Goal: Task Accomplishment & Management: Manage account settings

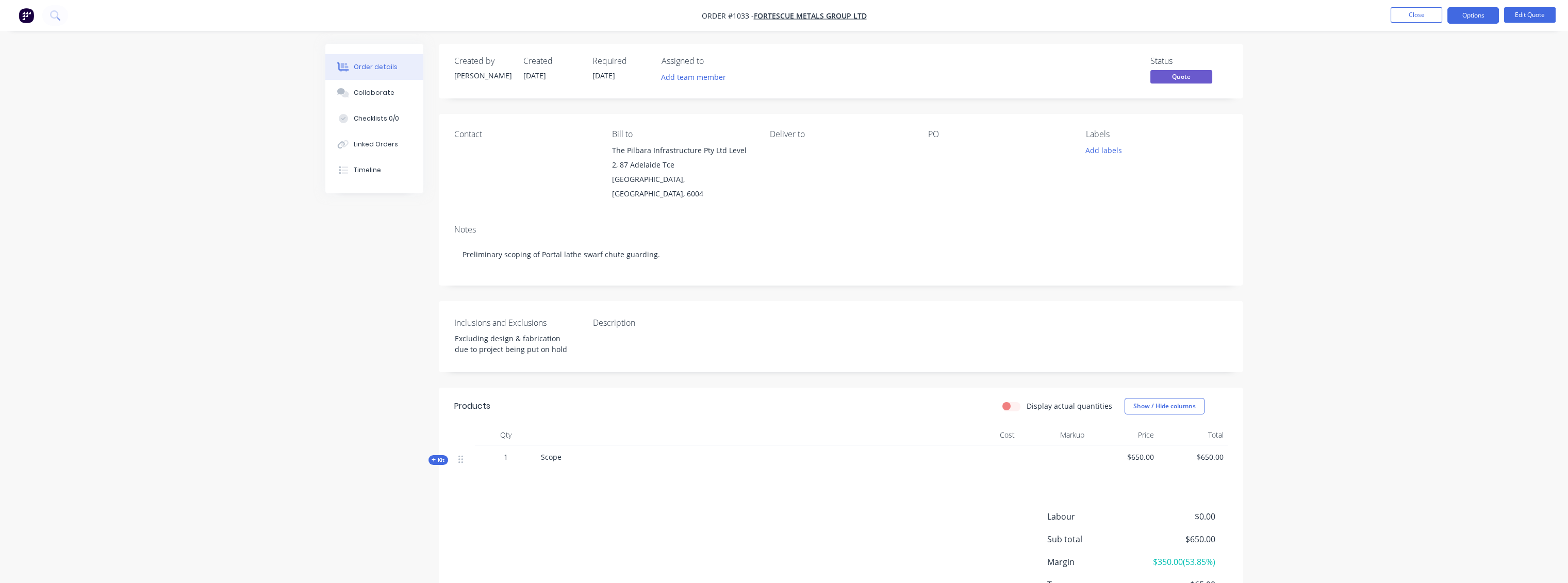
click at [29, 18] on img "button" at bounding box center [26, 16] width 16 height 16
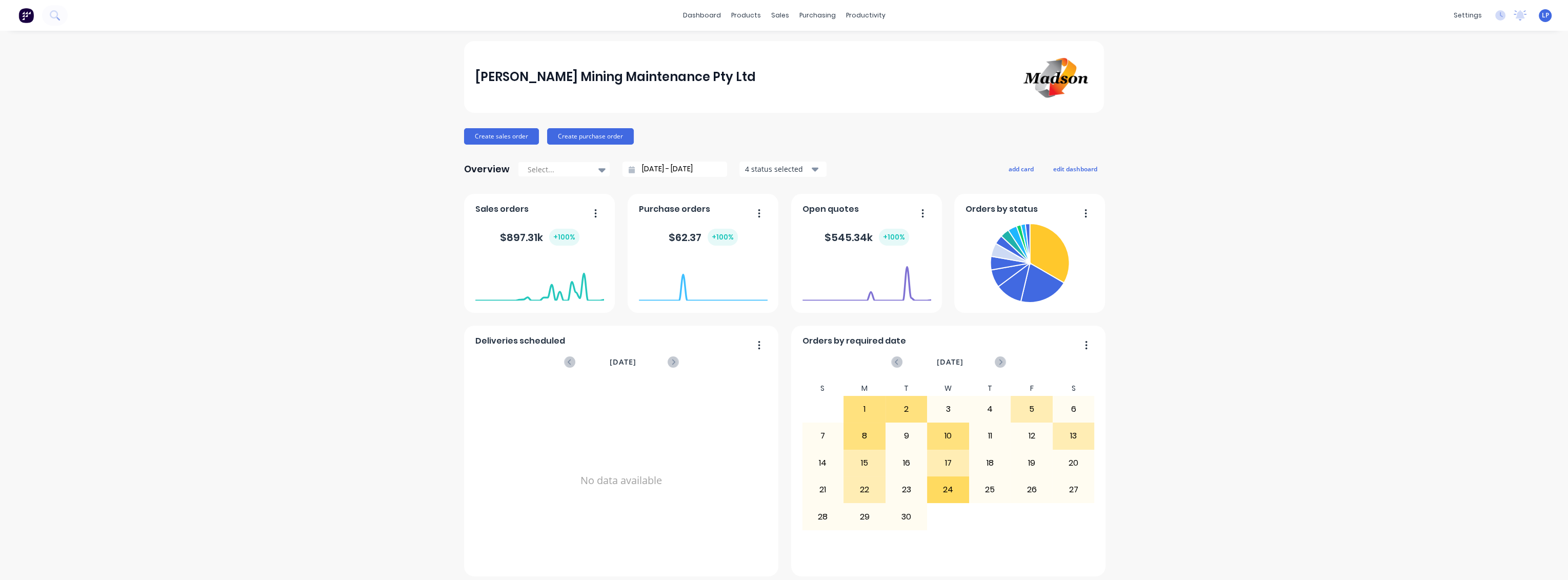
click at [1475, 513] on div "Madson Mining Maintenance Pty Ltd Create sales order Create purchase order Over…" at bounding box center [784, 440] width 1568 height 799
click at [1542, 15] on span "LP" at bounding box center [1546, 15] width 7 height 9
click at [1436, 113] on button "Profile" at bounding box center [1481, 117] width 136 height 20
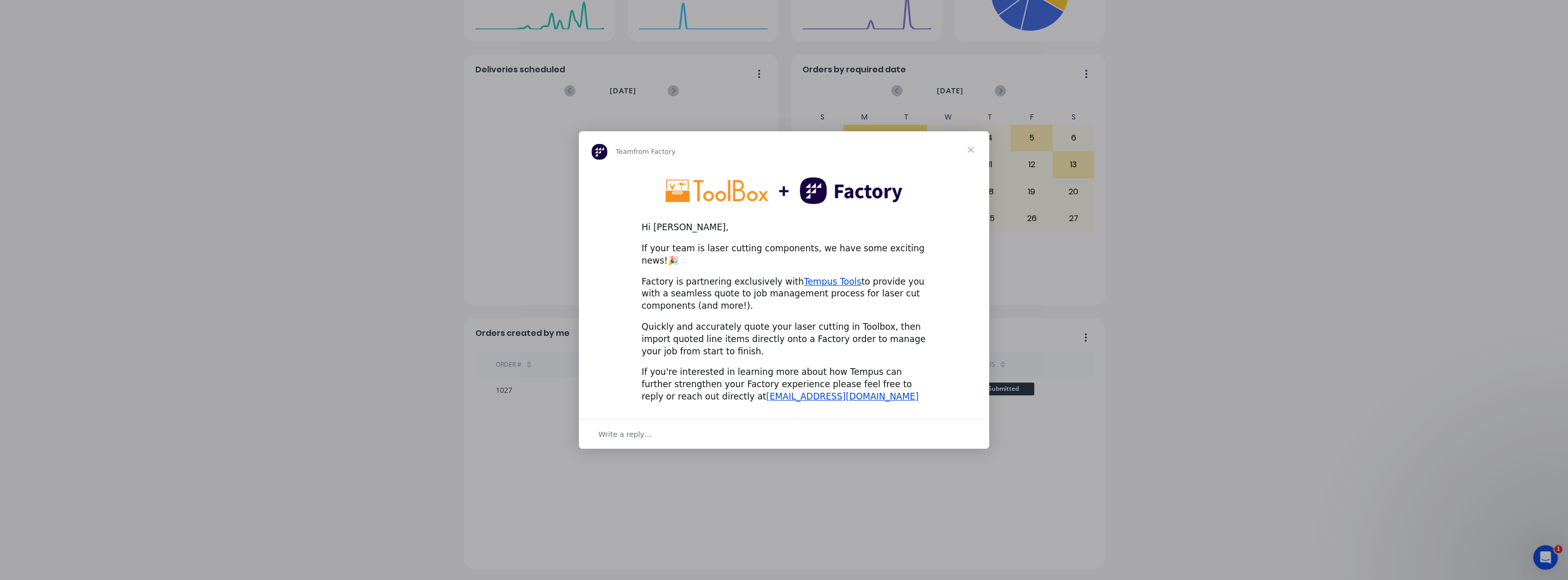
click at [976, 154] on span "Close" at bounding box center [970, 149] width 37 height 37
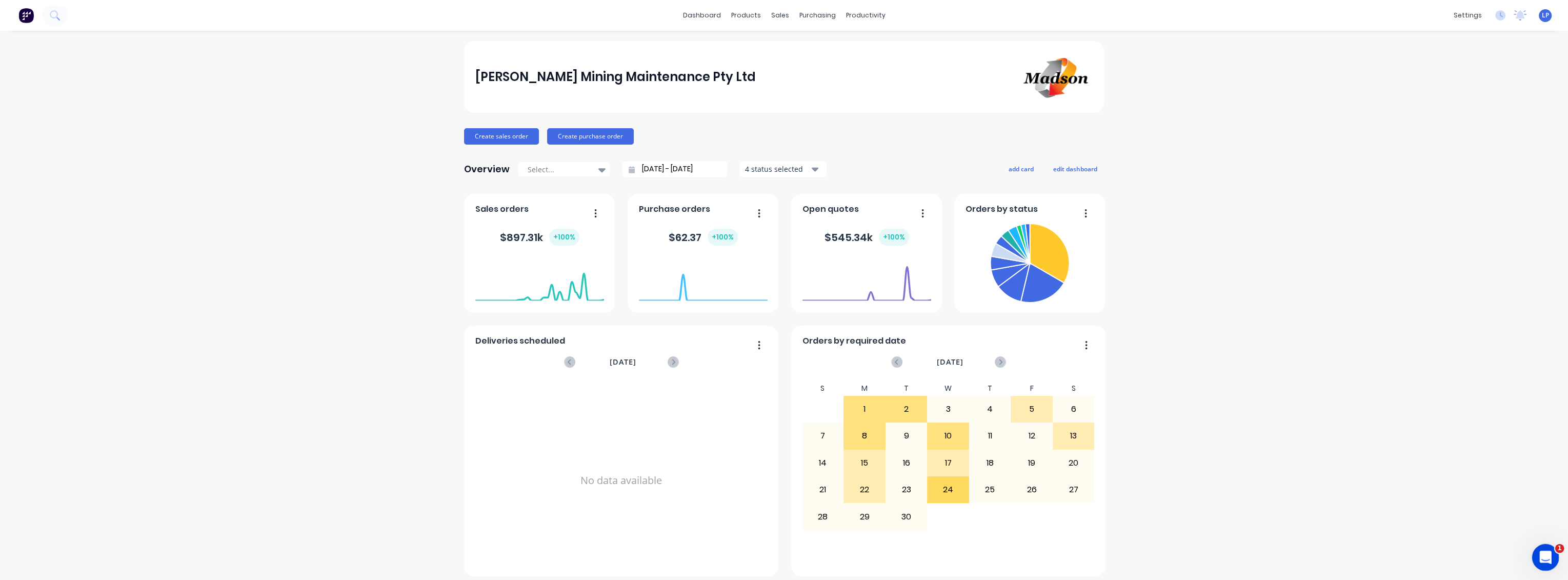
drag, startPoint x: 1542, startPoint y: 552, endPoint x: 1538, endPoint y: 546, distance: 7.2
click at [1542, 552] on icon "Open Intercom Messenger" at bounding box center [1544, 556] width 17 height 17
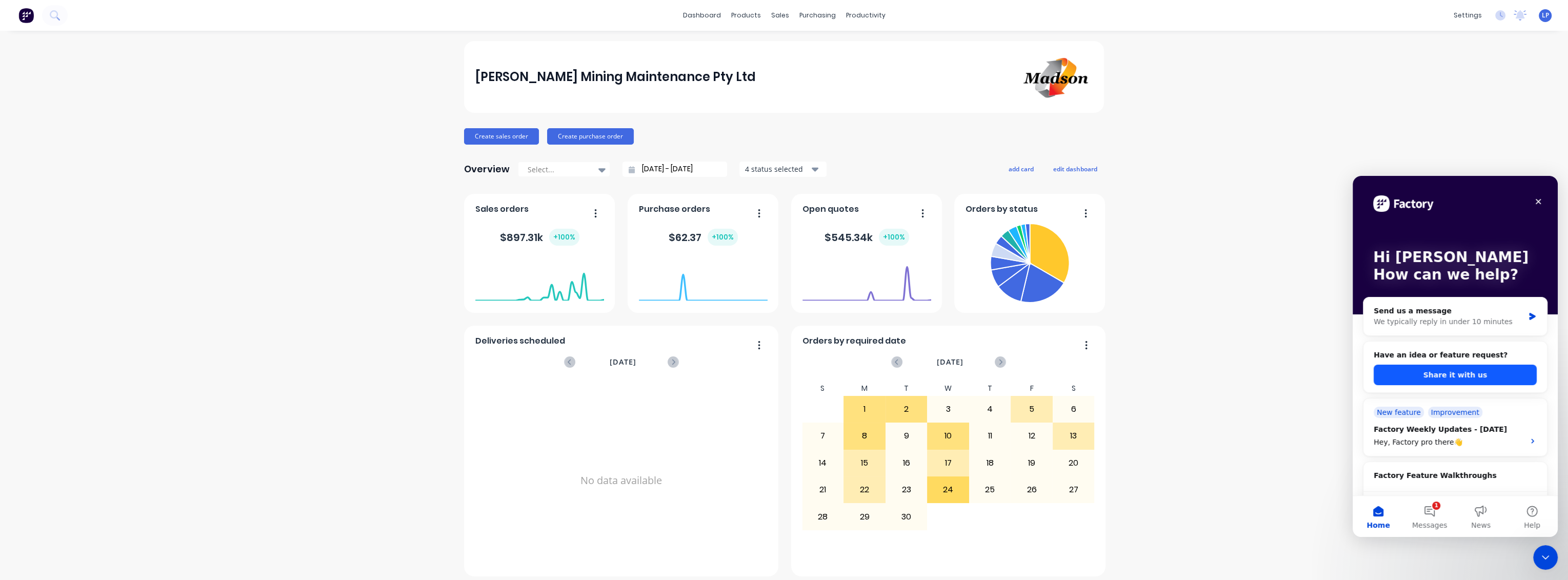
click at [1460, 376] on button "Share it with us" at bounding box center [1455, 375] width 163 height 20
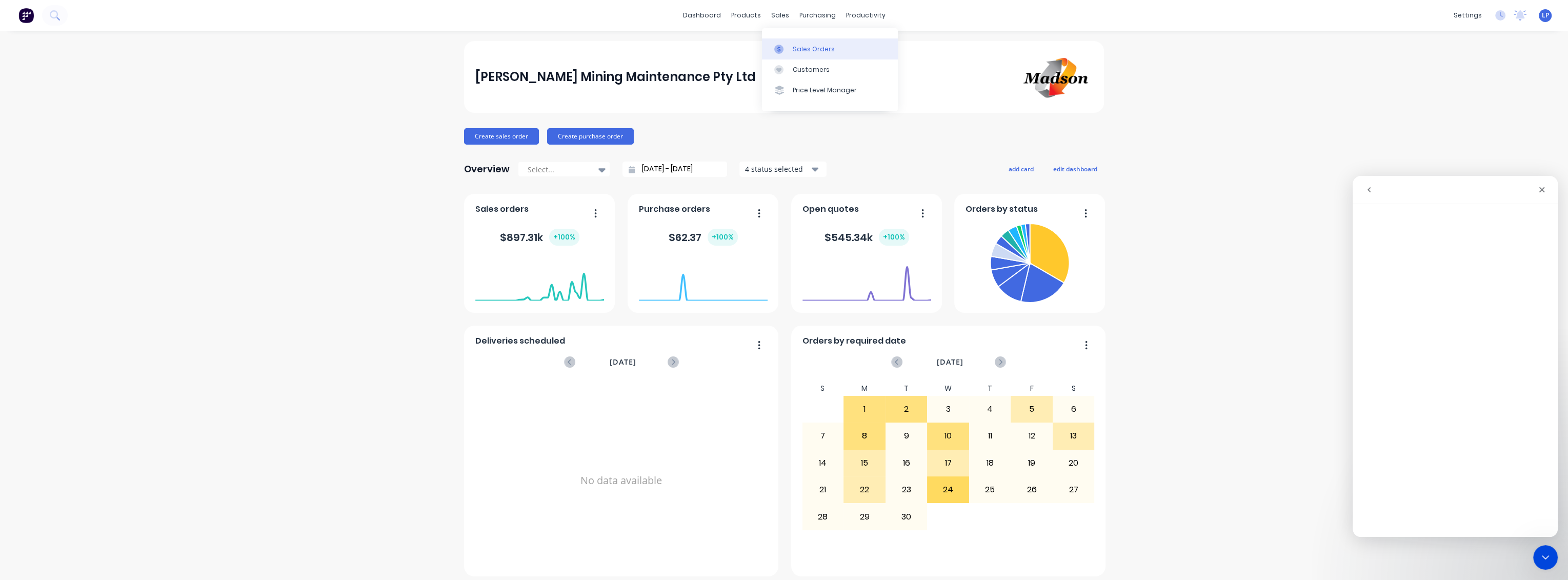
click at [812, 46] on div "Sales Orders" at bounding box center [814, 49] width 42 height 9
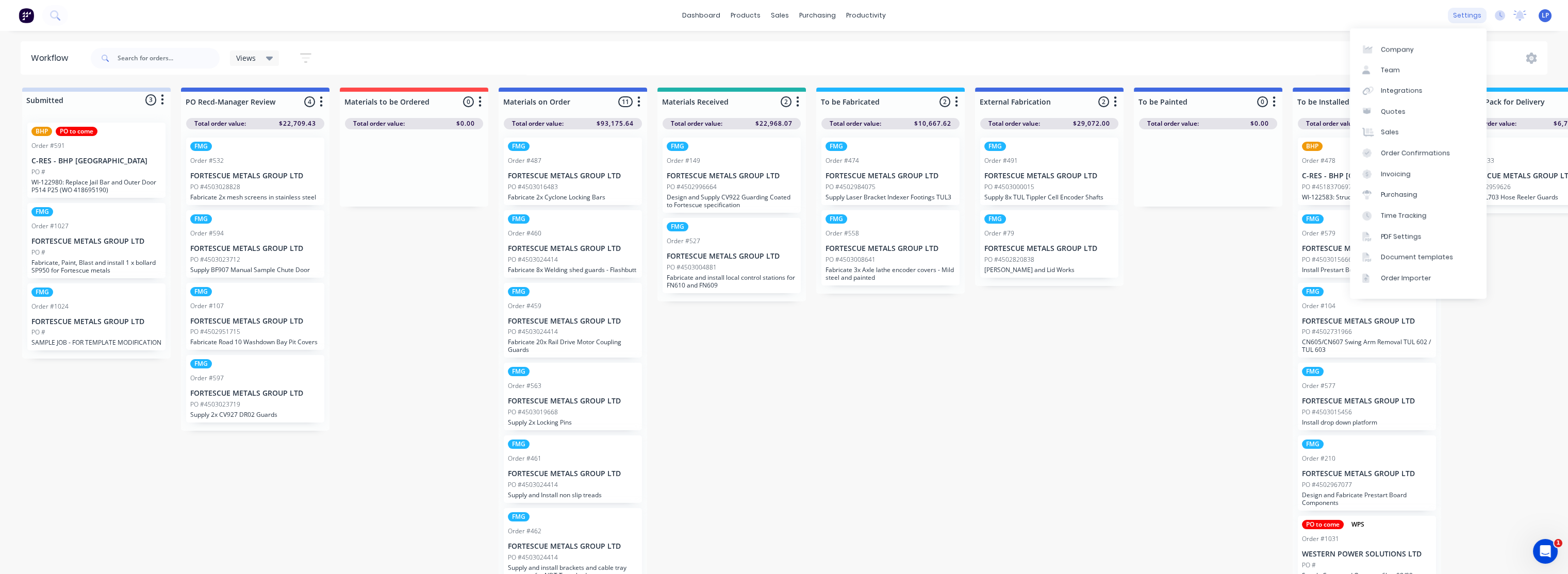
click at [1459, 14] on div "settings" at bounding box center [1467, 16] width 39 height 16
click at [1392, 74] on div "Team" at bounding box center [1390, 70] width 19 height 9
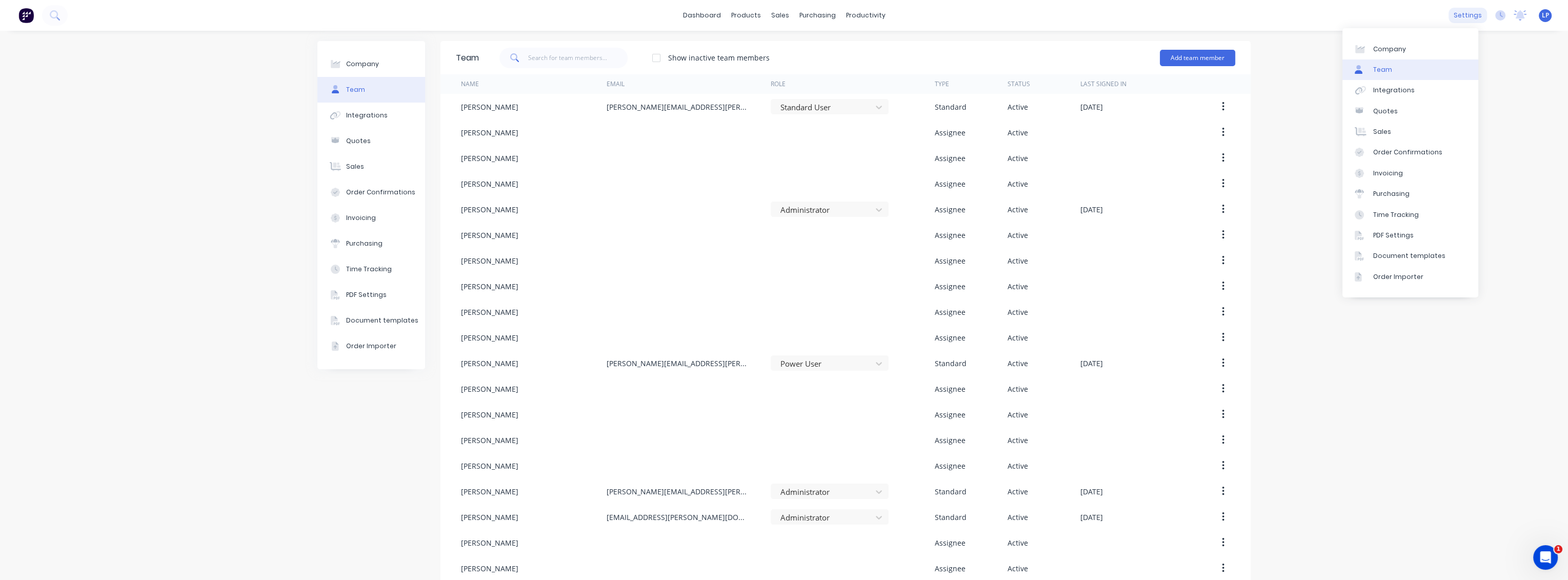
click at [1468, 18] on div "settings" at bounding box center [1468, 15] width 39 height 15
click at [1508, 109] on div "Company Team Integrations Quotes Sales Order Confirmations Invoicing Purchasing…" at bounding box center [784, 439] width 1568 height 816
click at [1500, 17] on icon at bounding box center [1501, 15] width 3 height 5
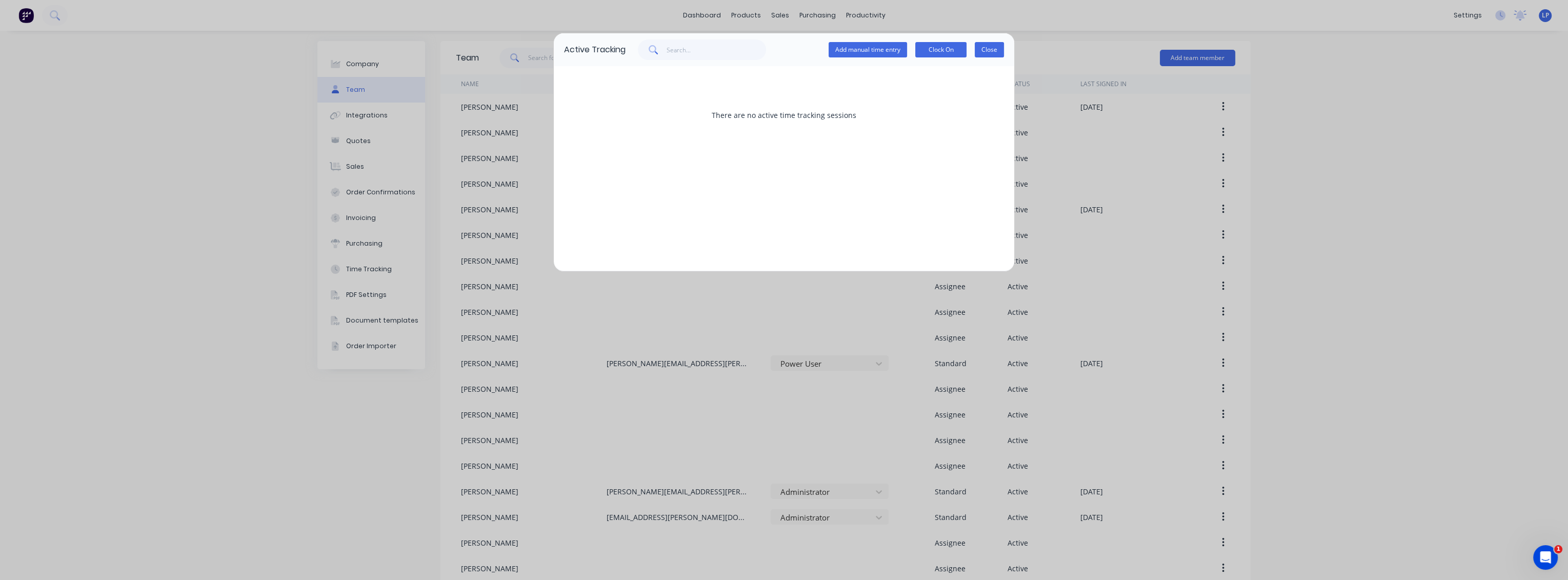
click at [997, 48] on button "Close" at bounding box center [990, 50] width 29 height 15
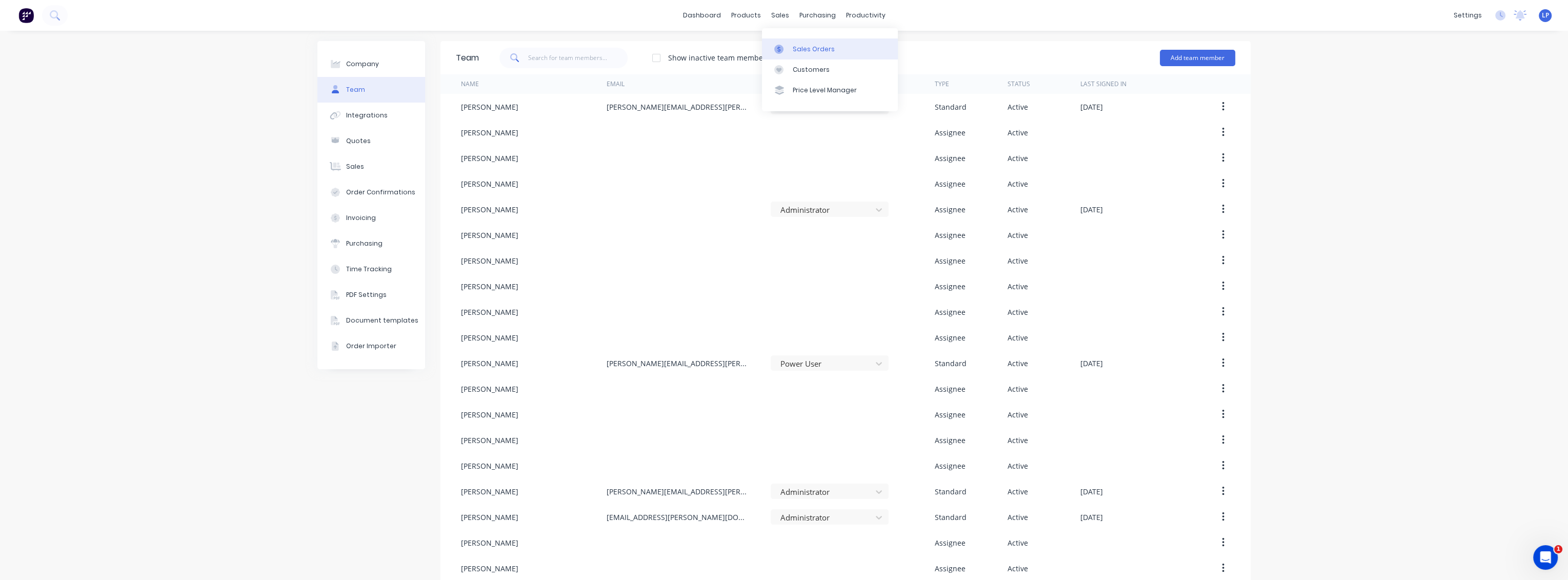
click at [798, 45] on div "Sales Orders" at bounding box center [814, 49] width 42 height 9
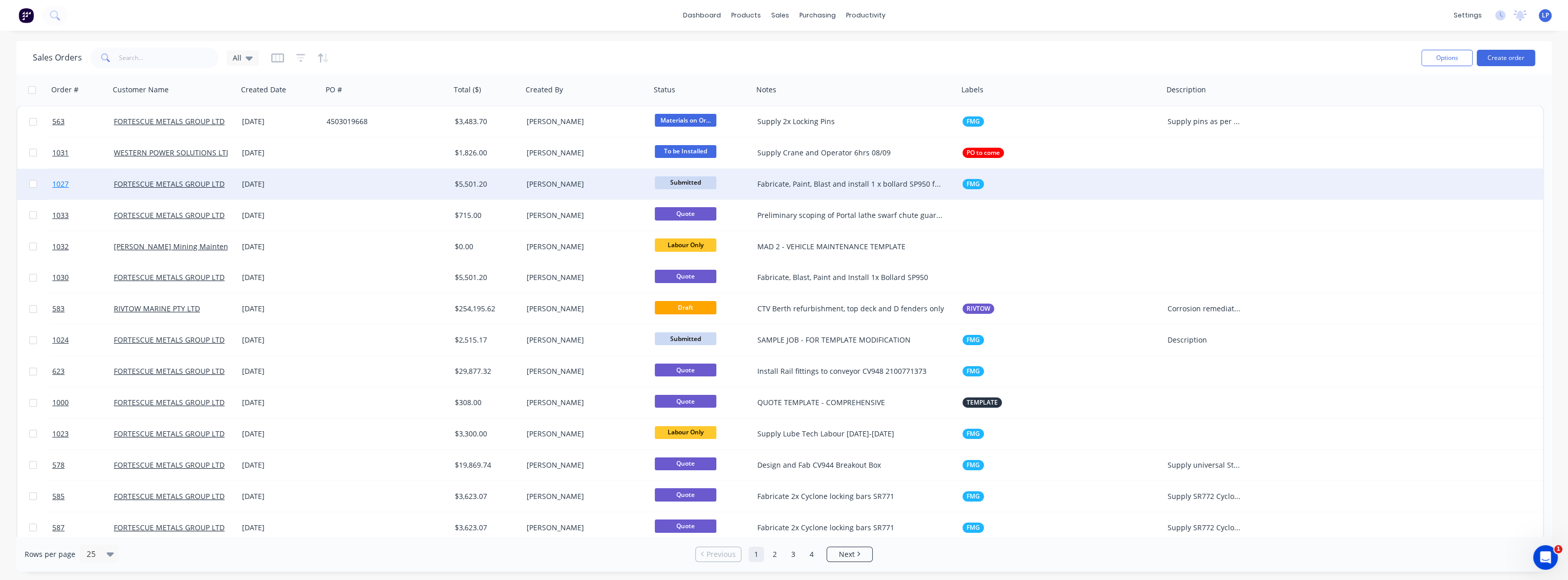
click at [66, 182] on span "1027" at bounding box center [60, 184] width 16 height 11
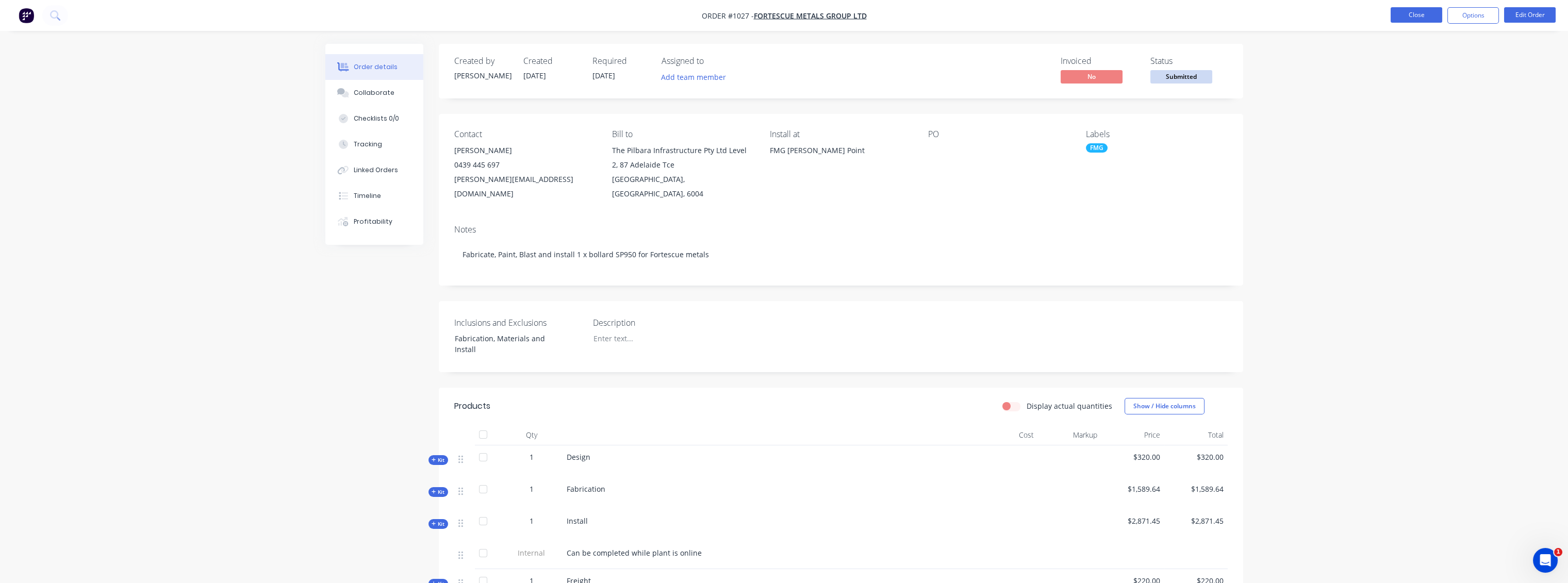
click at [1435, 13] on button "Close" at bounding box center [1416, 15] width 51 height 16
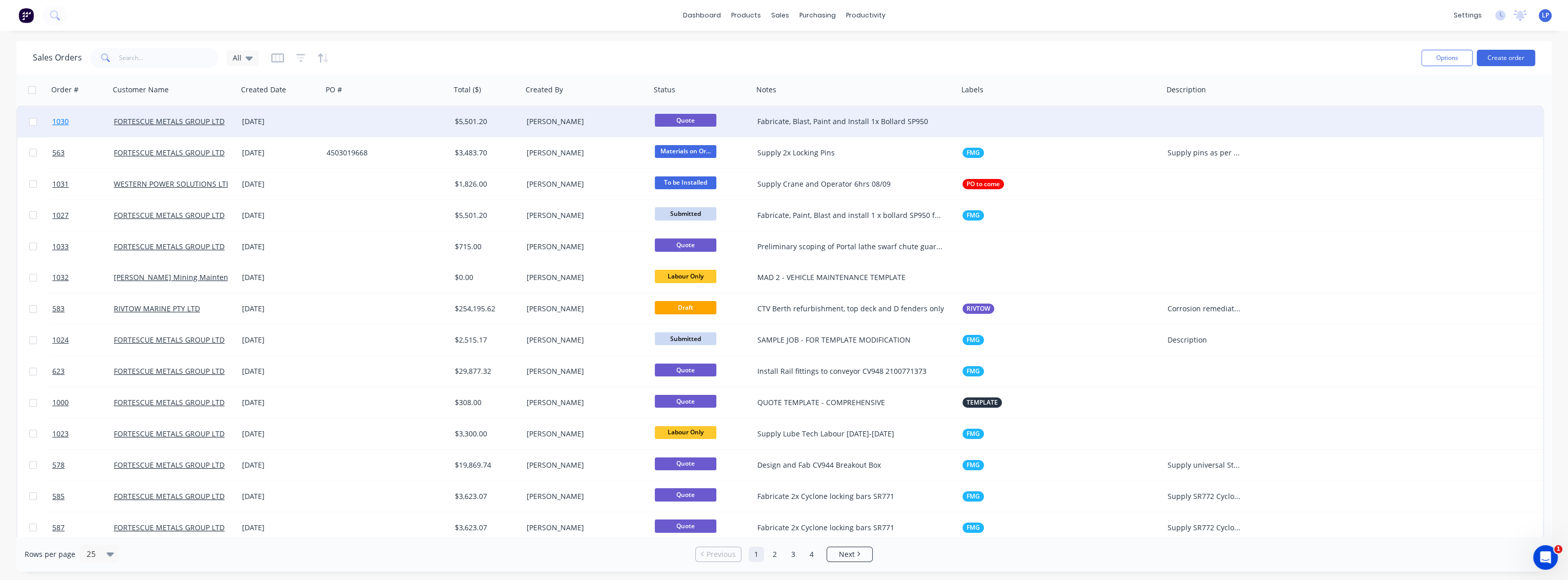
click at [60, 123] on span "1030" at bounding box center [60, 121] width 16 height 11
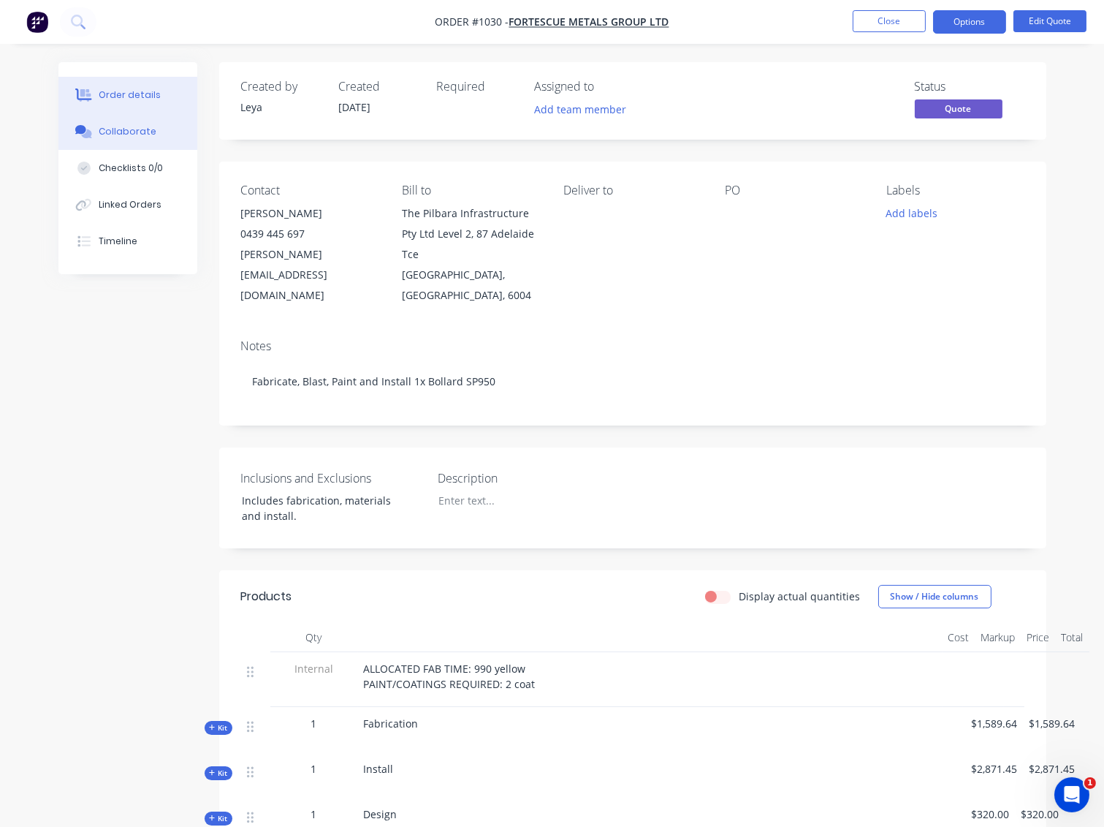
click at [109, 142] on button "Collaborate" at bounding box center [127, 131] width 139 height 37
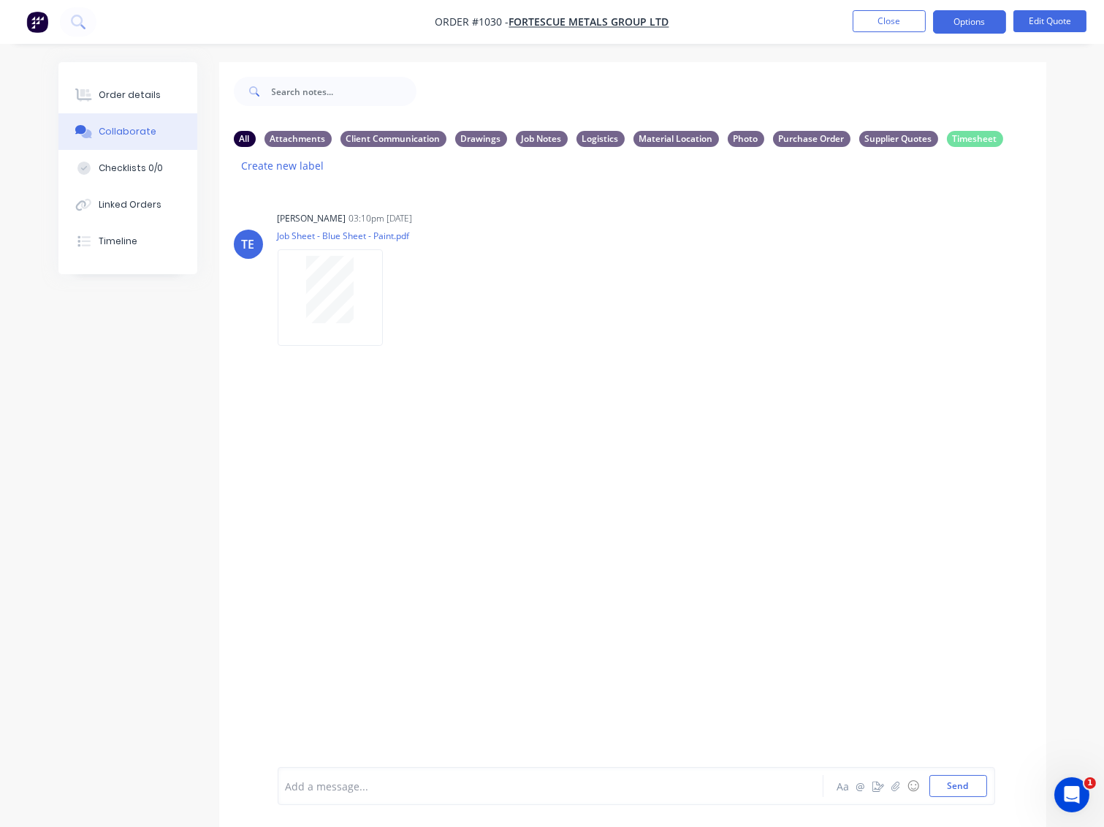
scroll to position [47, 0]
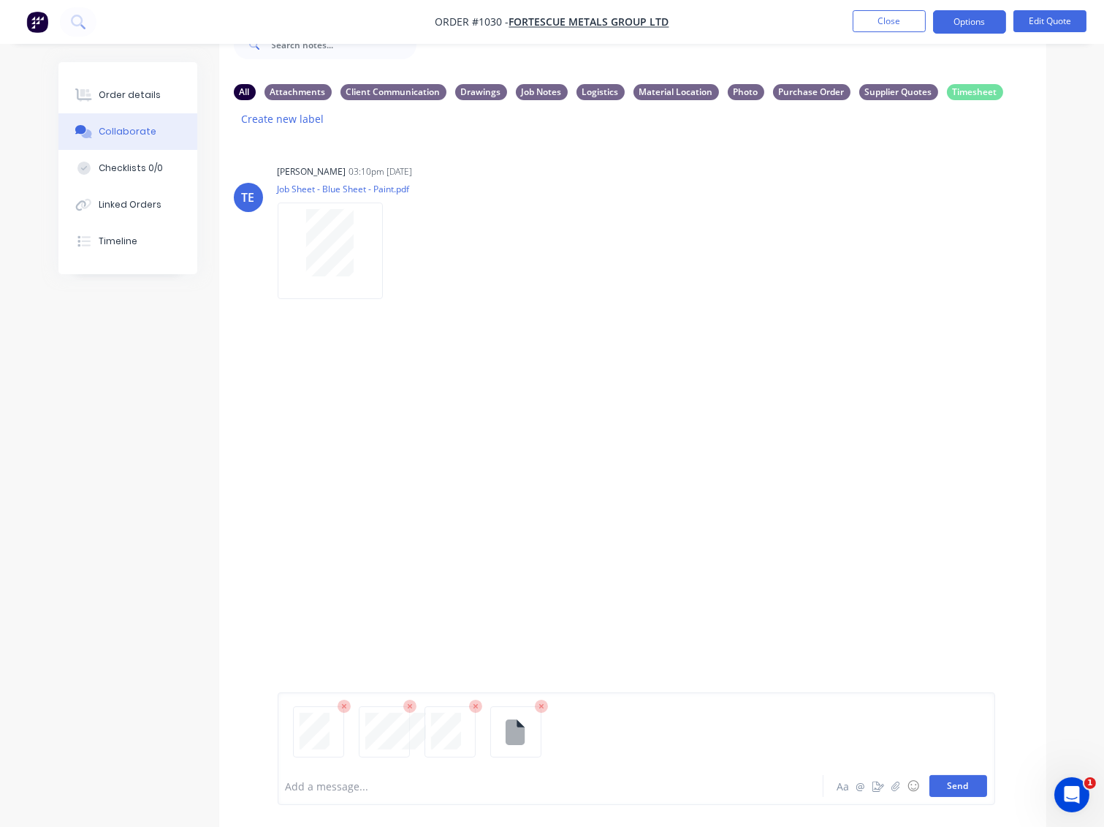
click at [950, 785] on button "Send" at bounding box center [959, 786] width 58 height 22
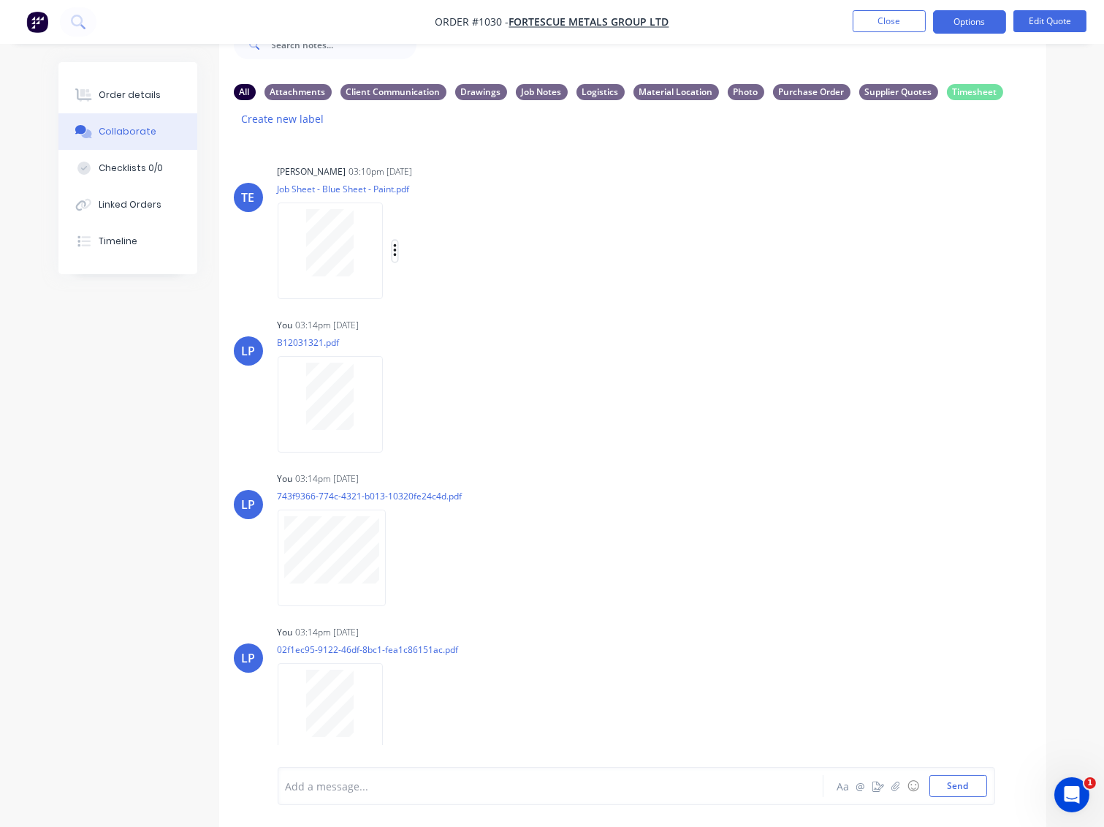
click at [394, 254] on icon "button" at bounding box center [395, 251] width 4 height 17
click at [588, 194] on div "Trent Ebermayer 03:10pm 02/09/25 Job Sheet - Blue Sheet - Paint.pdf Labels Down…" at bounding box center [505, 227] width 455 height 132
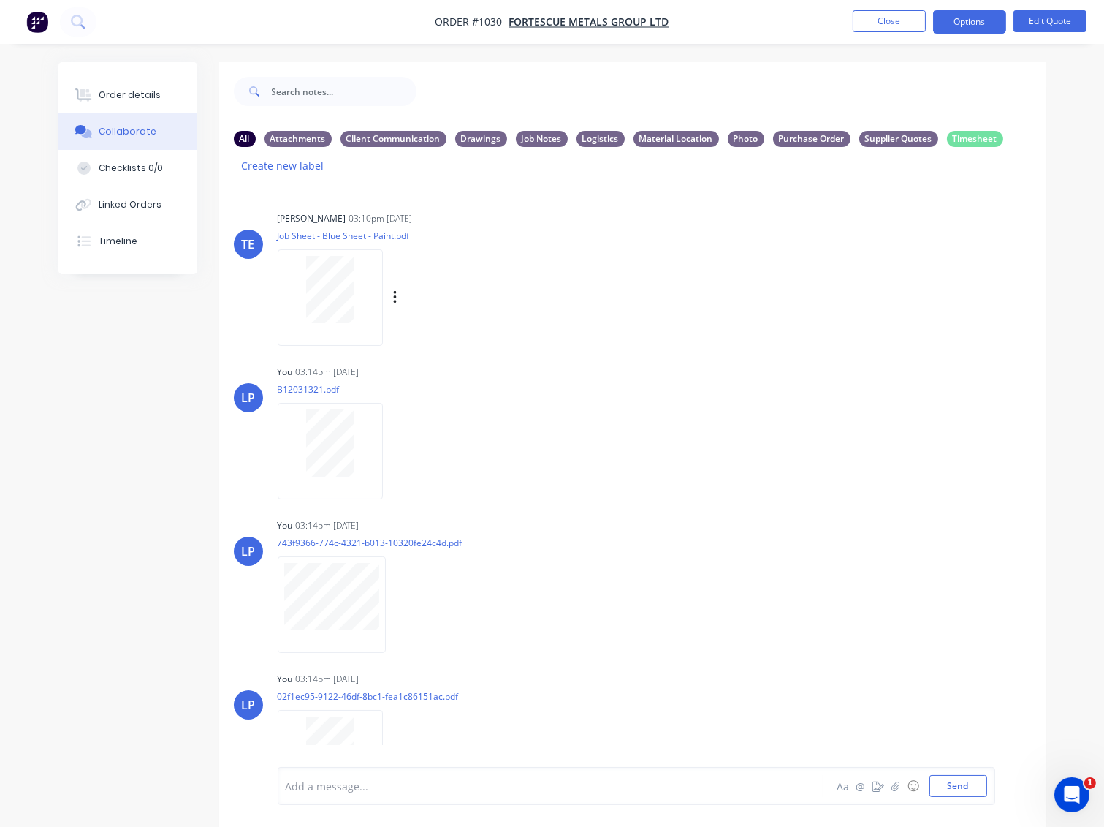
scroll to position [0, 0]
click at [393, 301] on icon "button" at bounding box center [395, 297] width 4 height 17
click at [394, 452] on icon "button" at bounding box center [395, 451] width 4 height 17
click at [438, 458] on button "Labels" at bounding box center [491, 457] width 164 height 33
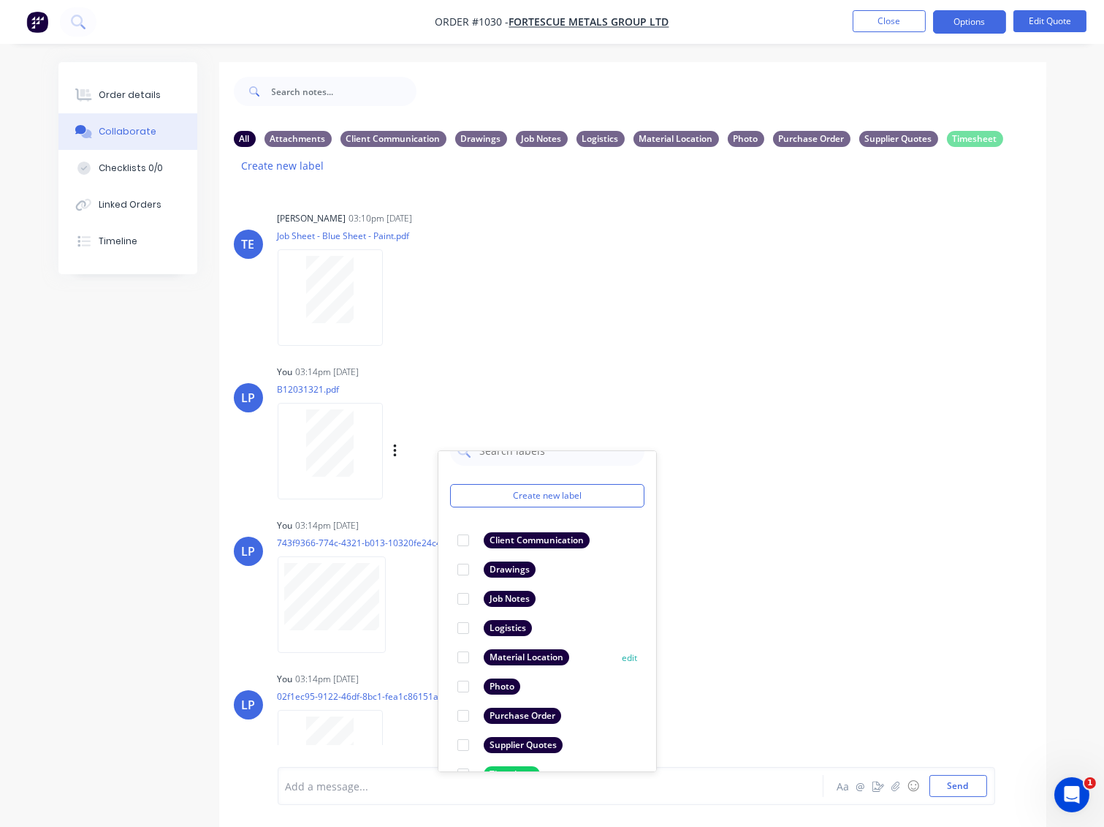
scroll to position [55, 0]
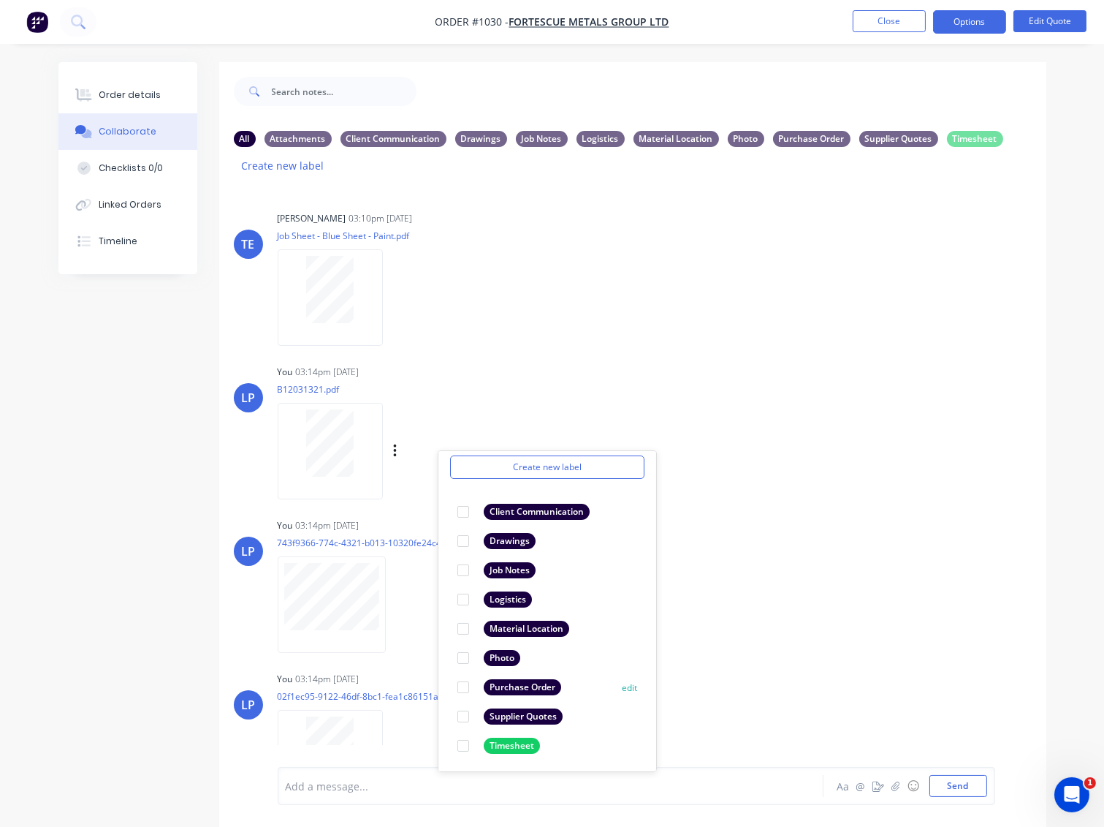
click at [463, 713] on div at bounding box center [463, 716] width 29 height 29
click at [779, 532] on div "LP You 03:14pm 02/09/25 743f9366-774c-4321-b013-10320fe24c4d.pdf Labels Downloa…" at bounding box center [632, 581] width 827 height 132
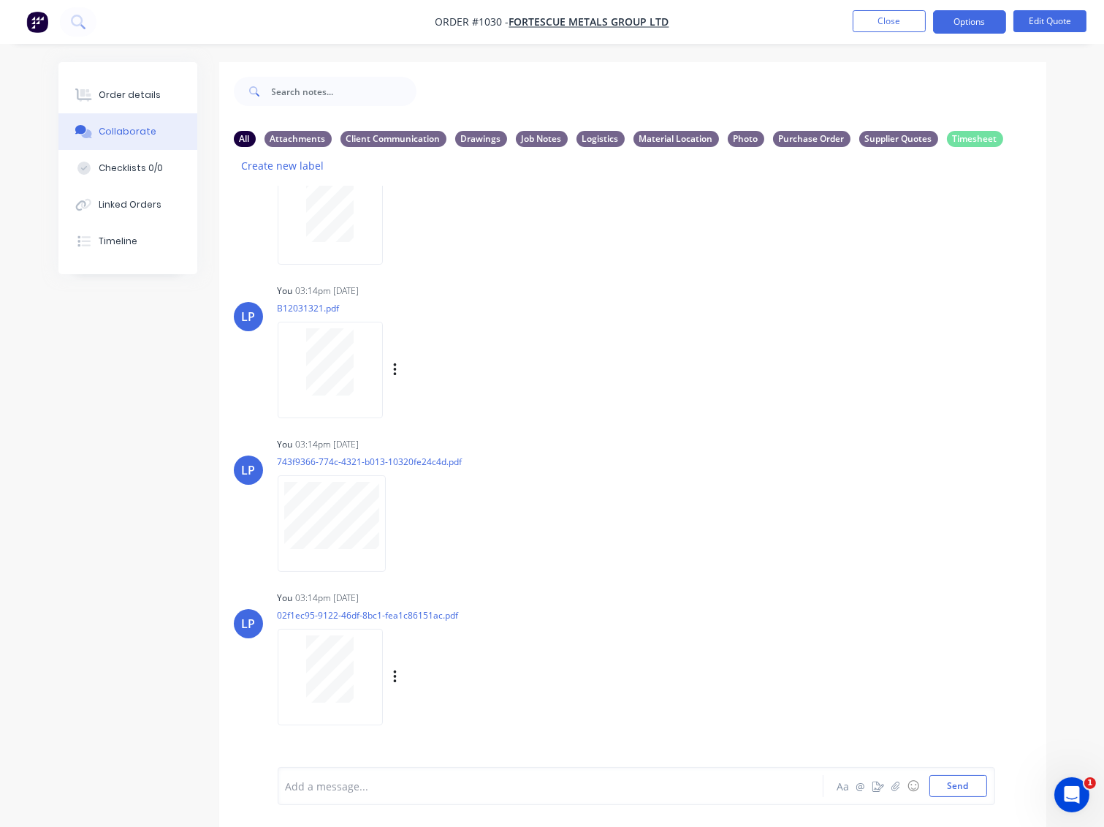
scroll to position [84, 0]
click at [396, 680] on icon "button" at bounding box center [395, 674] width 4 height 17
click at [444, 674] on button "Labels" at bounding box center [491, 680] width 164 height 33
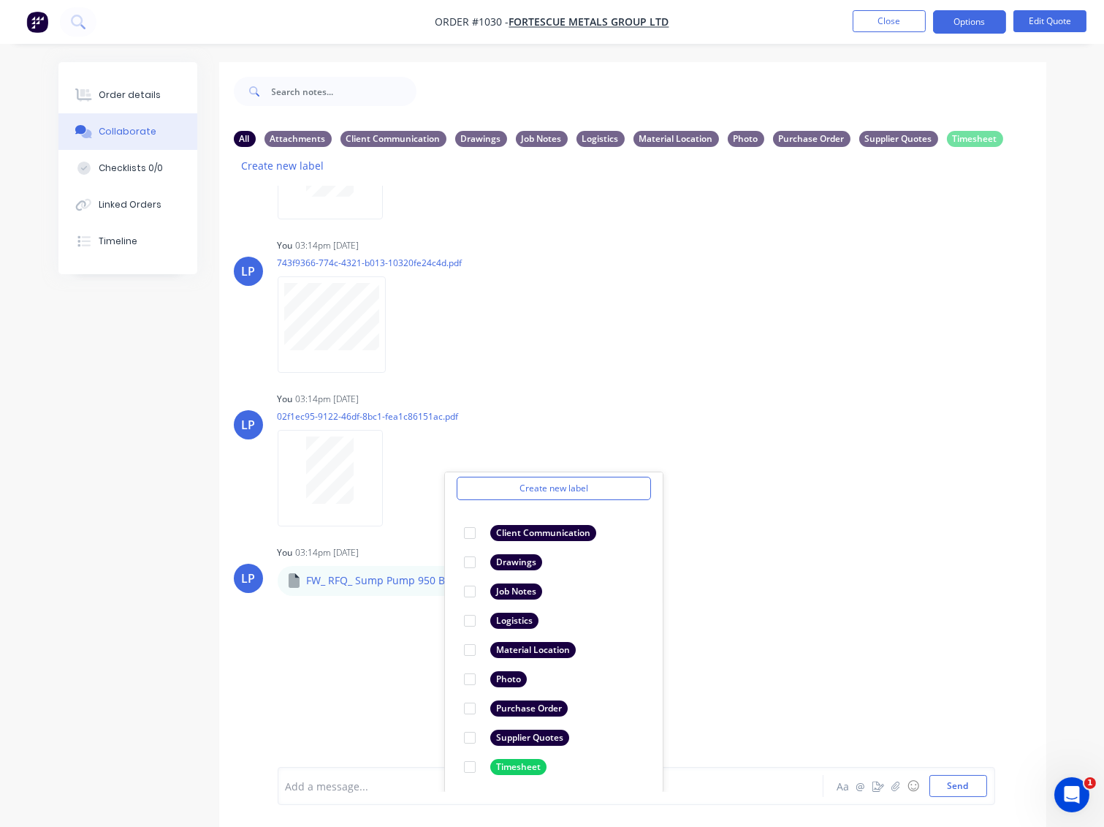
scroll to position [281, 0]
click at [466, 732] on div at bounding box center [469, 736] width 29 height 29
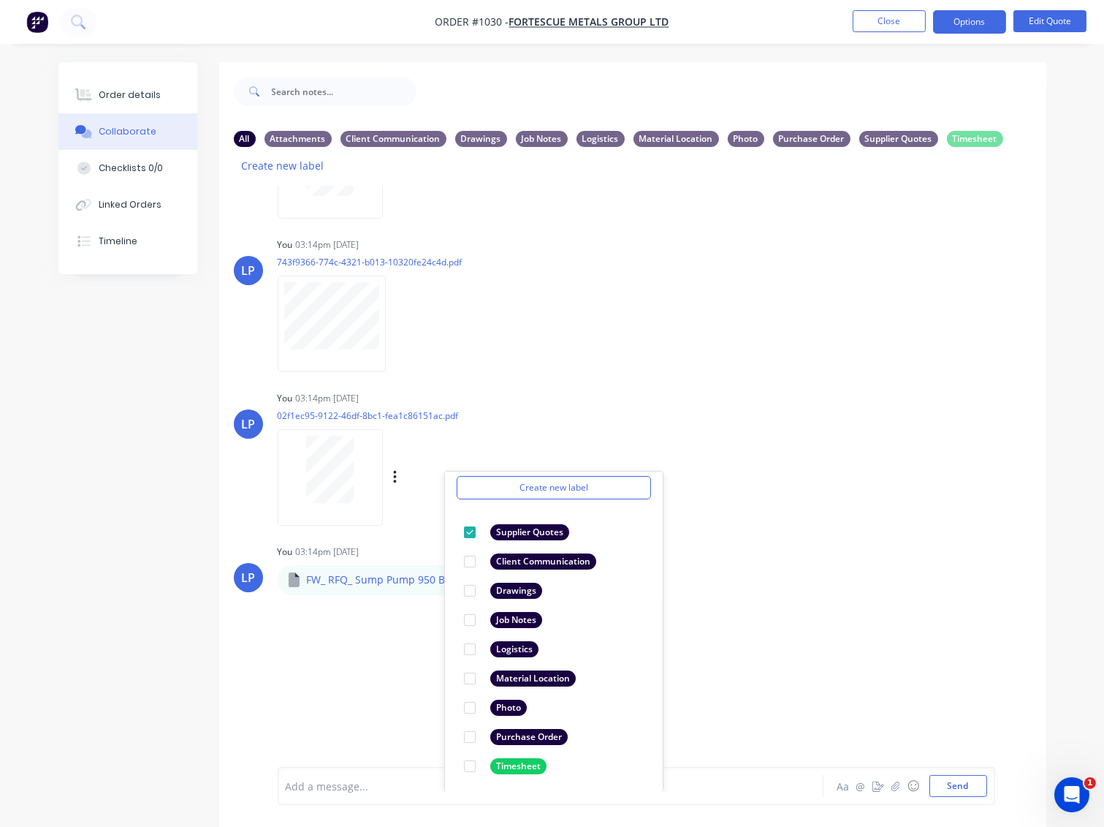
click at [855, 412] on div "LP You 03:14pm 02/09/25 02f1ec95-9122-46df-8bc1-fea1c86151ac.pdf Labels Downloa…" at bounding box center [632, 453] width 827 height 132
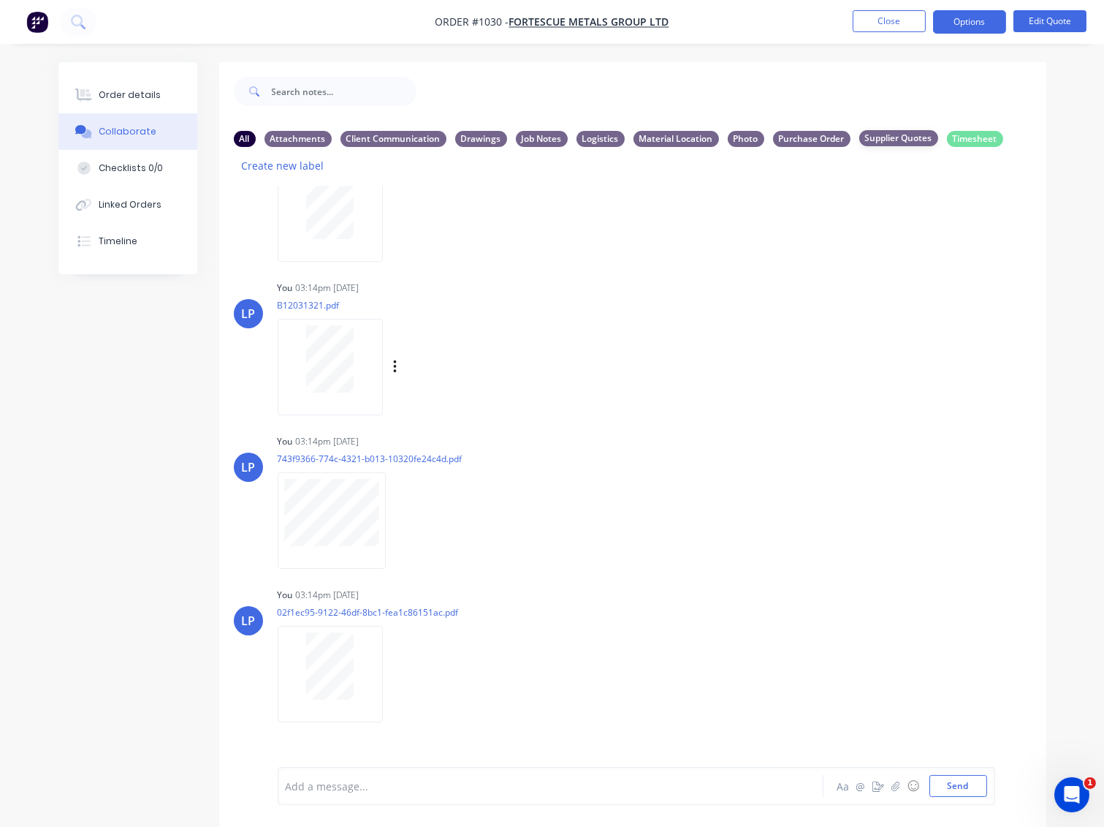
click at [906, 139] on div "Supplier Quotes" at bounding box center [899, 138] width 79 height 16
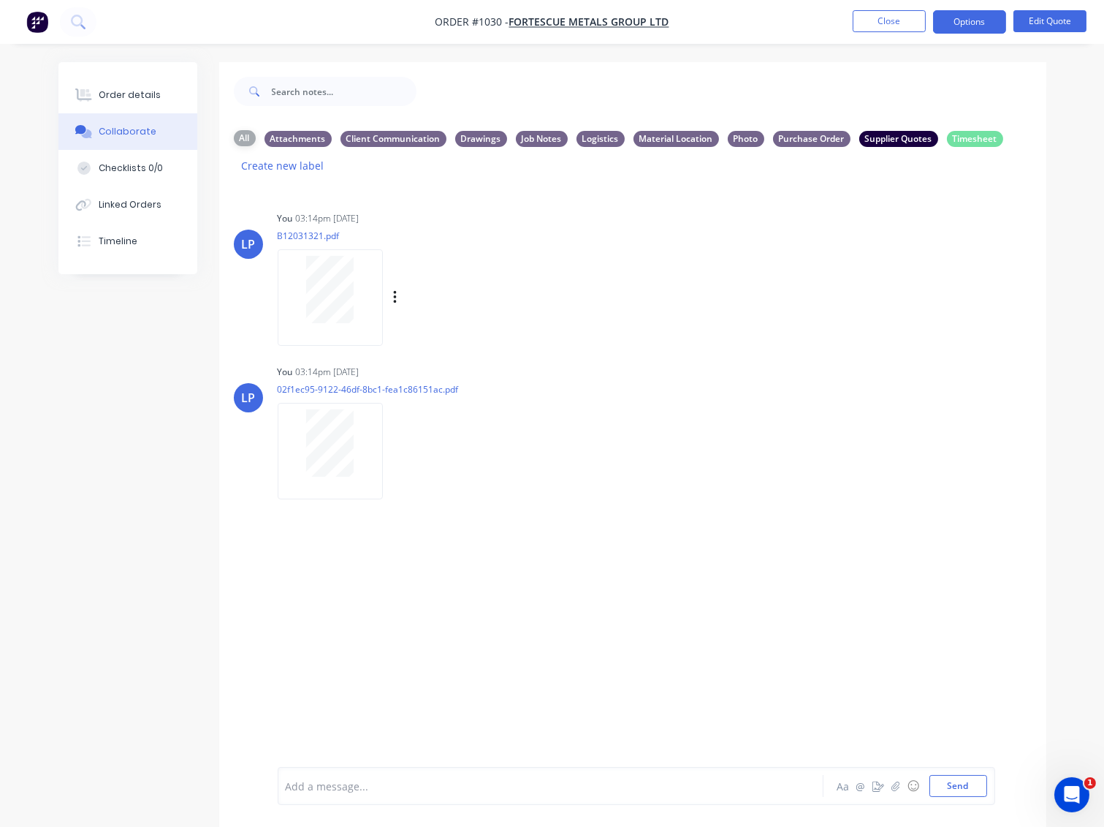
click at [243, 140] on div "All" at bounding box center [245, 138] width 22 height 16
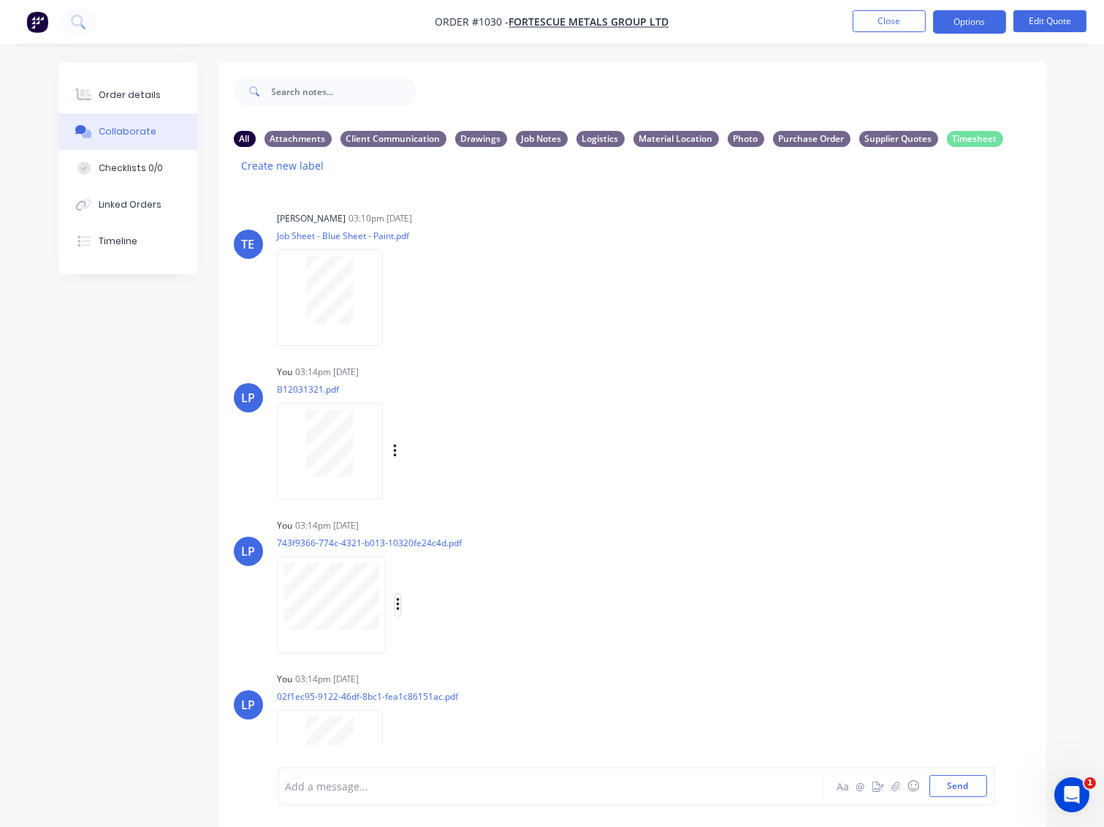
click at [396, 601] on icon "button" at bounding box center [398, 604] width 4 height 17
click at [440, 614] on button "Labels" at bounding box center [494, 610] width 164 height 33
click at [465, 751] on div at bounding box center [465, 752] width 29 height 29
click at [741, 592] on div "LP You 03:14pm 02/09/25 743f9366-774c-4321-b013-10320fe24c4d.pdf Labels Downloa…" at bounding box center [632, 581] width 827 height 132
click at [393, 299] on icon "button" at bounding box center [395, 297] width 4 height 17
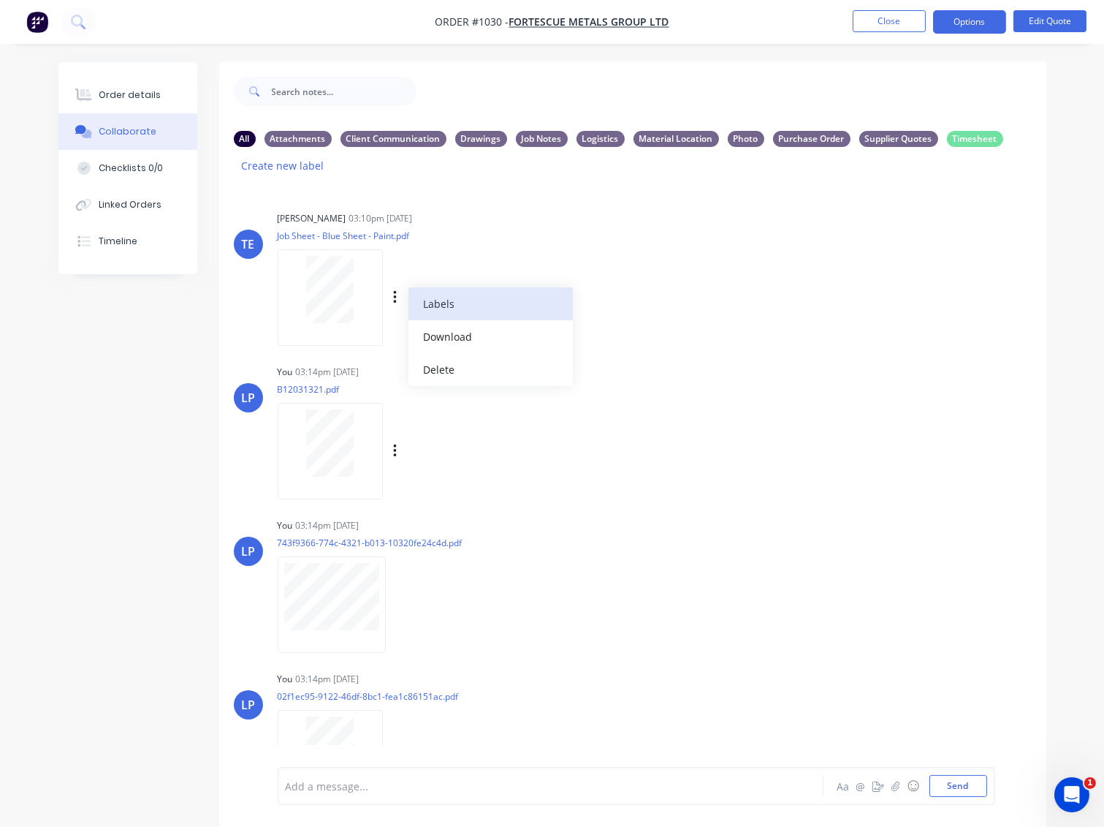
click at [434, 308] on button "Labels" at bounding box center [491, 303] width 164 height 33
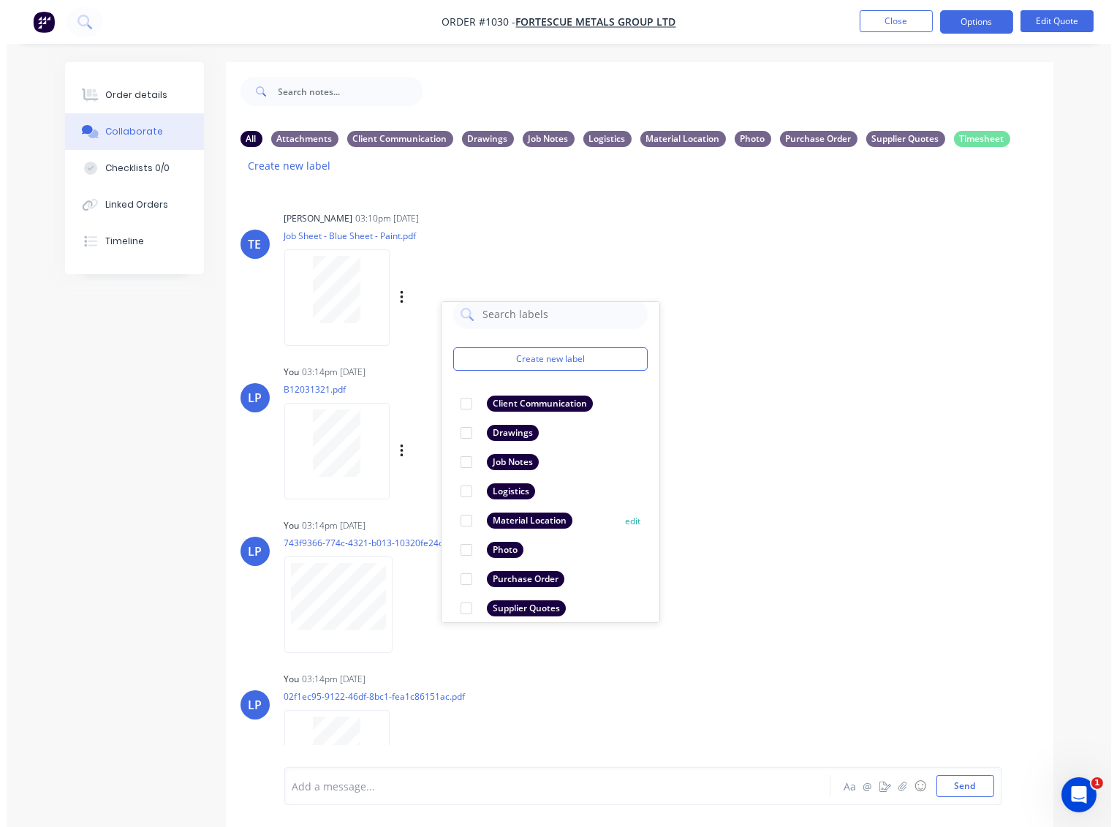
scroll to position [55, 0]
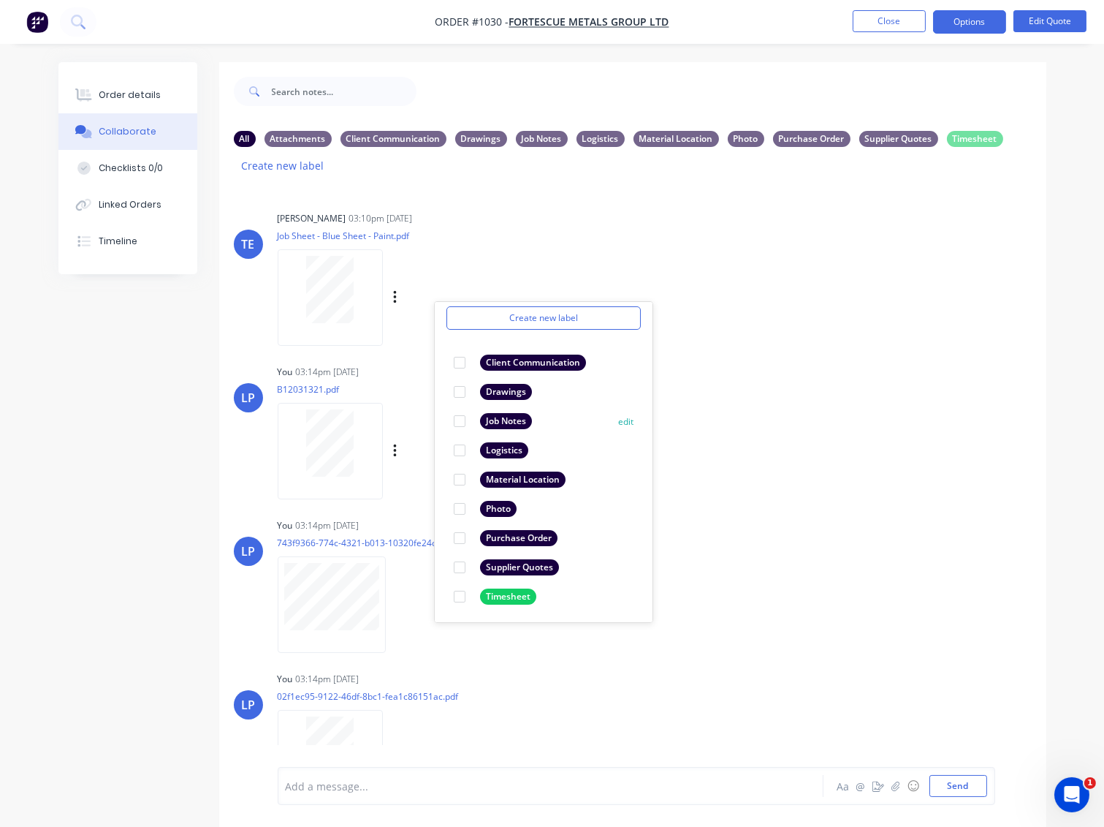
click at [459, 422] on div at bounding box center [459, 420] width 29 height 29
click at [754, 494] on div "LP You 03:14pm 02/09/25 B12031321.pdf Labels Download Delete LP You 03:14pm 02/…" at bounding box center [632, 617] width 827 height 513
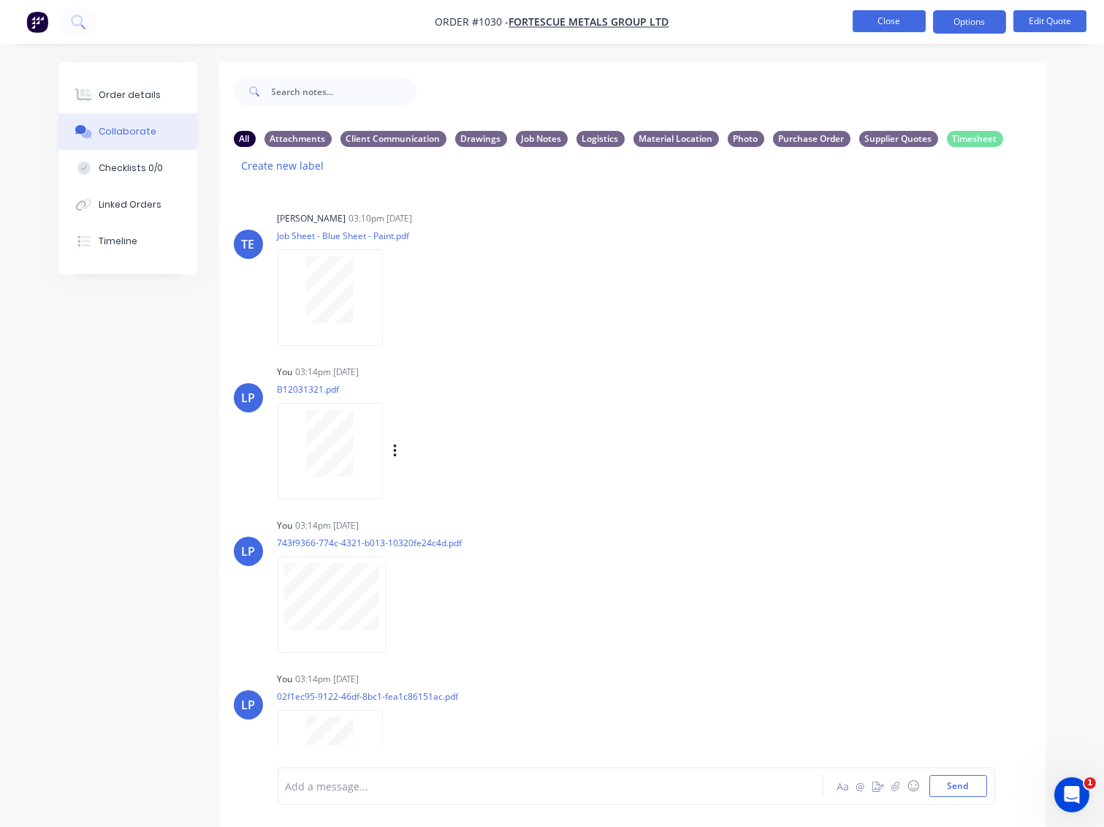
click at [912, 19] on button "Close" at bounding box center [889, 21] width 73 height 22
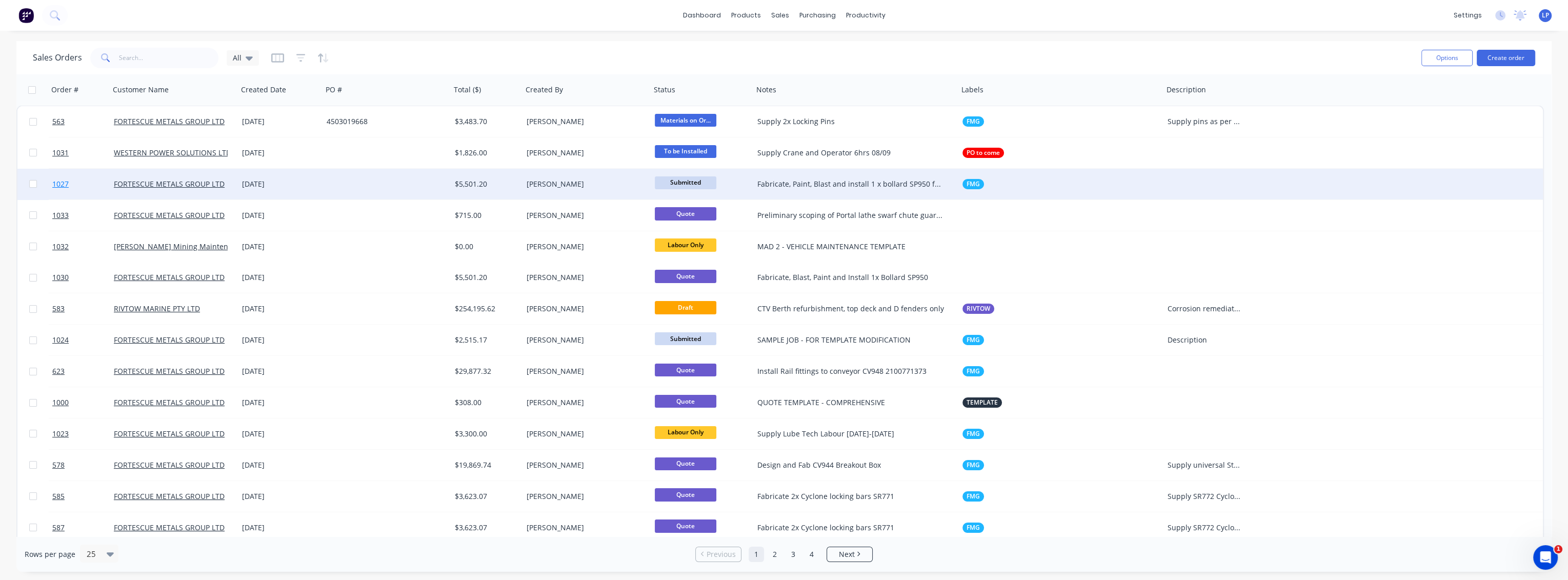
click at [62, 185] on span "1027" at bounding box center [60, 184] width 16 height 11
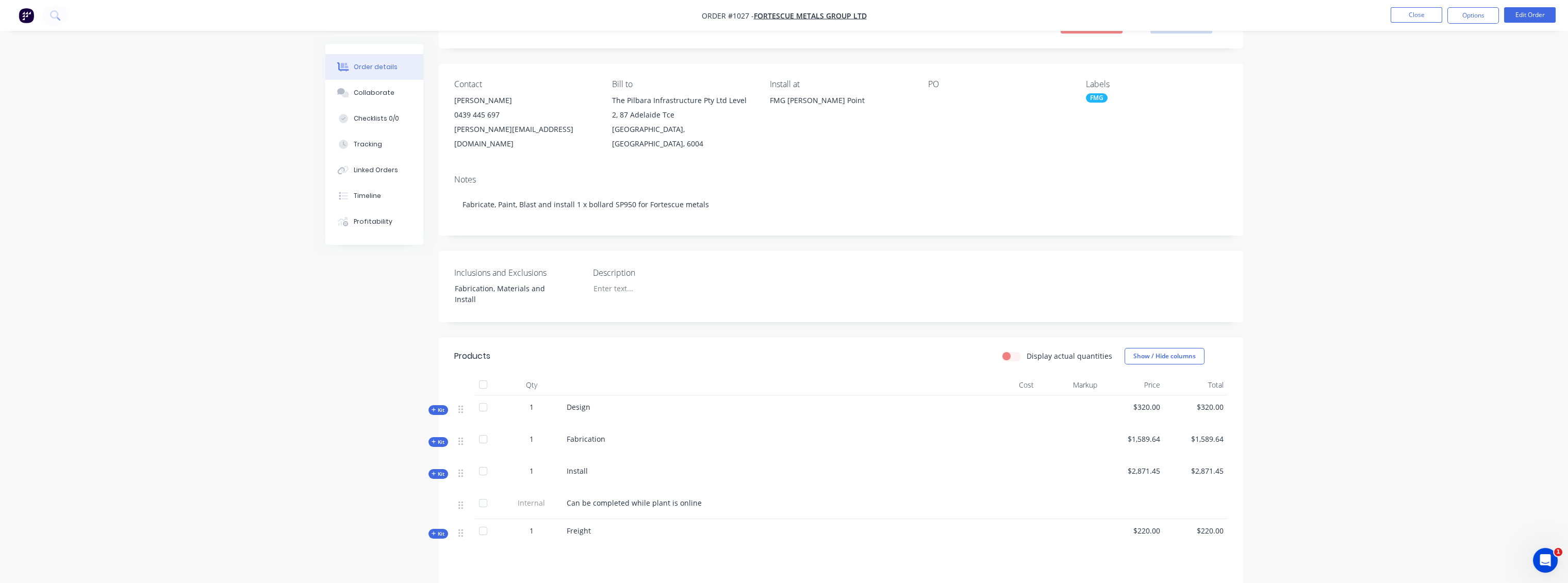
scroll to position [176, 0]
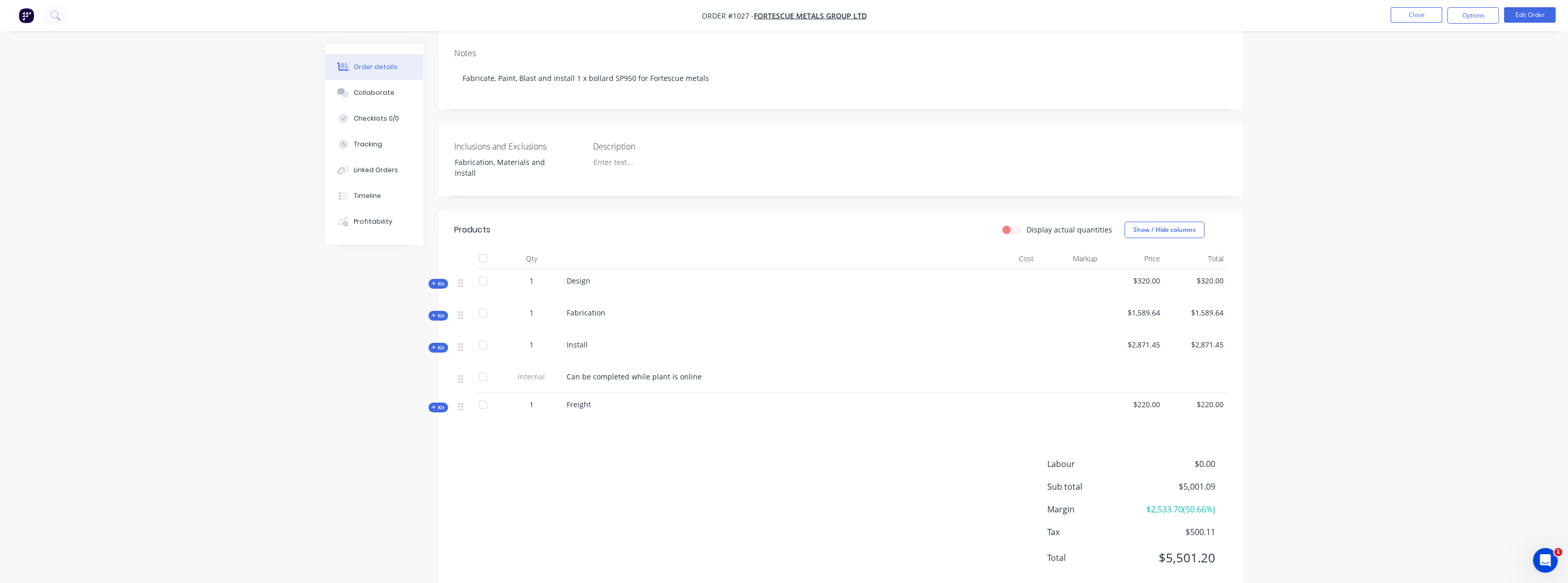
click at [435, 313] on icon at bounding box center [434, 315] width 5 height 5
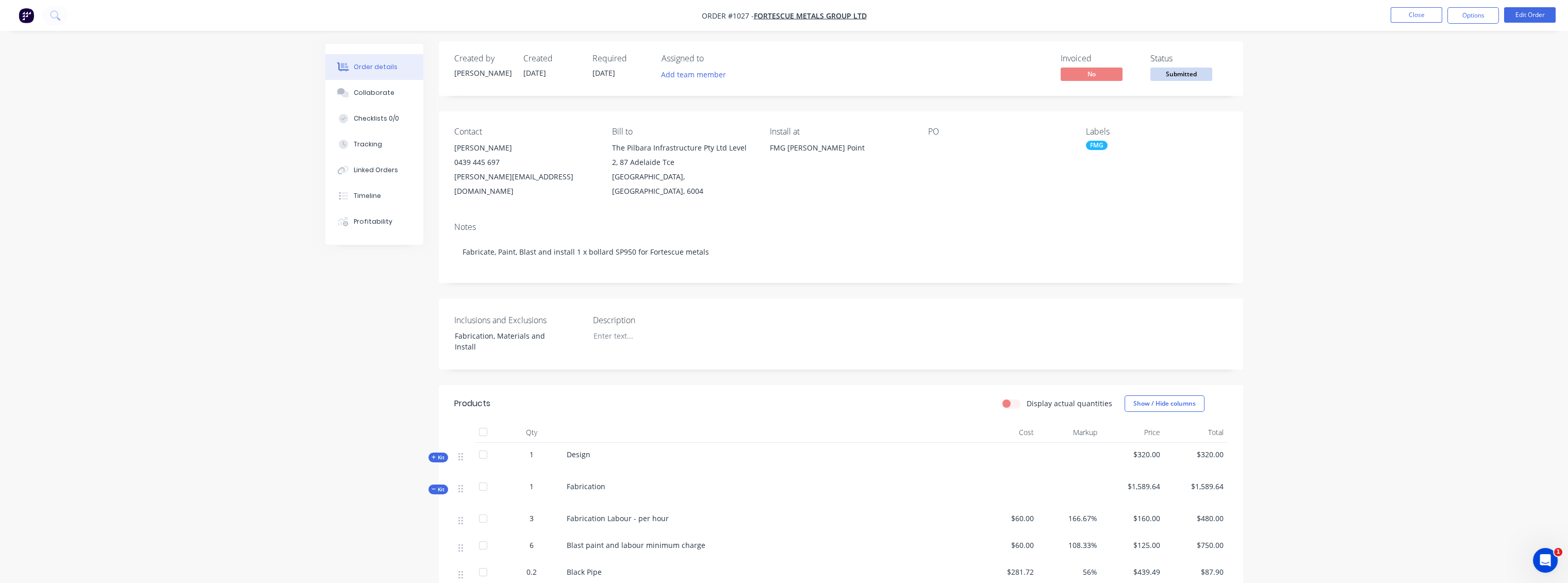
scroll to position [0, 0]
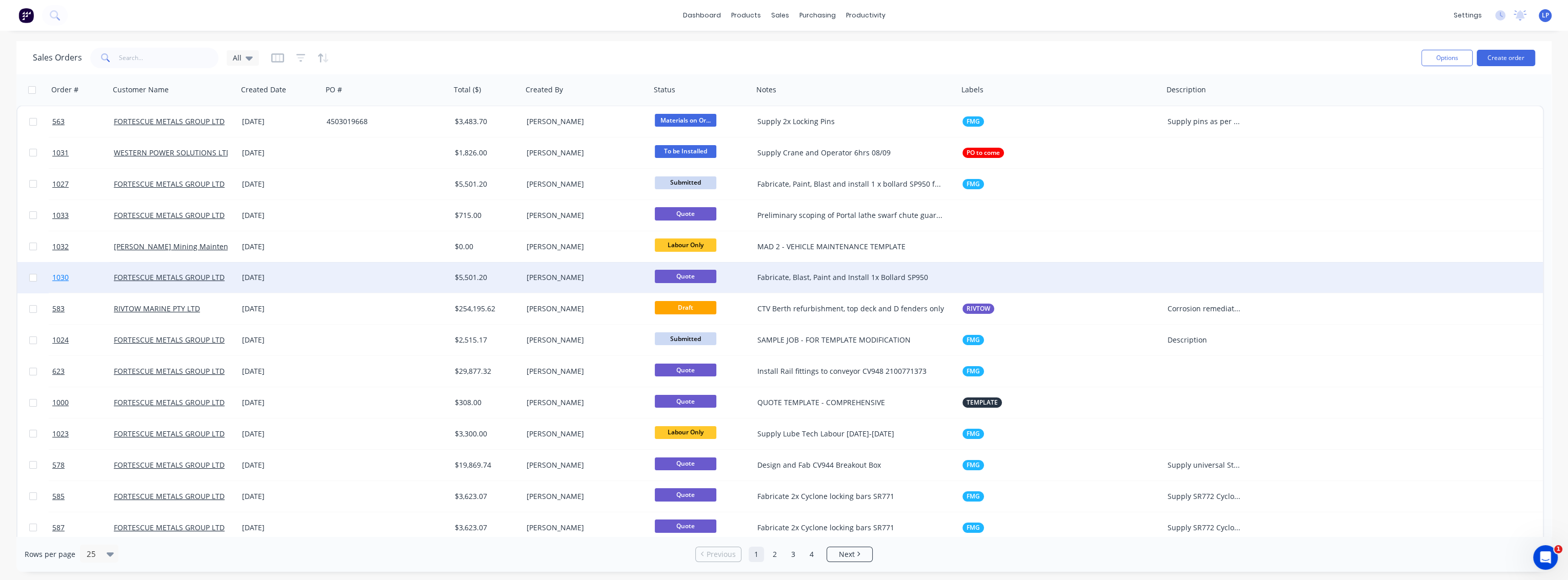
click at [62, 276] on span "1030" at bounding box center [60, 277] width 16 height 11
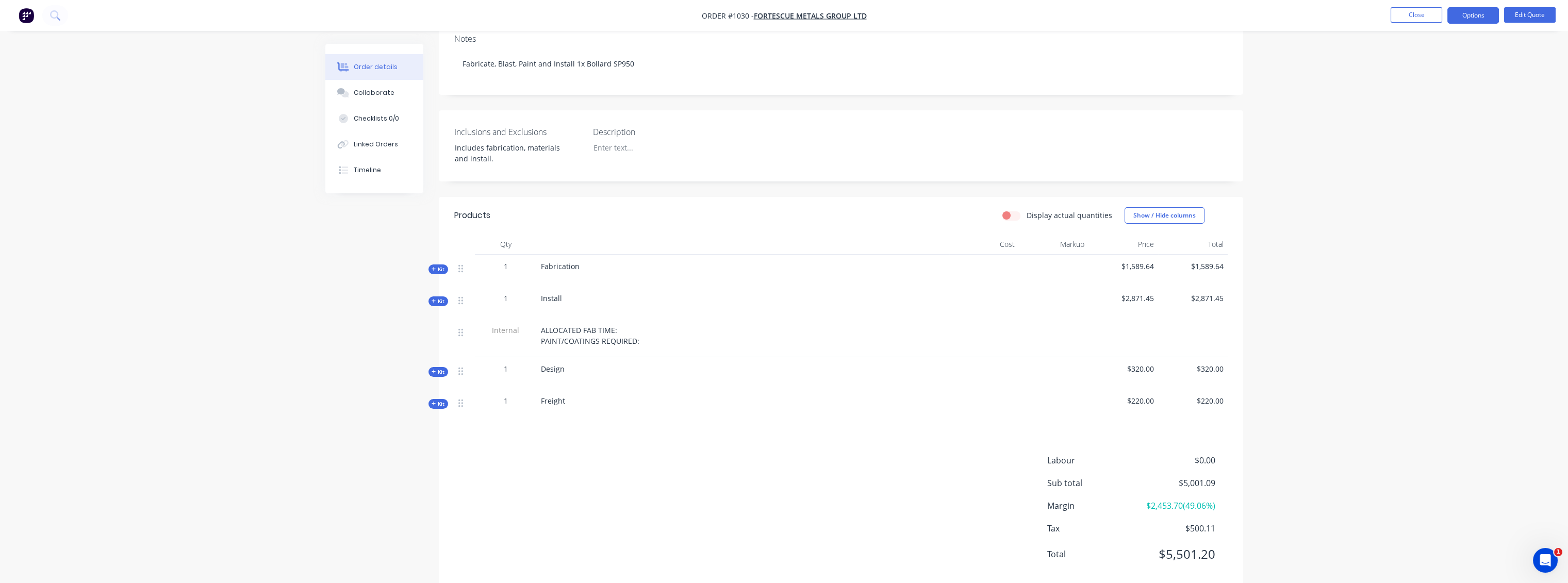
scroll to position [198, 0]
click at [439, 290] on span "Kit" at bounding box center [438, 294] width 13 height 8
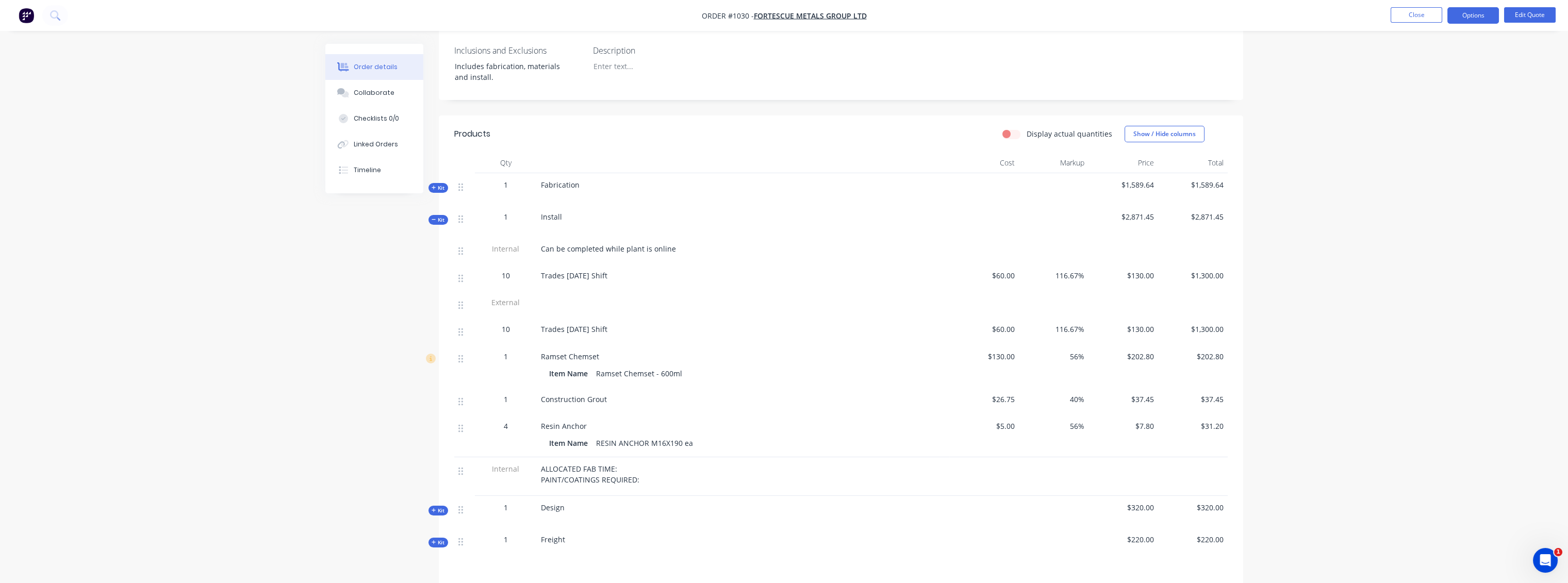
scroll to position [313, 0]
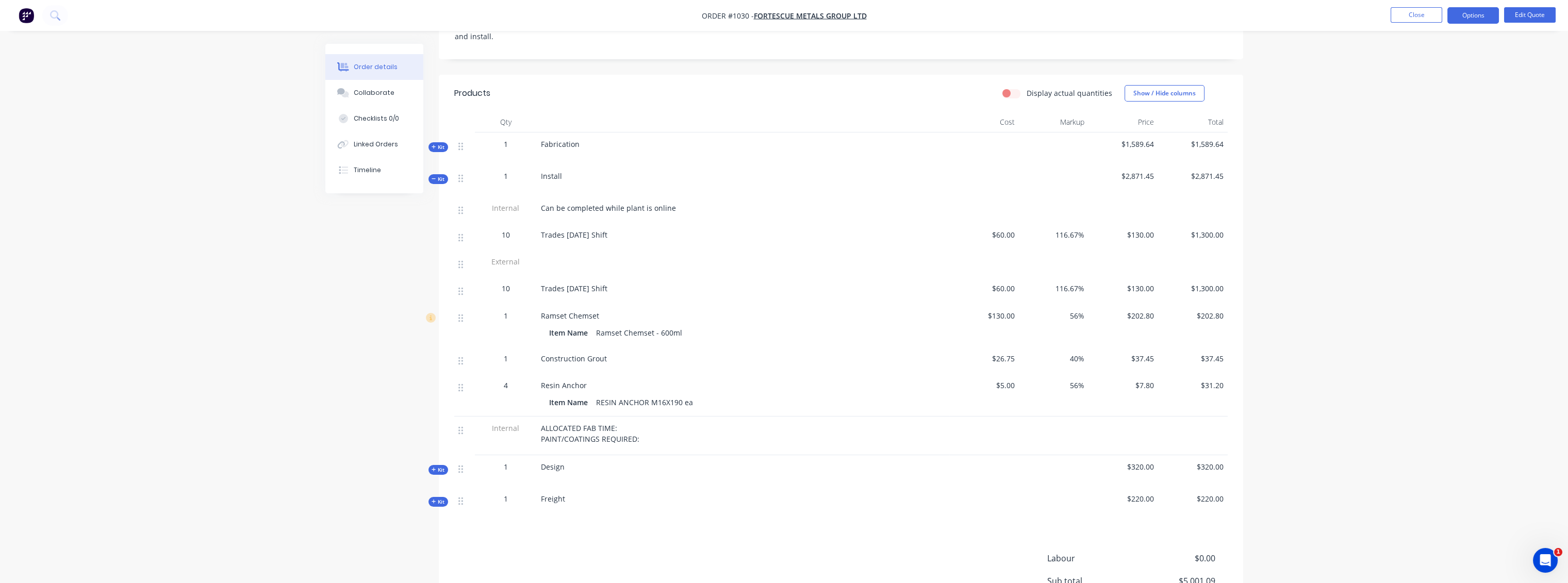
click at [440, 466] on span "Kit" at bounding box center [438, 470] width 13 height 8
click at [445, 524] on div "Kit" at bounding box center [438, 529] width 20 height 10
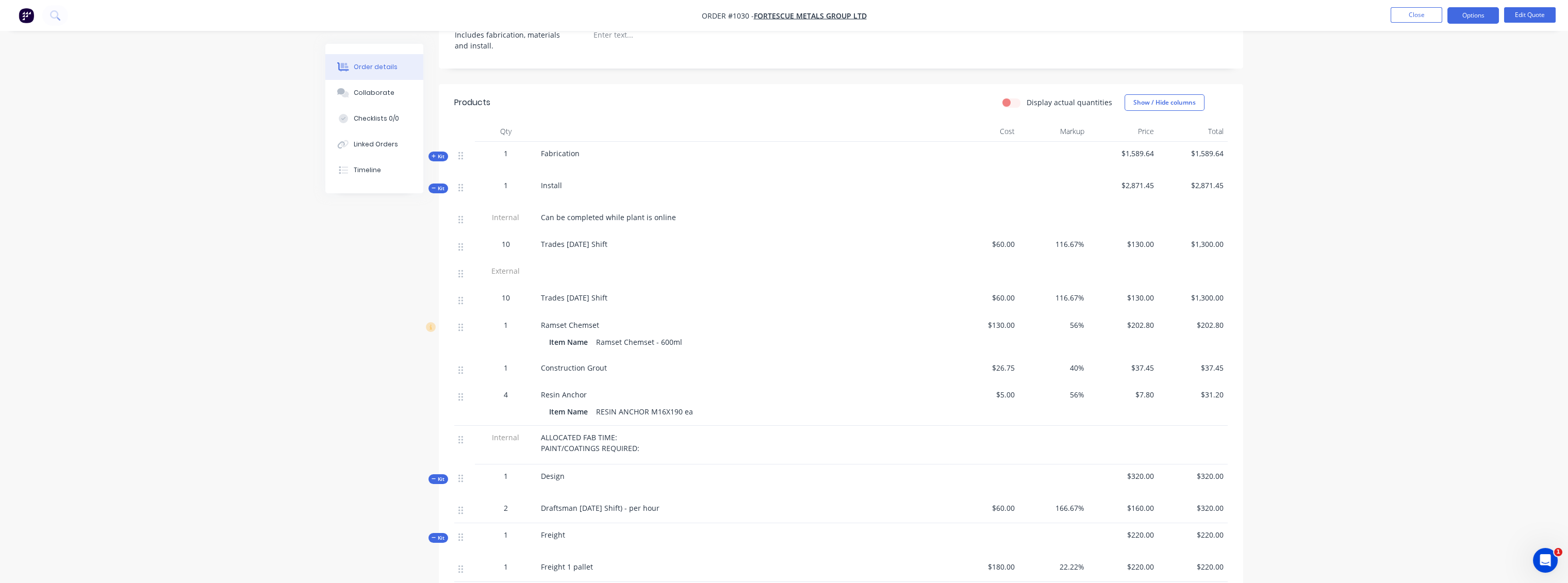
scroll to position [302, 0]
click at [442, 154] on span "Kit" at bounding box center [438, 157] width 13 height 8
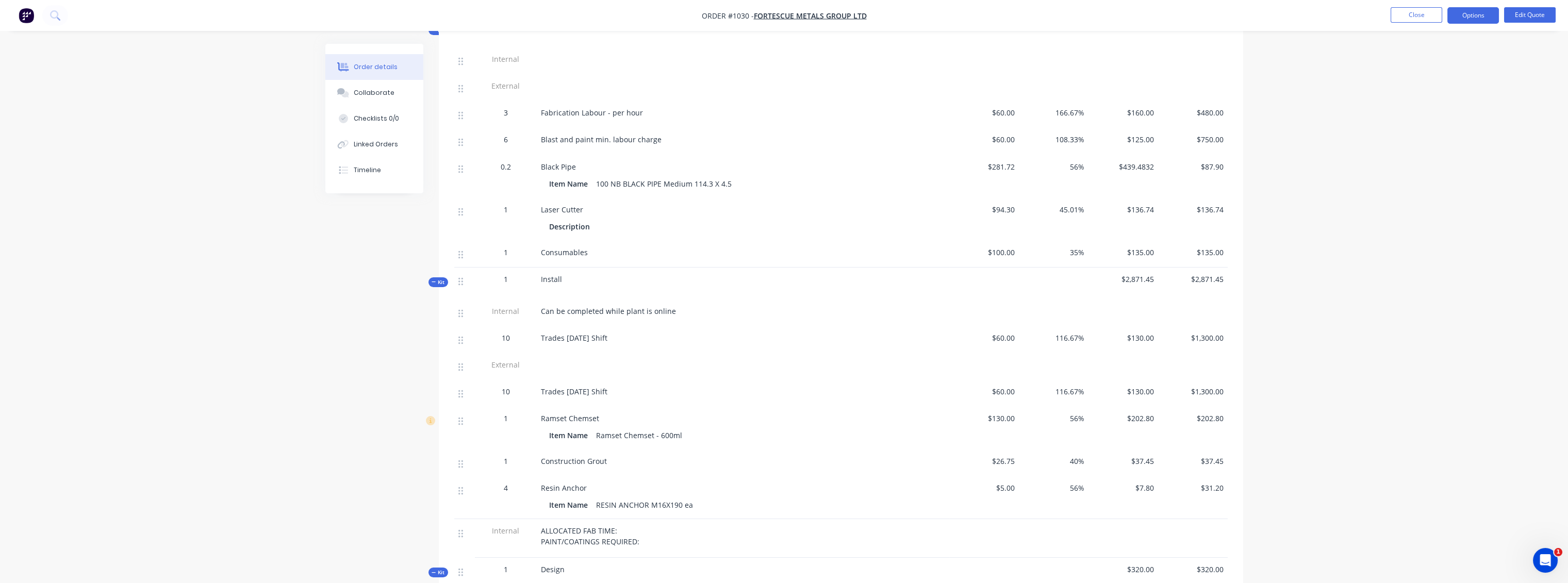
scroll to position [696, 0]
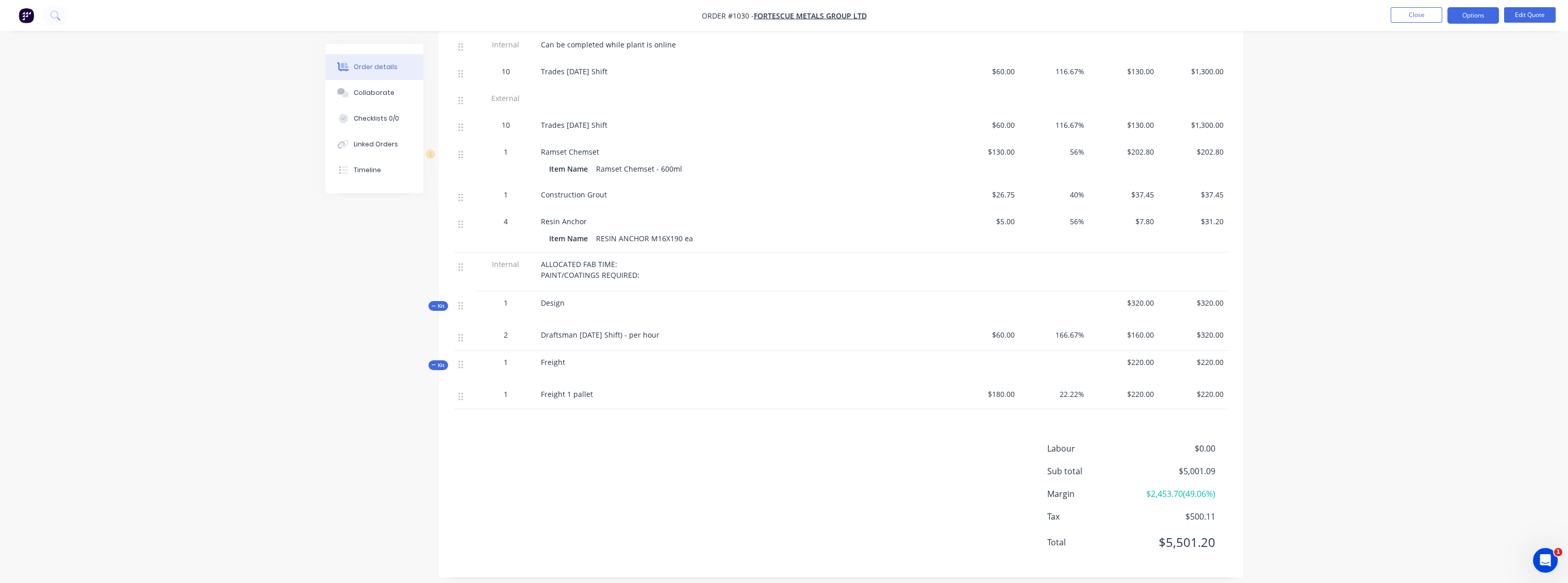
click at [1459, 24] on nav "Order #1030 - FORTESCUE METALS GROUP LTD Close Options Edit Quote" at bounding box center [784, 16] width 1568 height 31
click at [1463, 13] on button "Options" at bounding box center [1473, 15] width 51 height 16
click at [1427, 17] on button "Close" at bounding box center [1416, 15] width 51 height 16
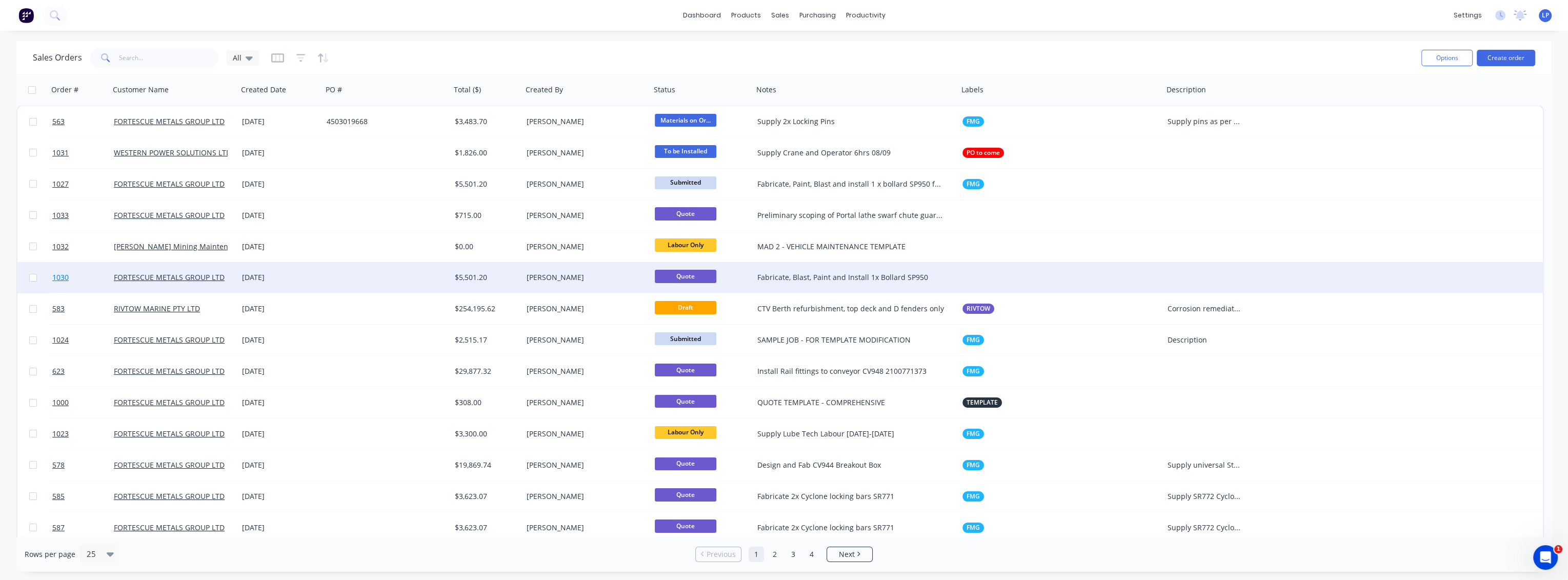
click at [57, 278] on span "1030" at bounding box center [60, 277] width 16 height 11
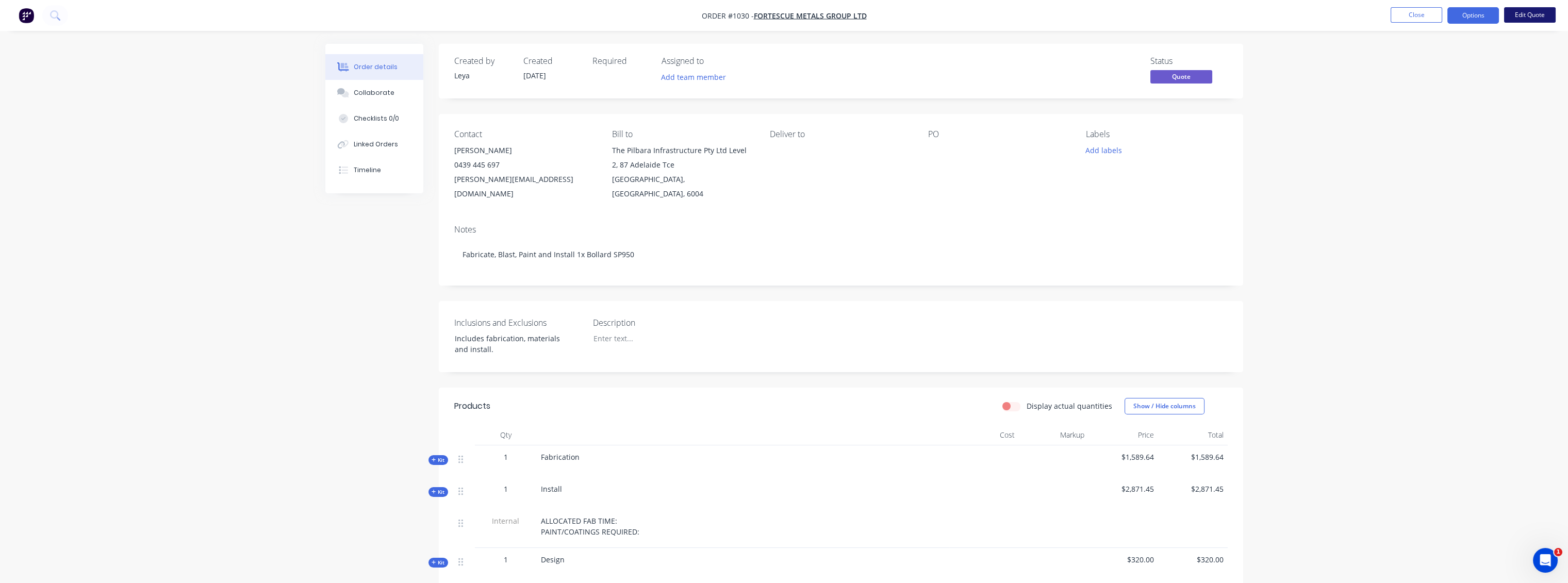
click at [1534, 19] on button "Edit Quote" at bounding box center [1529, 15] width 51 height 16
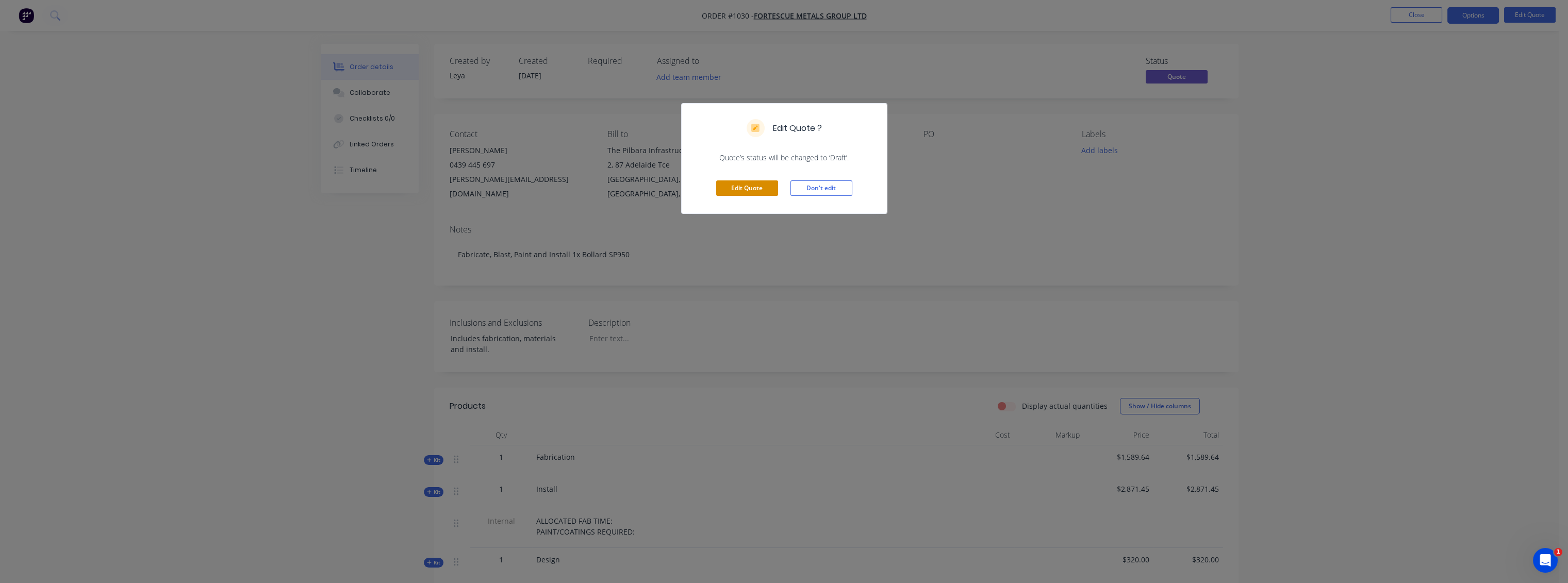
click at [760, 185] on button "Edit Quote" at bounding box center [747, 188] width 62 height 16
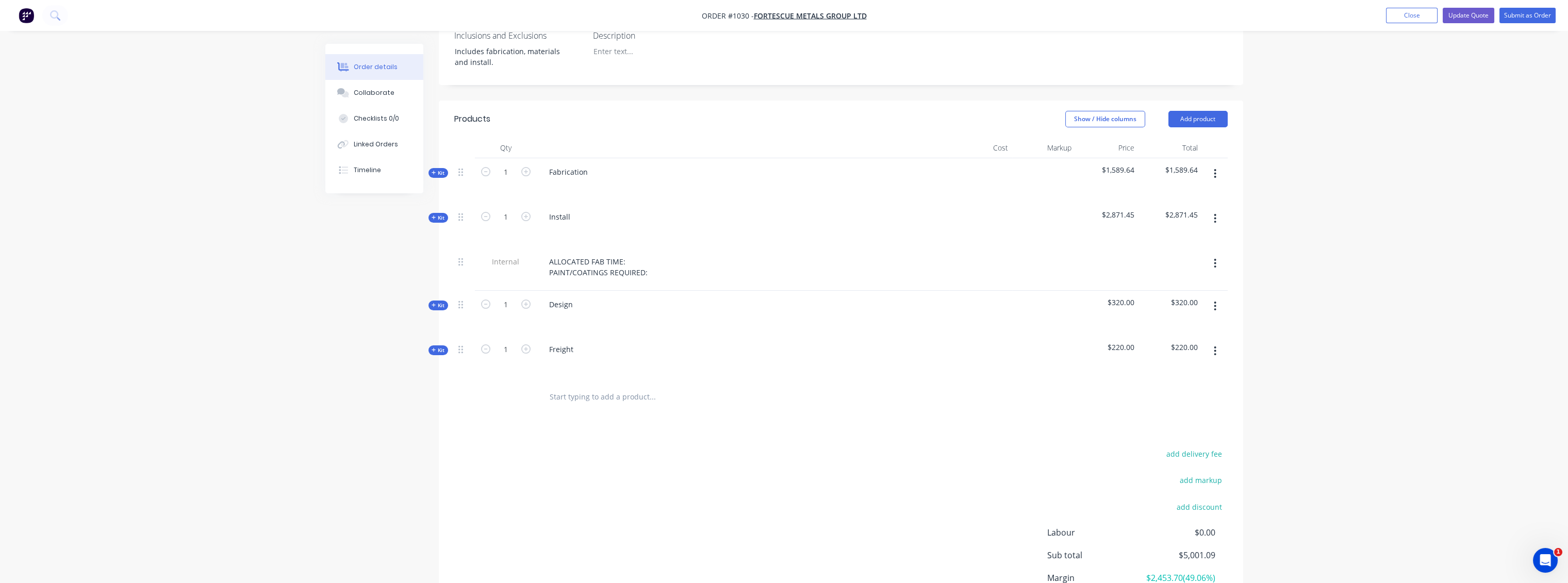
scroll to position [343, 0]
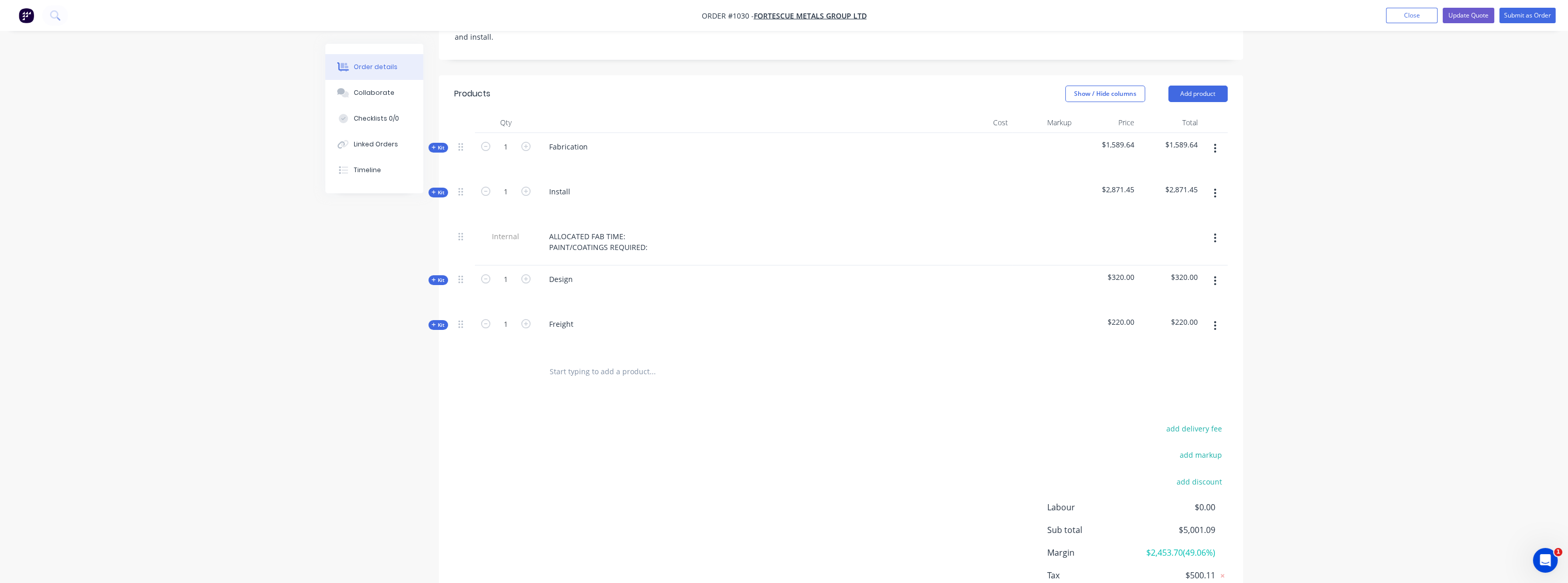
click at [438, 144] on span "Kit" at bounding box center [438, 147] width 13 height 8
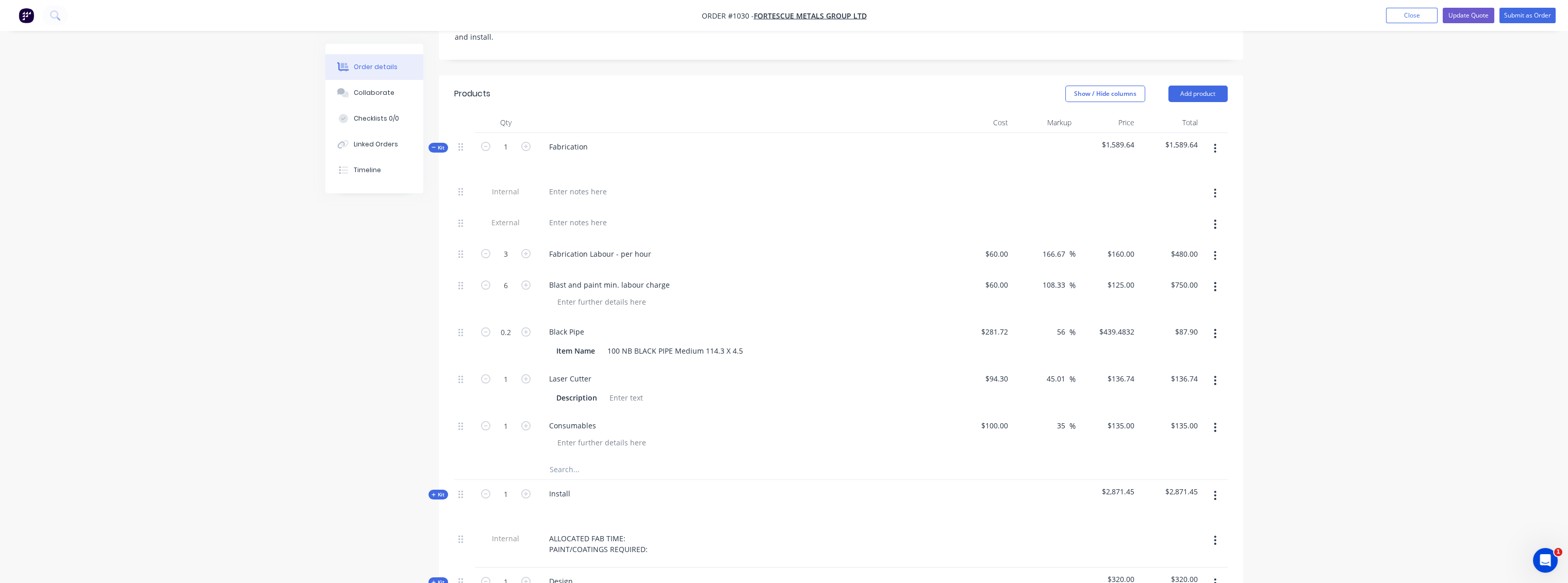
click at [1213, 139] on button "button" at bounding box center [1215, 148] width 24 height 18
click at [1170, 168] on div "Add product to kit" at bounding box center [1179, 175] width 80 height 15
click at [1180, 209] on div "Product catalogue" at bounding box center [1179, 216] width 80 height 15
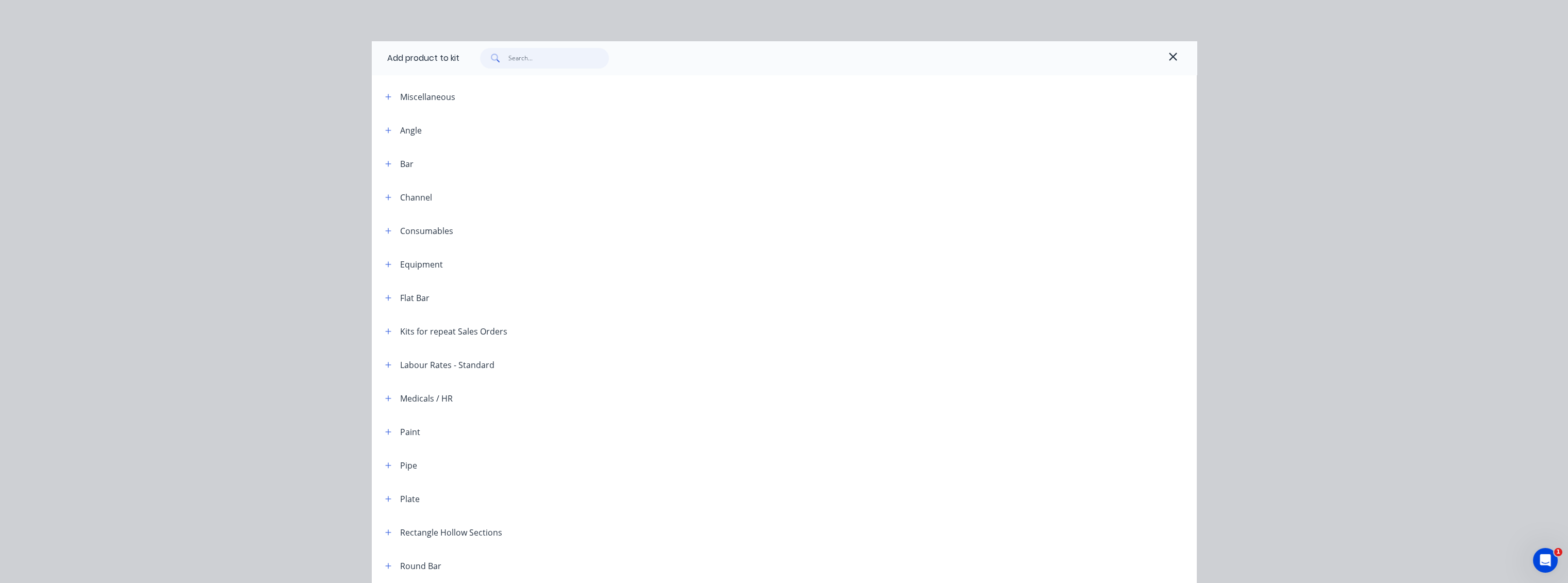
click at [553, 51] on input "text" at bounding box center [559, 58] width 101 height 20
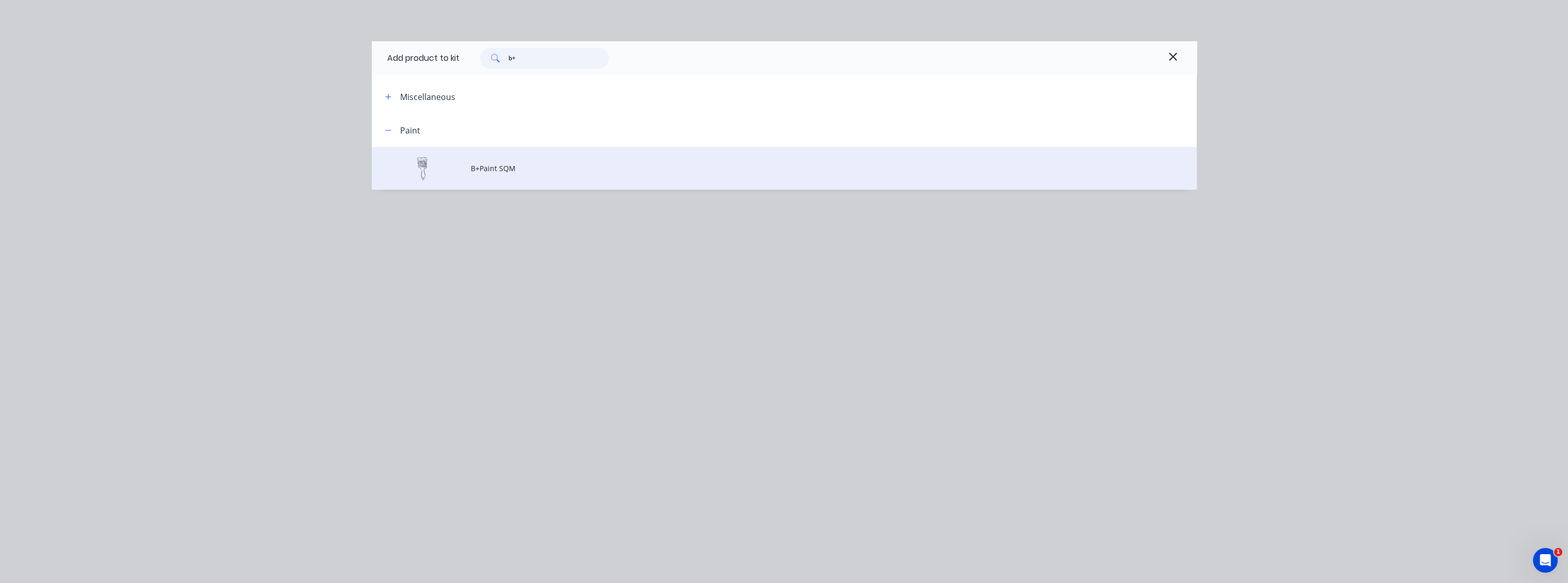
type input "b+"
click at [495, 169] on span "B+Paint SQM" at bounding box center [760, 168] width 581 height 11
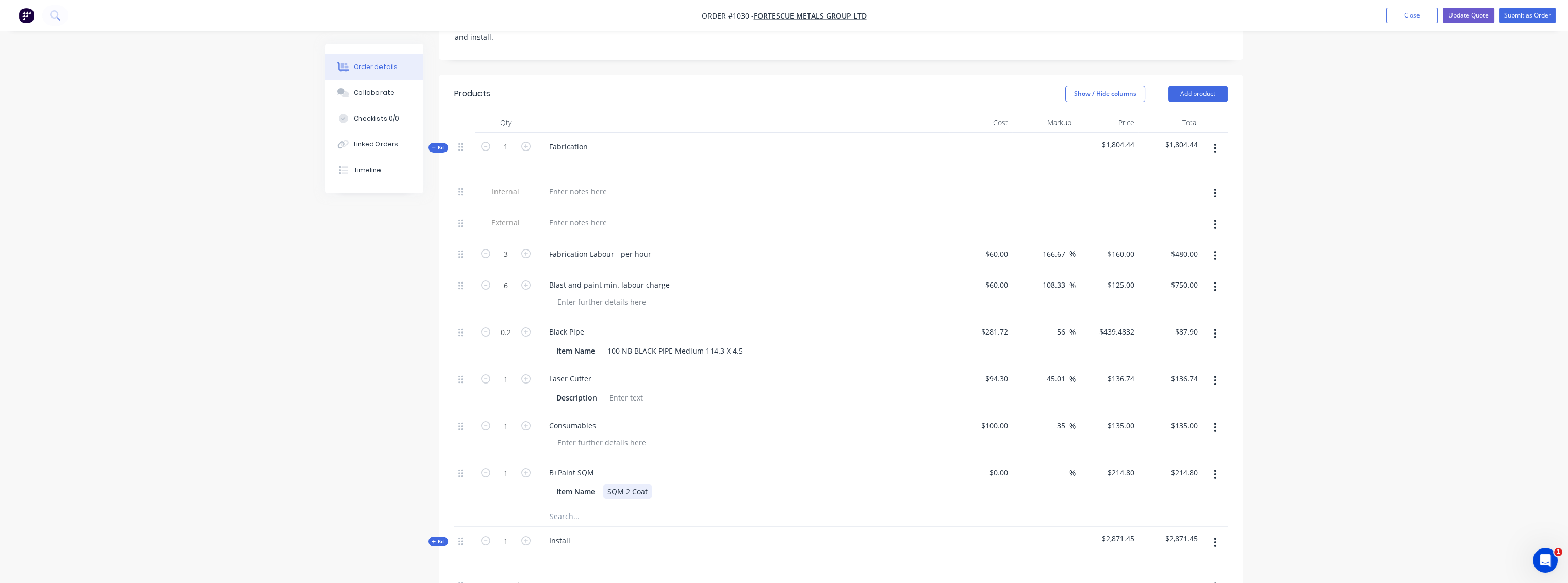
click at [649, 484] on div "SQM 2 Coat" at bounding box center [627, 491] width 49 height 15
click at [646, 484] on div "SQM 2 Coat" at bounding box center [627, 491] width 49 height 15
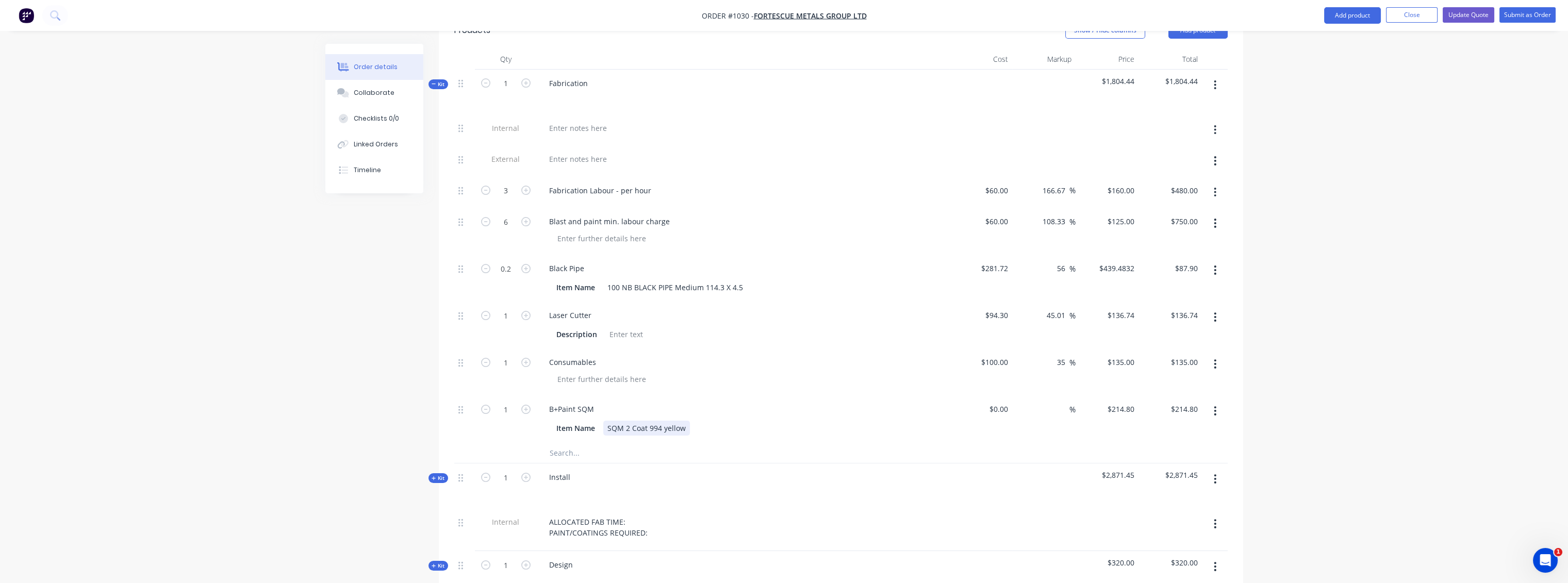
scroll to position [515, 0]
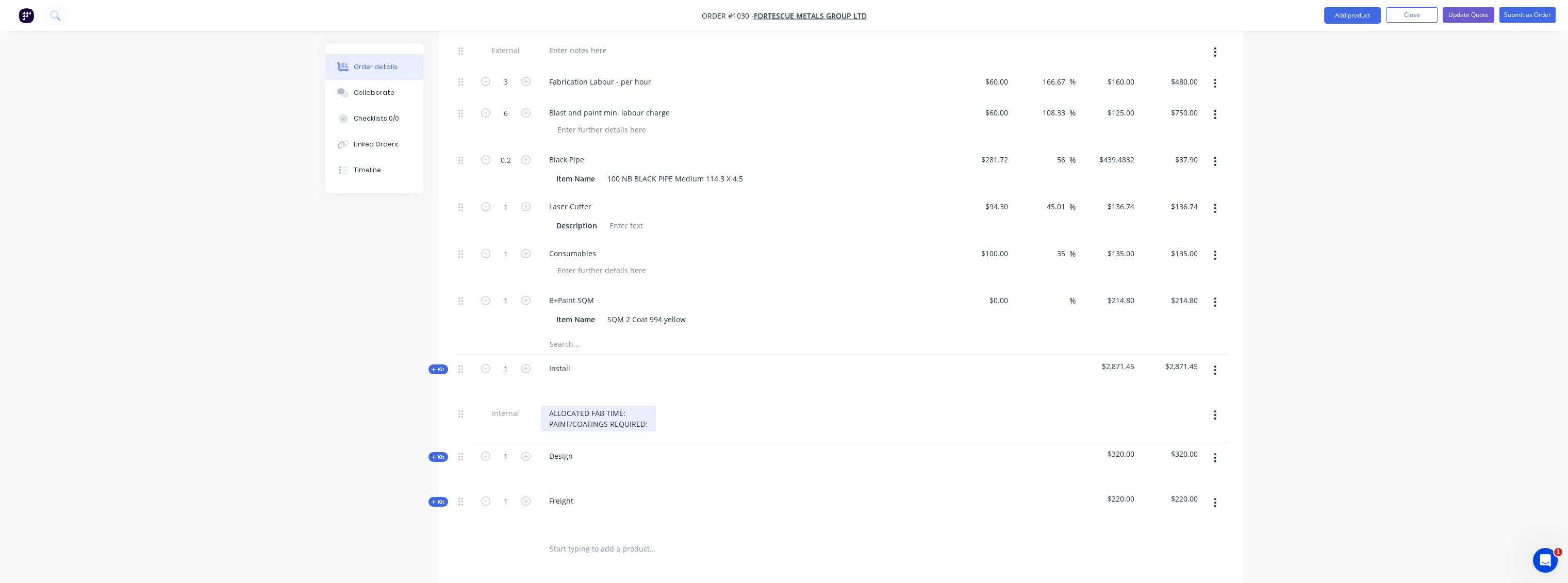
click at [650, 408] on div "ALLOCATED FAB TIME: PAINT/COATINGS REQUIRED:" at bounding box center [598, 418] width 115 height 26
click at [1411, 18] on button "Close" at bounding box center [1411, 15] width 51 height 16
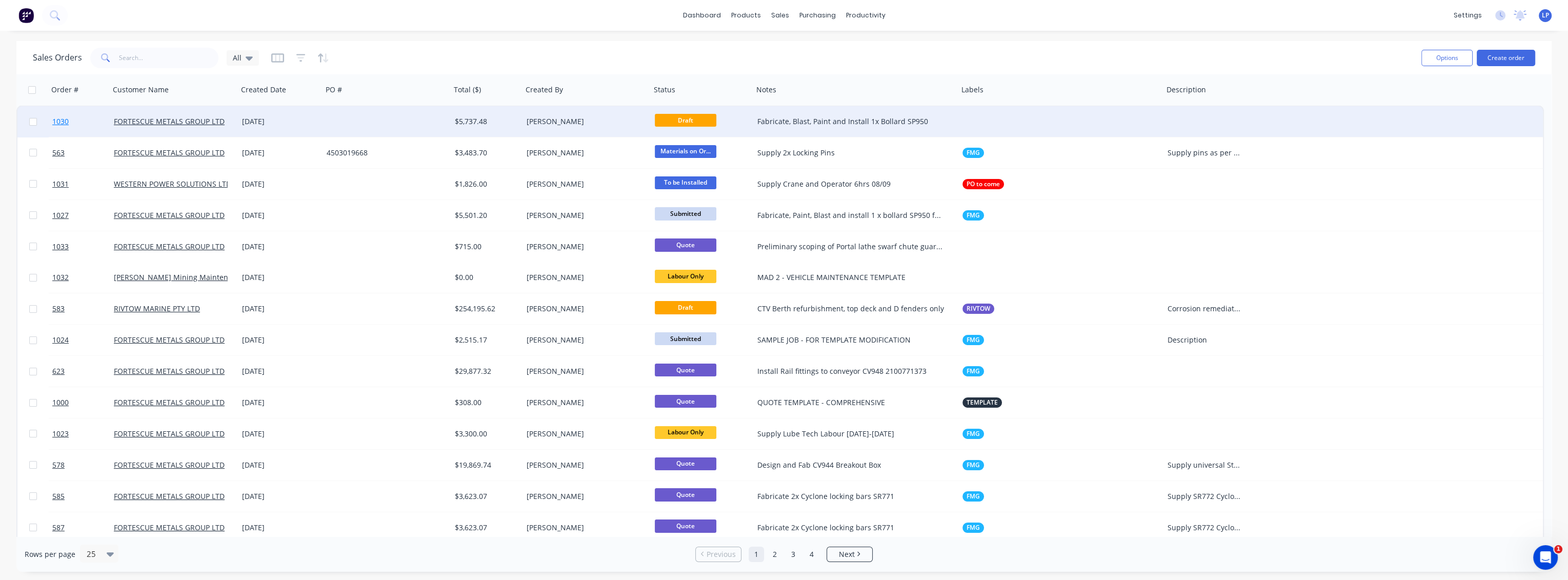
click at [60, 125] on span "1030" at bounding box center [60, 121] width 16 height 11
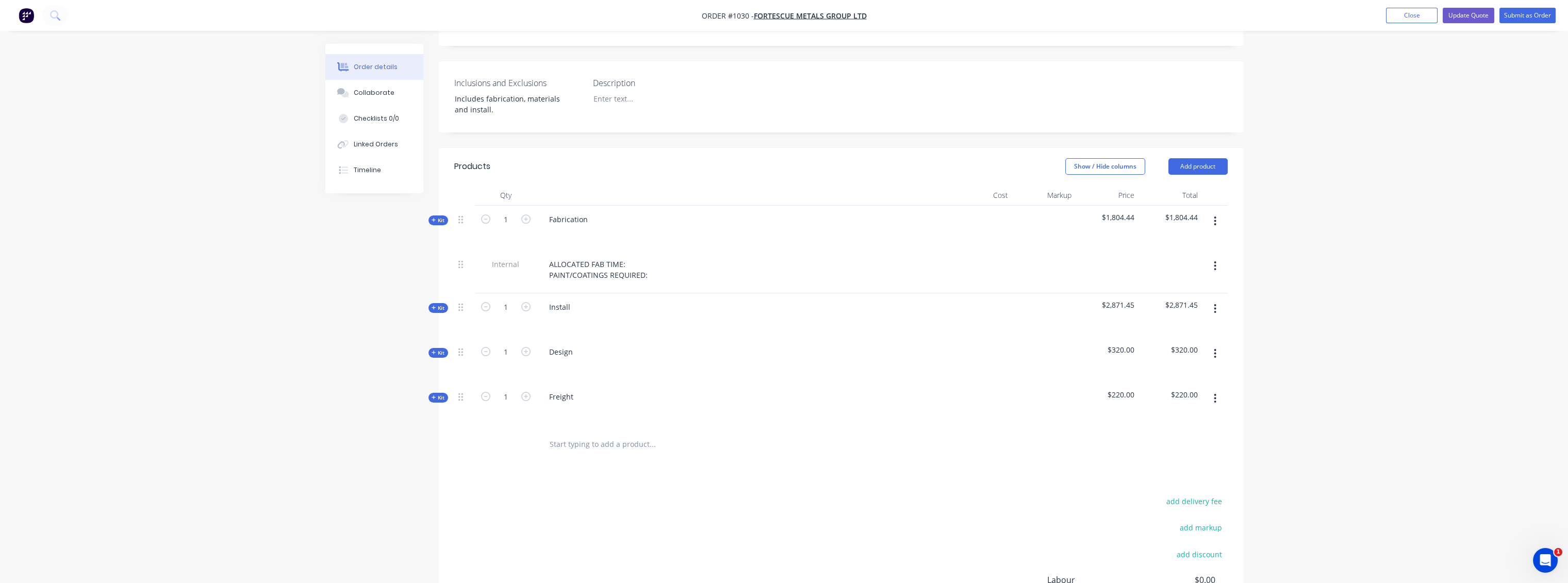
scroll to position [286, 0]
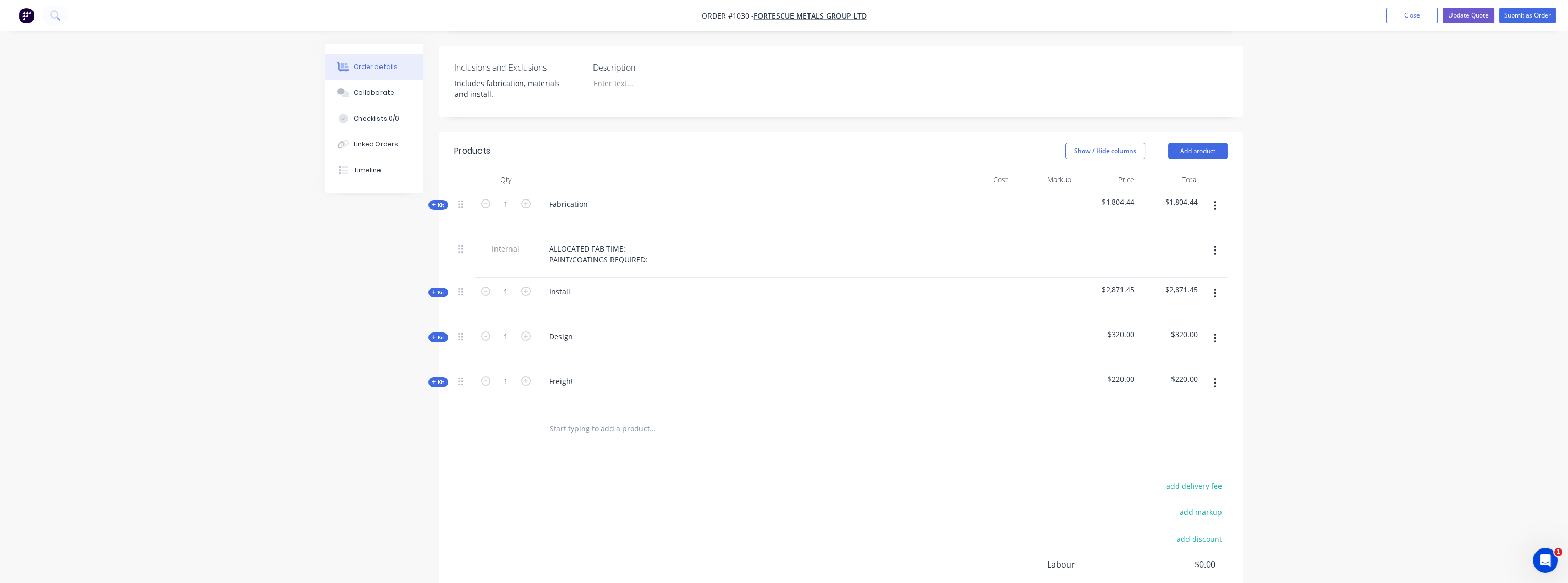
click at [437, 201] on span "Kit" at bounding box center [438, 204] width 13 height 8
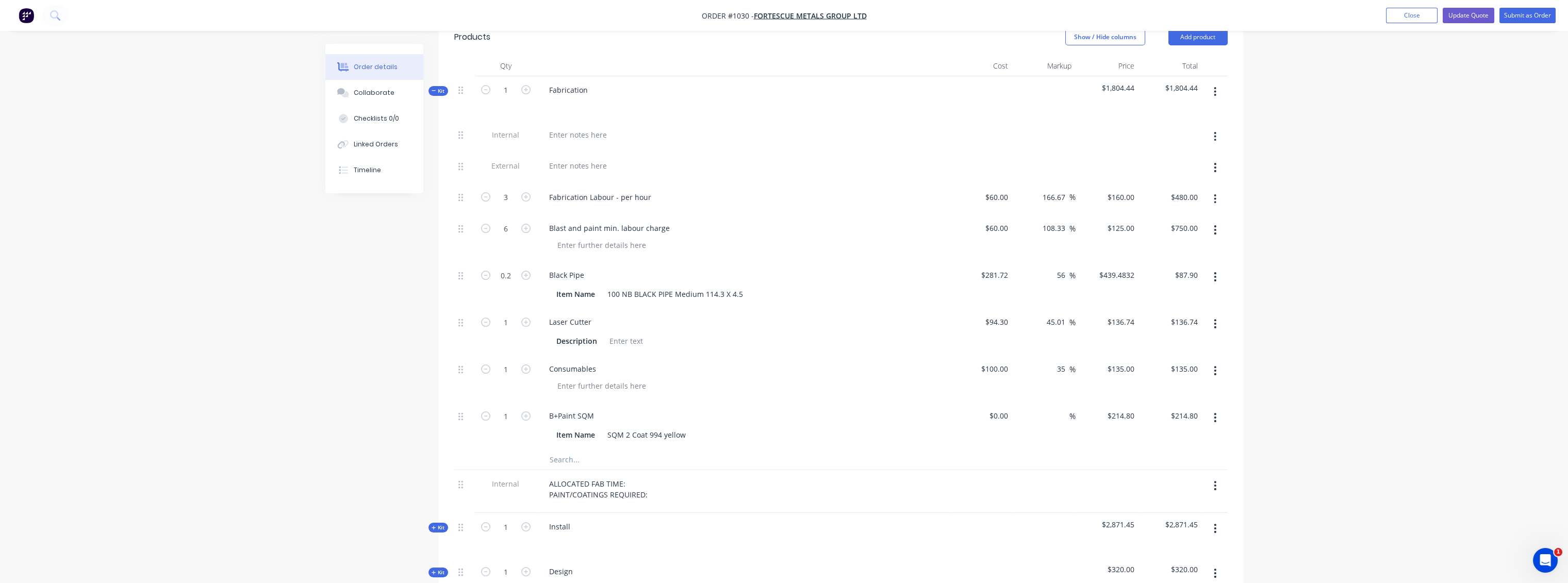
scroll to position [400, 0]
click at [1214, 411] on icon "button" at bounding box center [1215, 417] width 3 height 11
click at [1155, 478] on div "Delete" at bounding box center [1179, 485] width 80 height 15
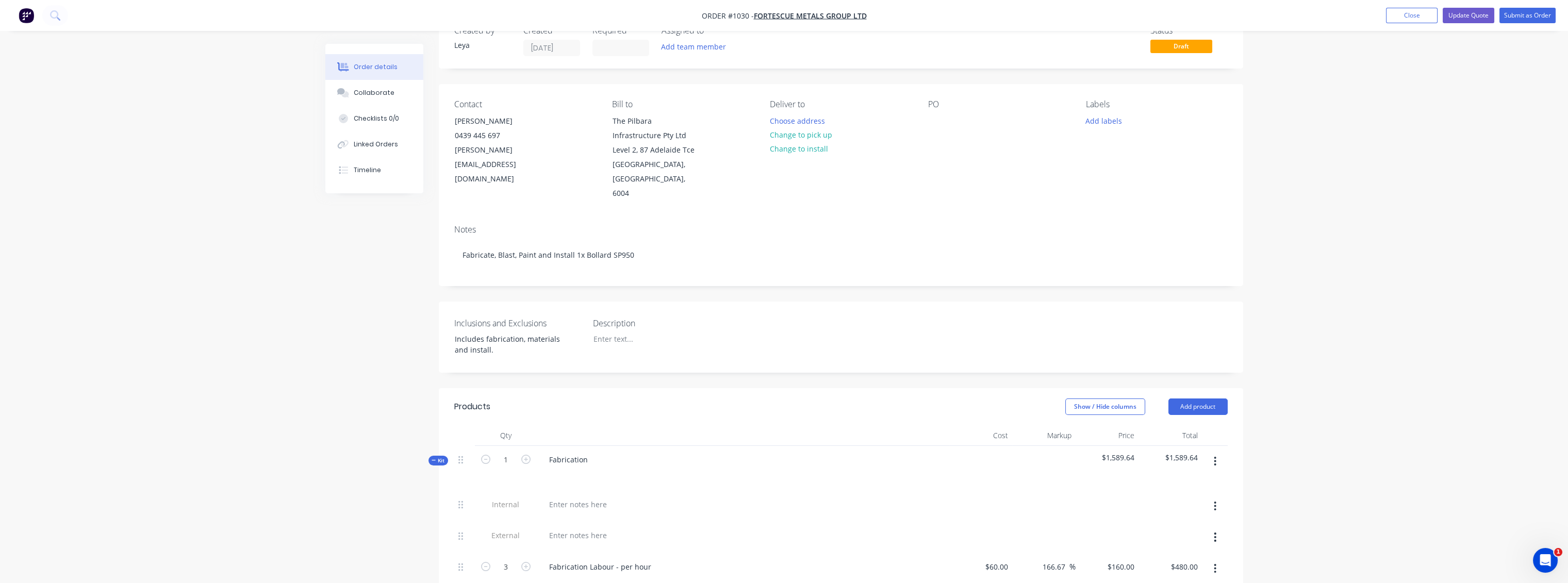
scroll to position [0, 0]
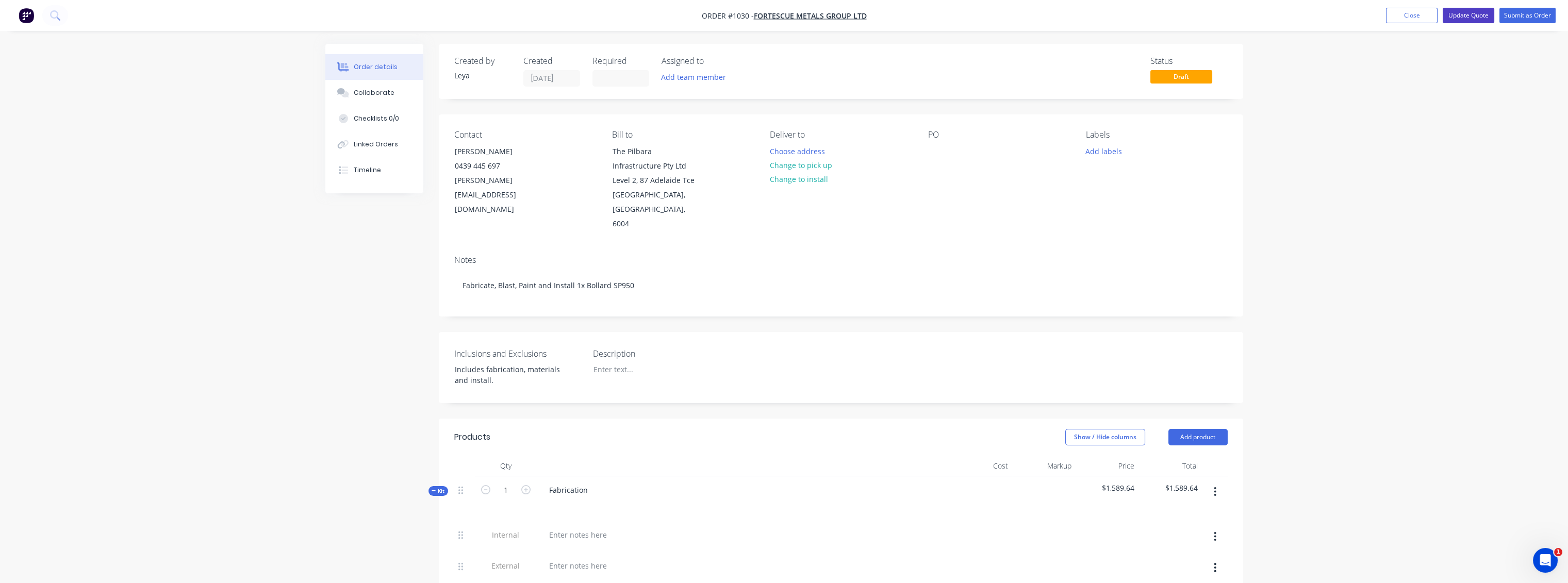
click at [1459, 16] on button "Update Quote" at bounding box center [1468, 16] width 51 height 16
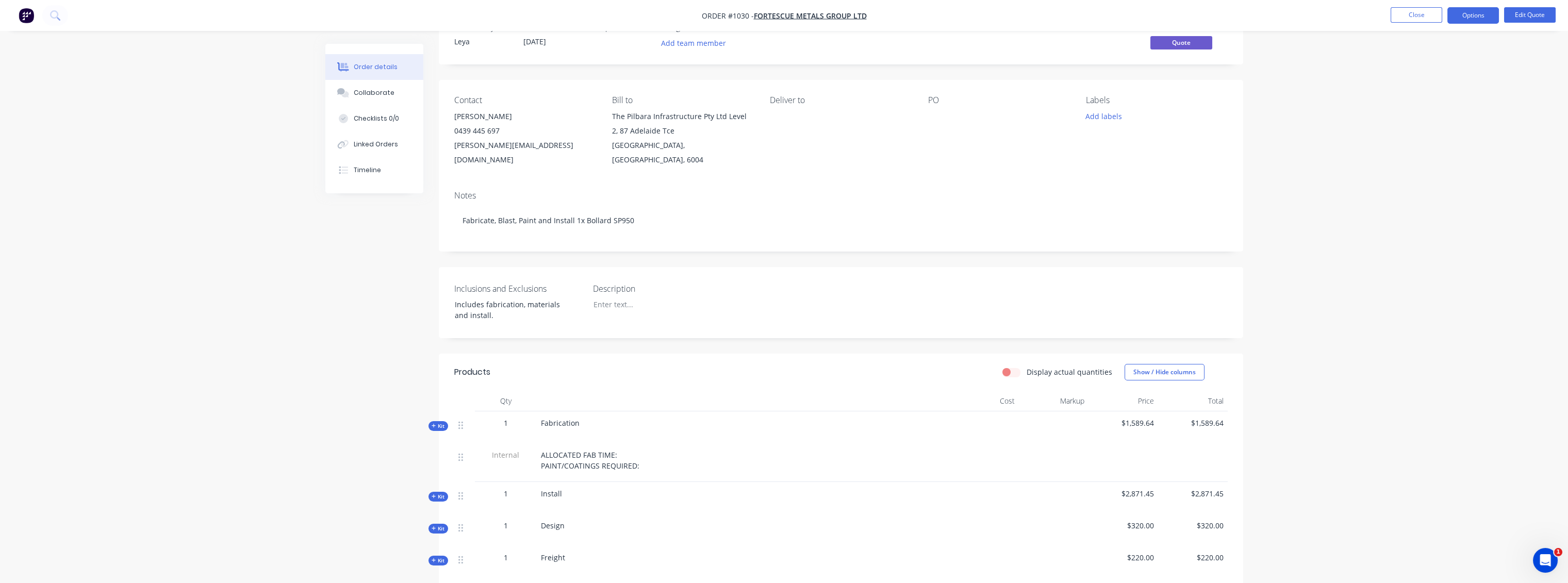
scroll to position [198, 0]
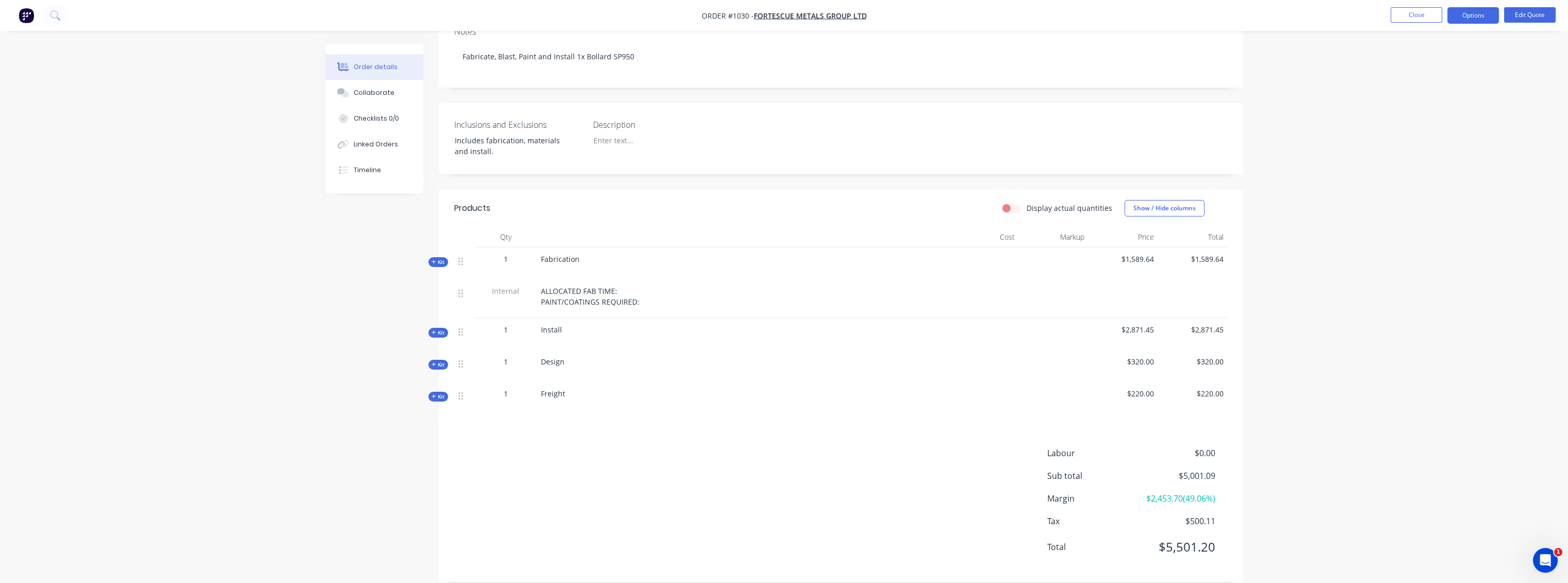
drag, startPoint x: 1457, startPoint y: 18, endPoint x: 1461, endPoint y: 26, distance: 8.9
click at [1457, 18] on button "Options" at bounding box center [1473, 15] width 51 height 16
click at [1547, 22] on li "Edit Quote" at bounding box center [1529, 15] width 51 height 16
click at [1539, 21] on button "Edit Quote" at bounding box center [1529, 15] width 51 height 16
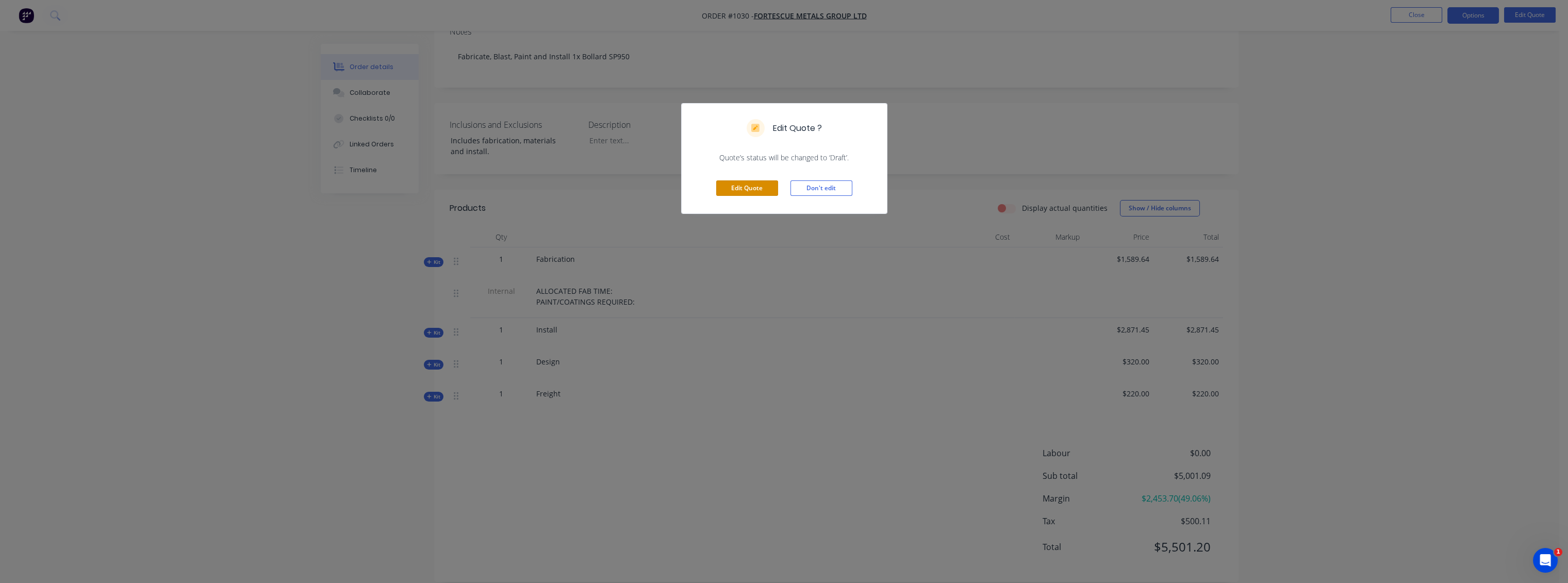
drag, startPoint x: 743, startPoint y: 192, endPoint x: 683, endPoint y: 248, distance: 82.1
click at [743, 192] on button "Edit Quote" at bounding box center [747, 188] width 62 height 16
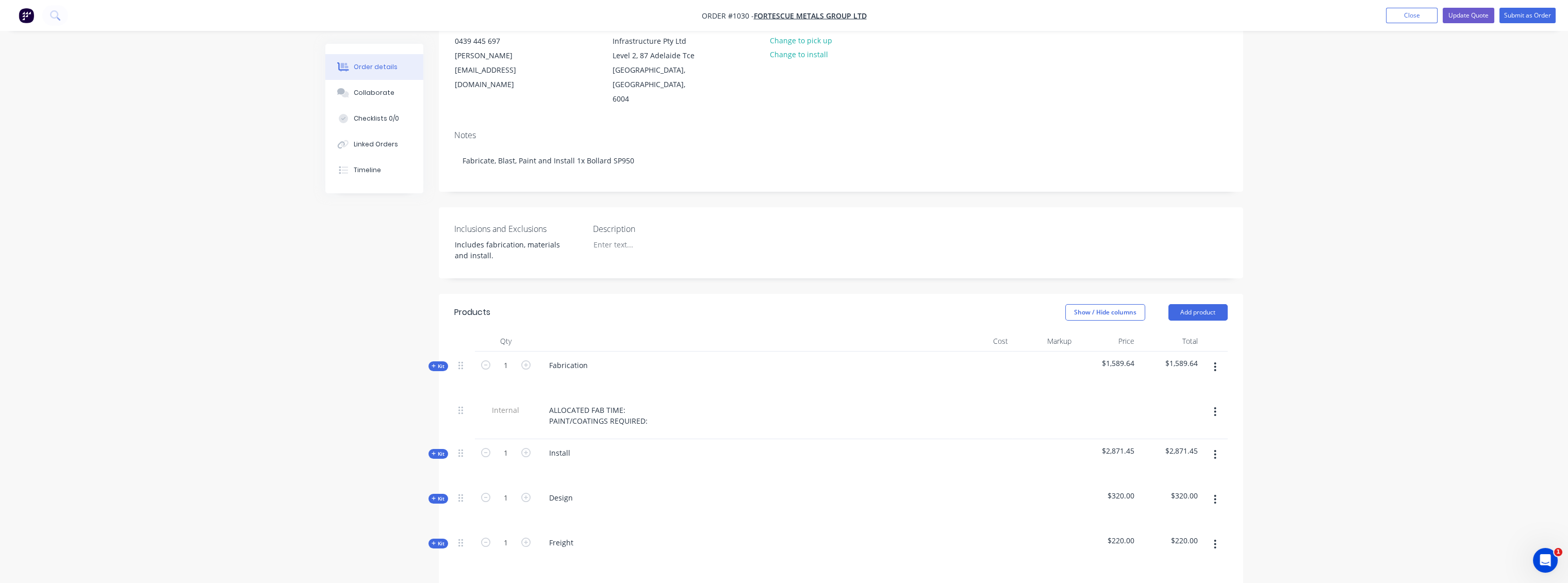
scroll to position [343, 0]
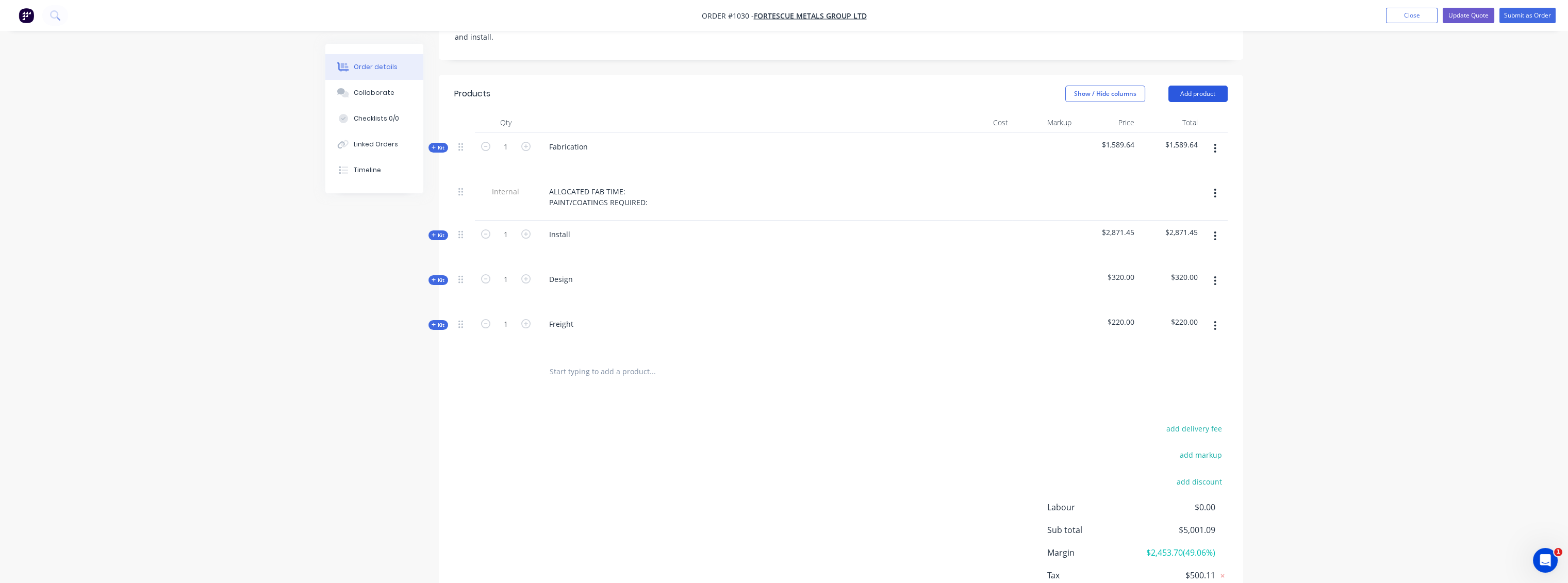
click at [1197, 85] on button "Add product" at bounding box center [1198, 93] width 59 height 16
click at [1167, 154] on div "Product Kit" at bounding box center [1179, 161] width 80 height 15
click at [1163, 133] on div "Standard pricing" at bounding box center [1179, 140] width 80 height 15
click at [584, 361] on div at bounding box center [574, 368] width 67 height 15
click at [1213, 361] on button "button" at bounding box center [1215, 370] width 24 height 18
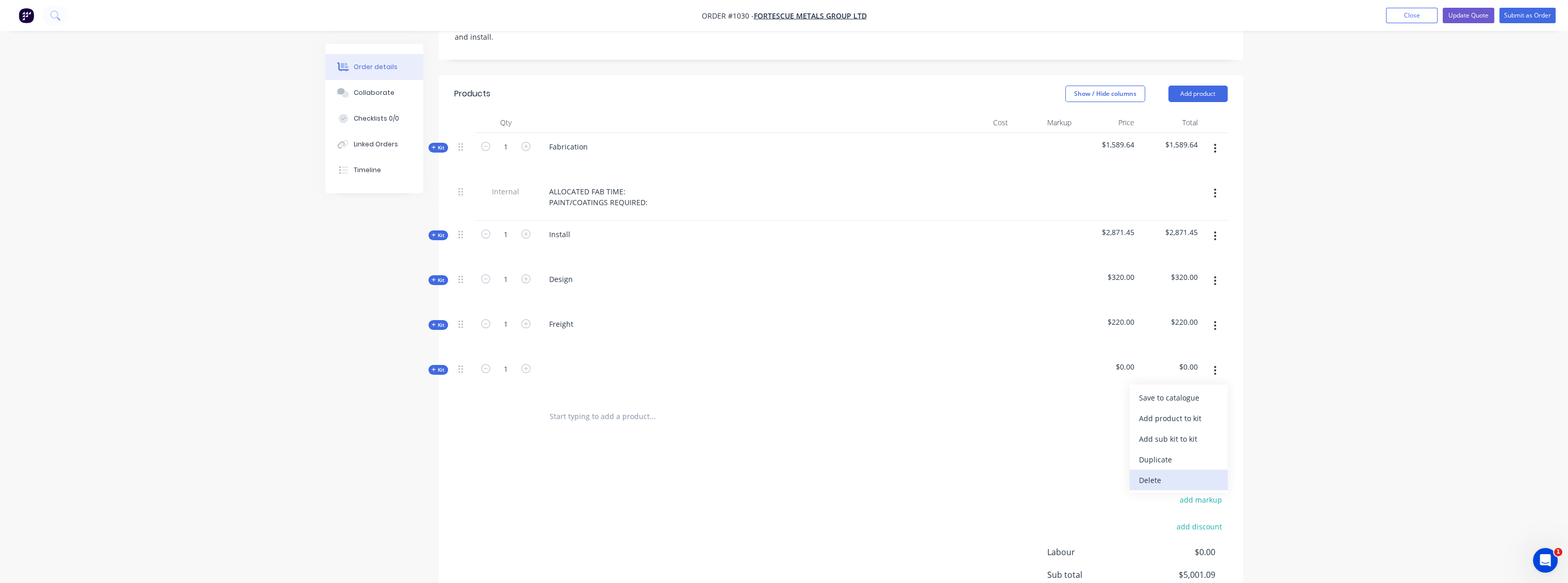
click at [1158, 472] on div "Delete" at bounding box center [1179, 479] width 80 height 15
click at [1210, 85] on button "Add product" at bounding box center [1198, 93] width 59 height 16
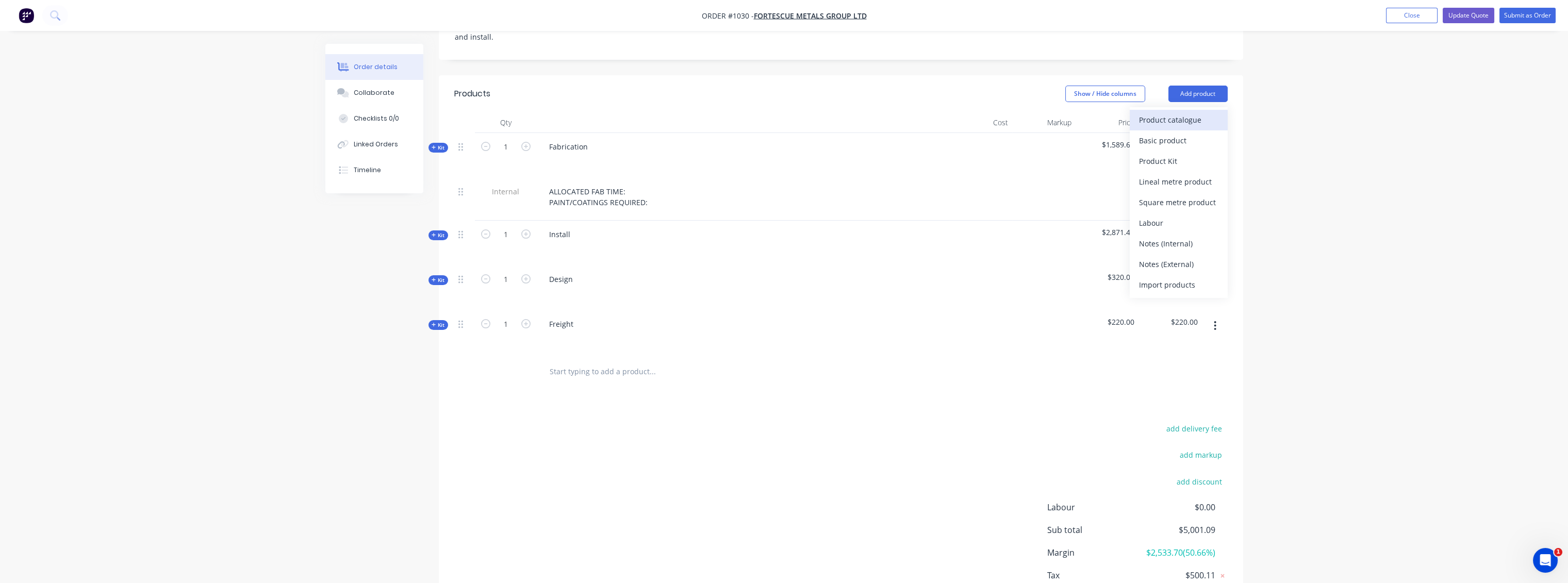
click at [1170, 112] on div "Product catalogue" at bounding box center [1179, 119] width 80 height 15
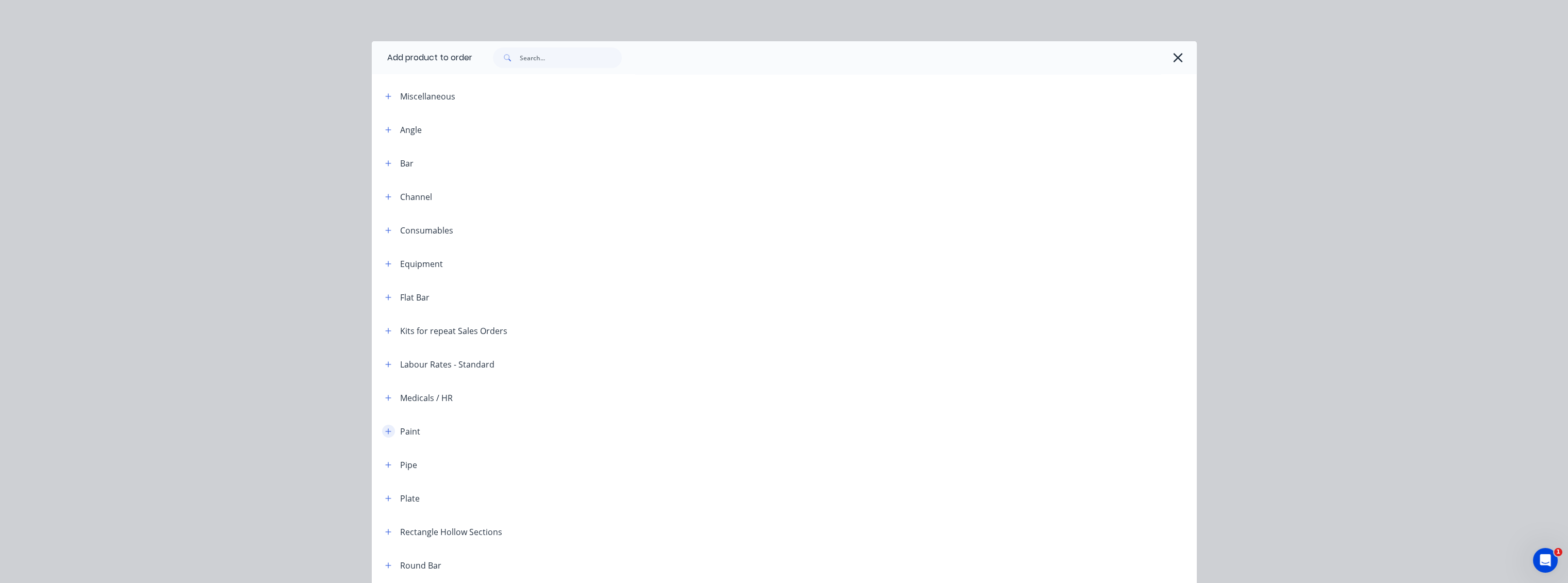
click at [386, 431] on icon "button" at bounding box center [388, 431] width 6 height 6
click at [386, 431] on icon "button" at bounding box center [388, 431] width 6 height 1
click at [386, 328] on icon "button" at bounding box center [388, 331] width 6 height 7
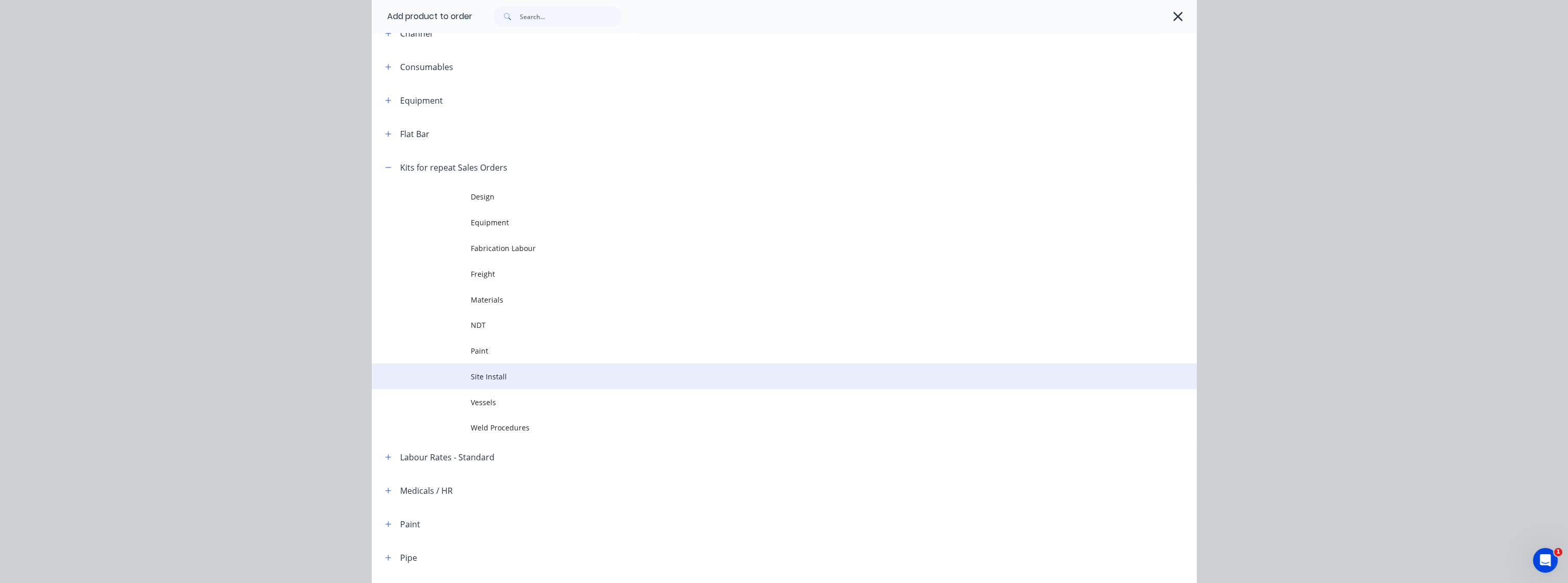
scroll to position [171, 0]
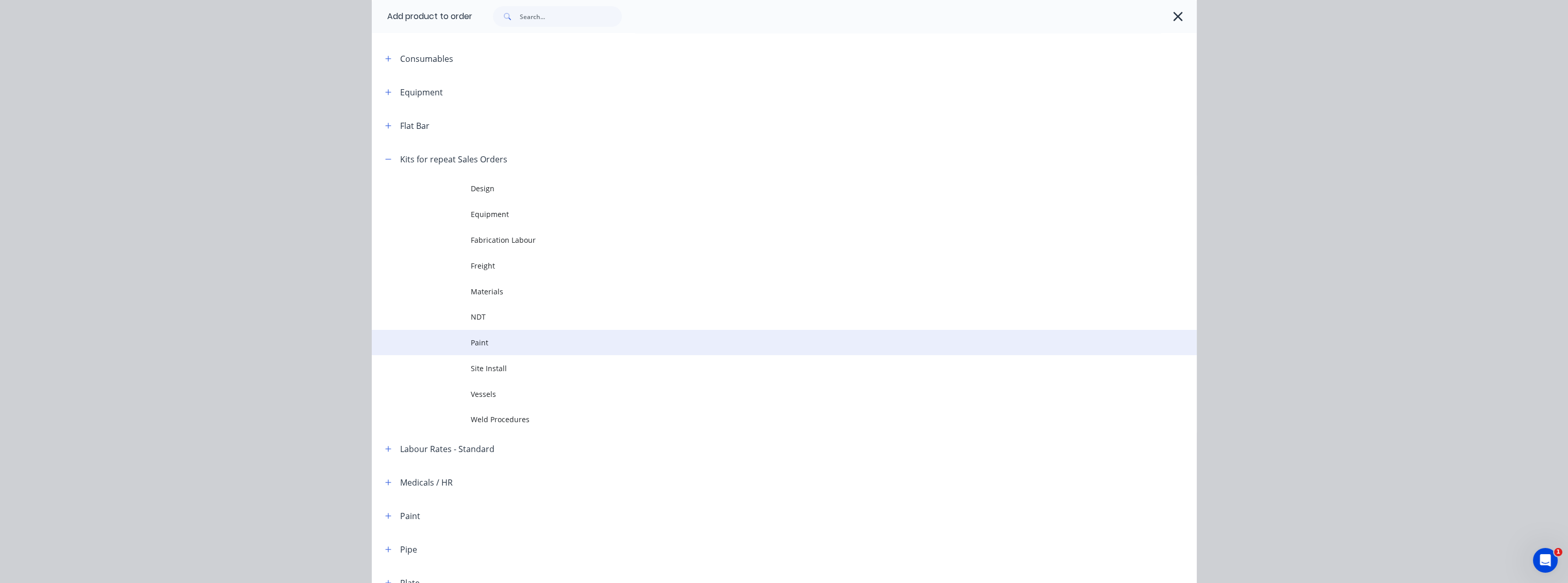
click at [479, 339] on span "Paint" at bounding box center [760, 342] width 581 height 11
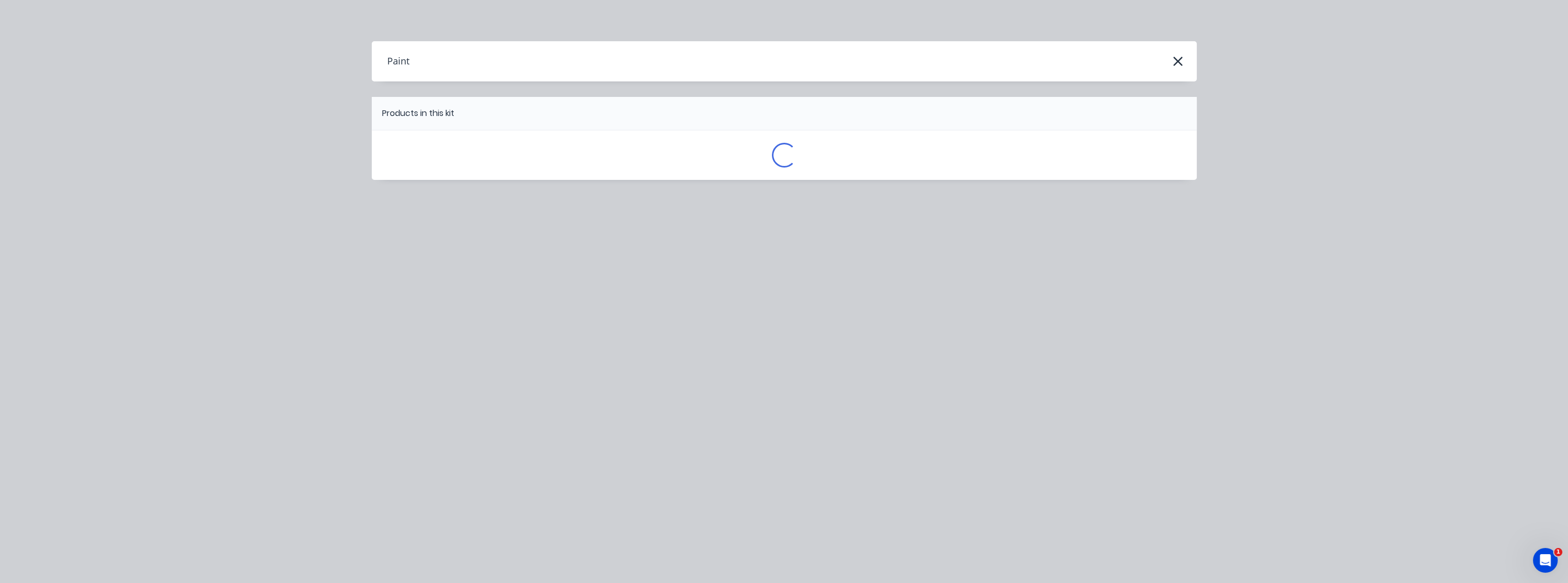
scroll to position [0, 0]
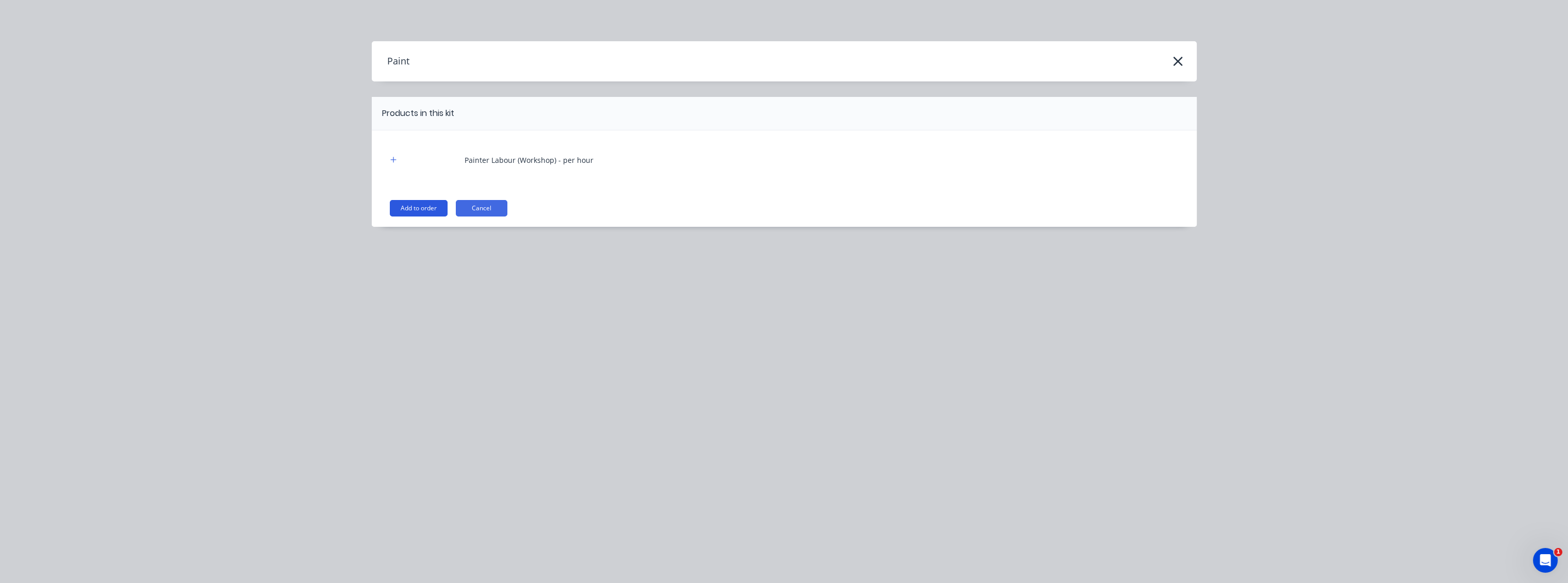
click at [423, 208] on button "Add to order" at bounding box center [419, 208] width 58 height 16
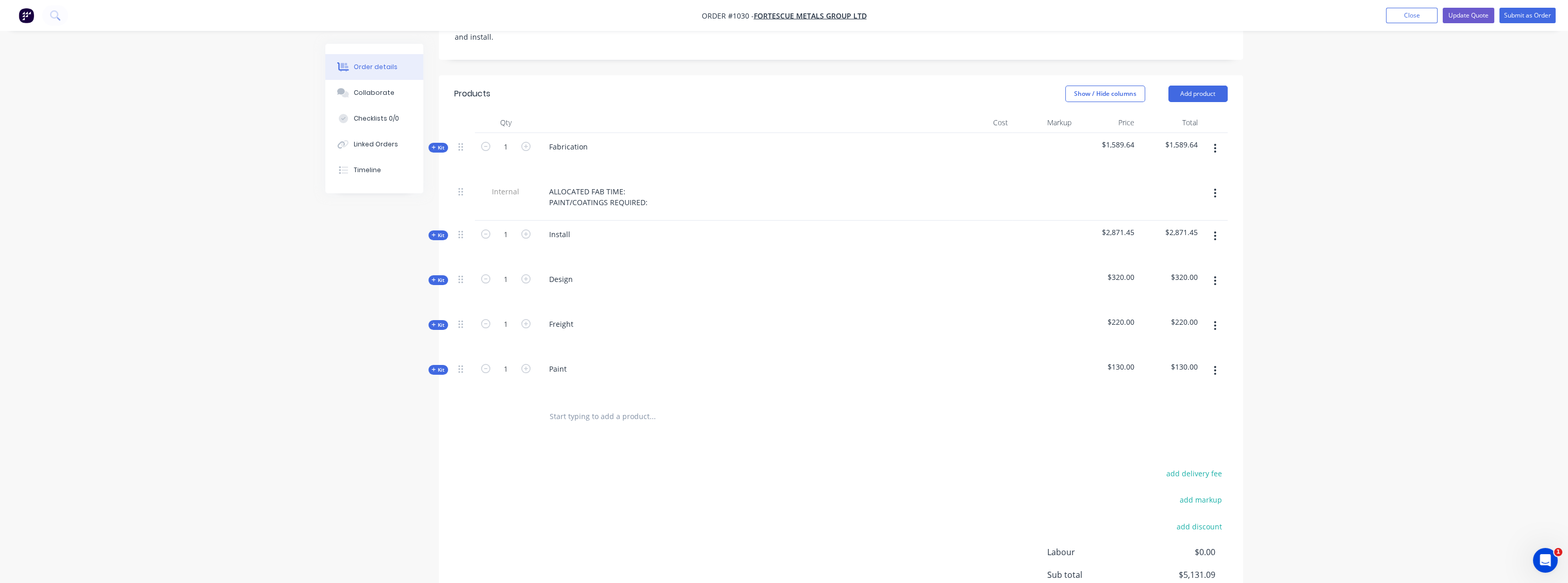
click at [442, 366] on span "Kit" at bounding box center [438, 369] width 13 height 8
click at [562, 431] on input "text" at bounding box center [652, 441] width 206 height 20
type input "p"
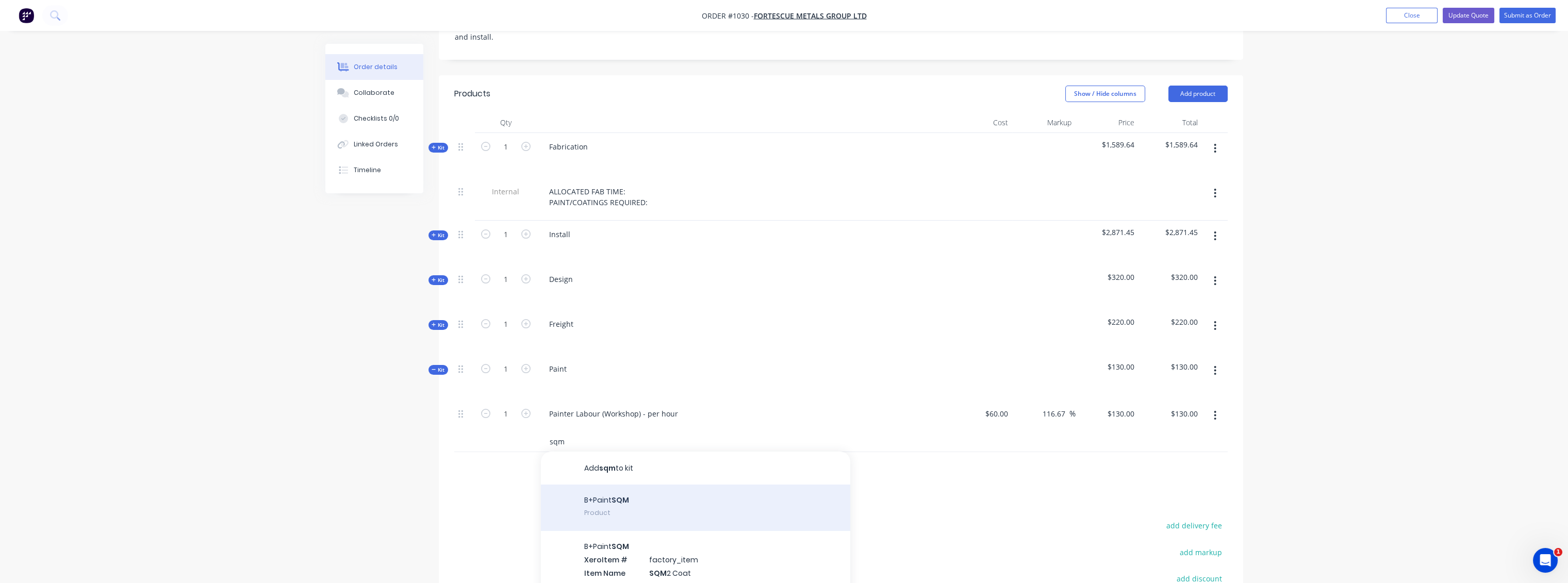
type input "sqm"
click at [611, 486] on div "B+Paint SQM Product" at bounding box center [695, 508] width 310 height 47
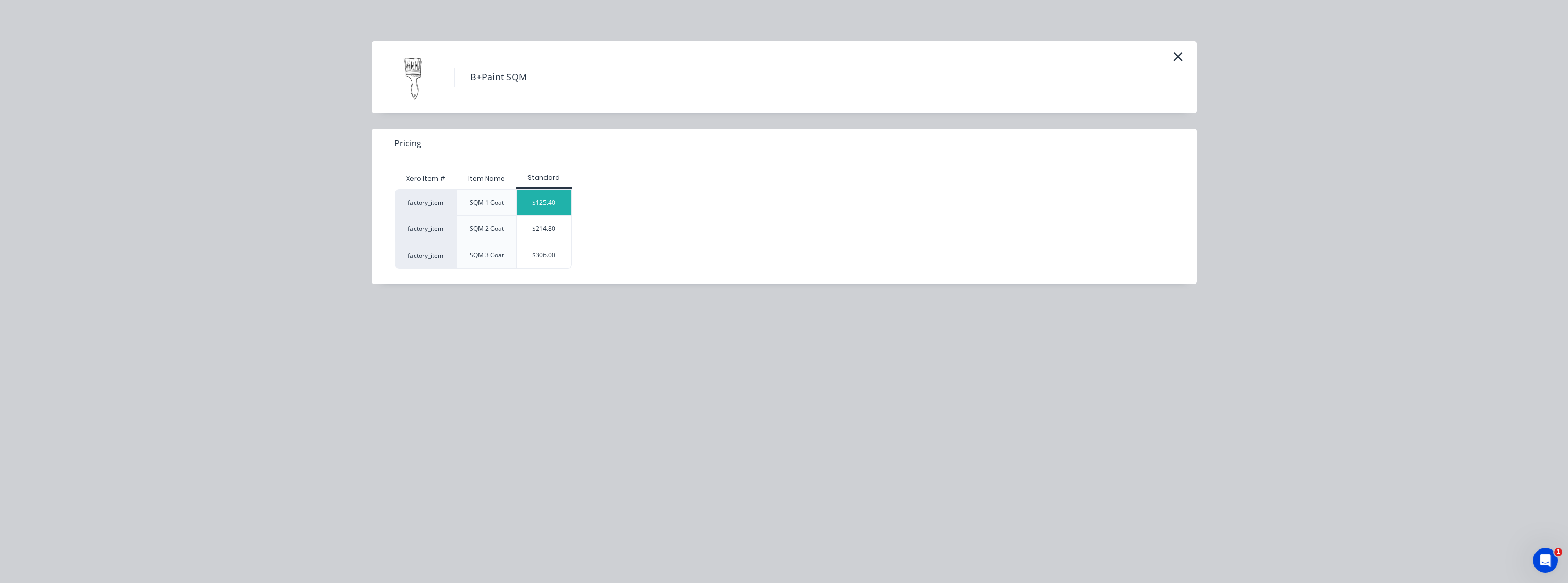
click at [542, 209] on div "$125.40" at bounding box center [544, 202] width 55 height 26
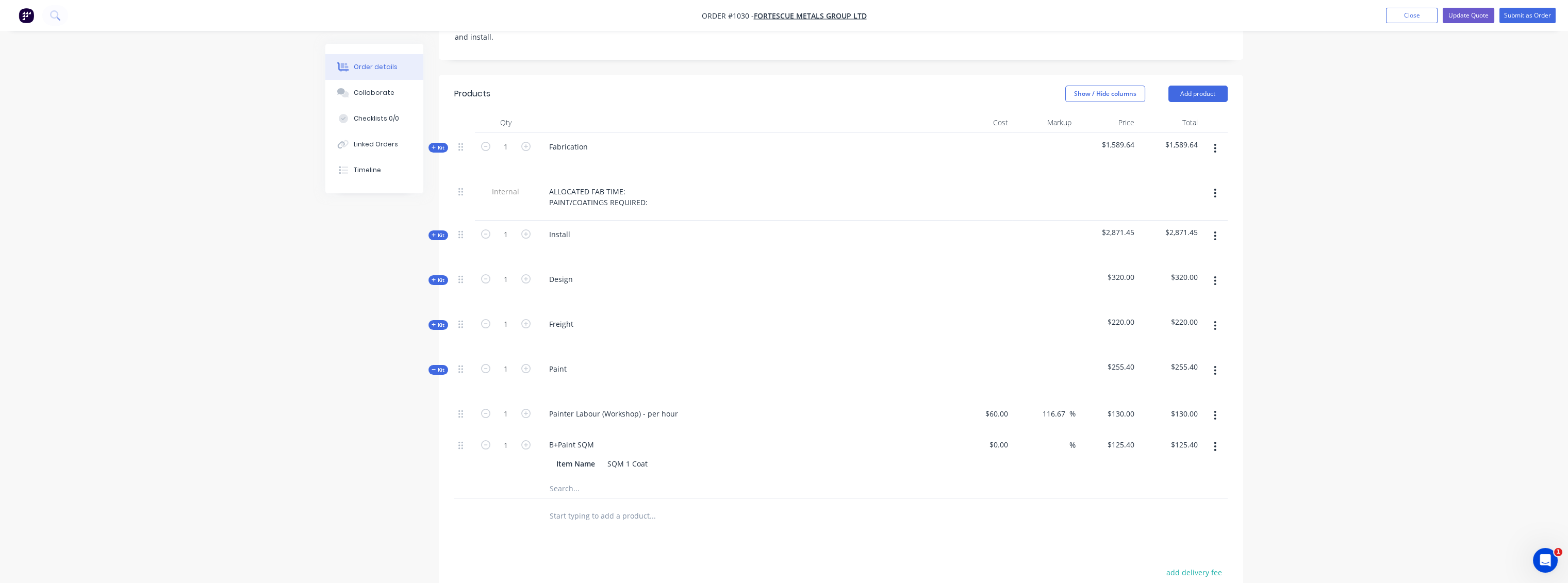
click at [1217, 437] on button "button" at bounding box center [1215, 446] width 24 height 18
click at [1214, 410] on icon "button" at bounding box center [1215, 415] width 3 height 11
click at [1145, 476] on div "Delete" at bounding box center [1179, 483] width 80 height 15
click at [1214, 365] on icon "button" at bounding box center [1215, 371] width 3 height 11
click at [1147, 452] on div "Delete" at bounding box center [1179, 459] width 80 height 15
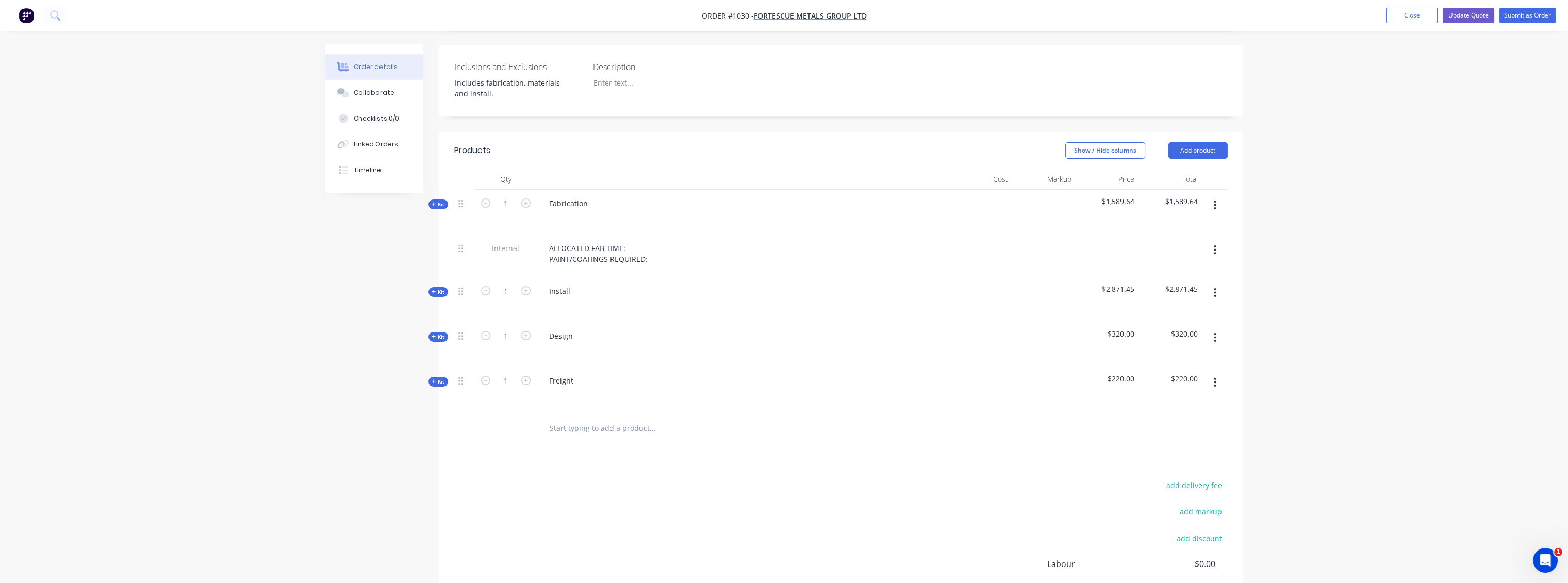
scroll to position [171, 0]
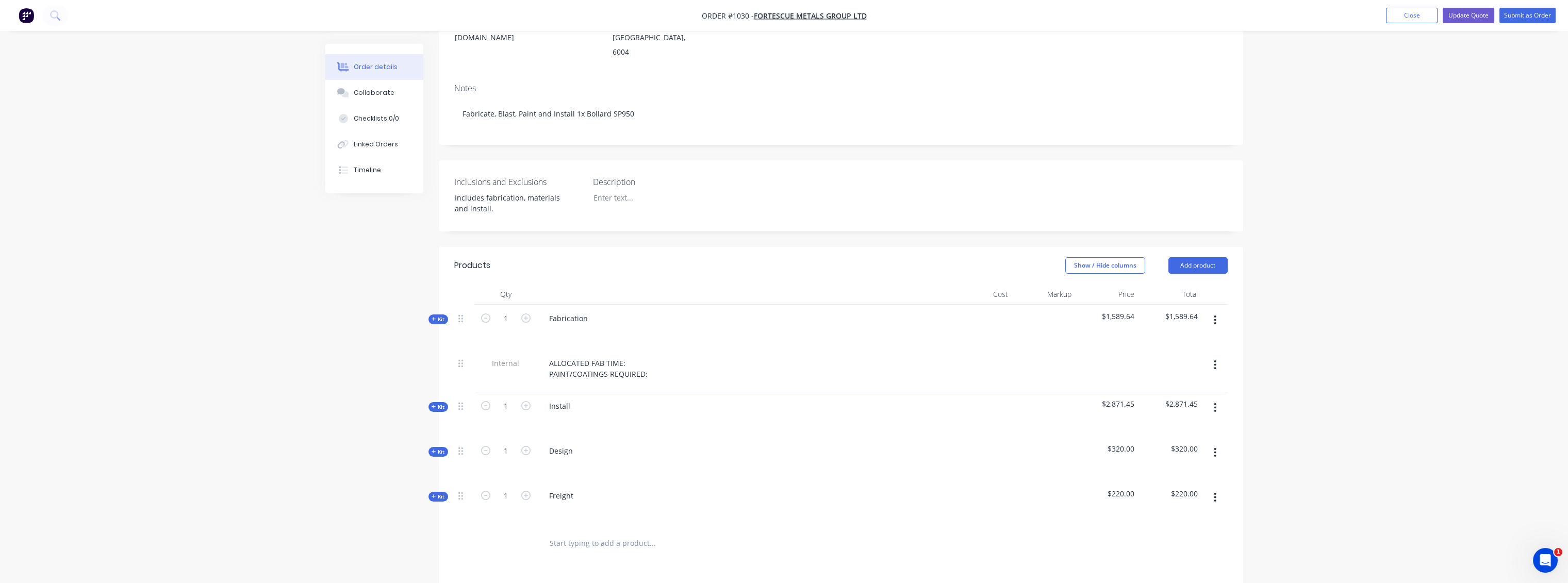
click at [656, 355] on div "ALLOCATED FAB TIME: PAINT/COATINGS REQUIRED:" at bounding box center [743, 368] width 404 height 26
click at [632, 355] on div "ALLOCATED FAB TIME: PAINT/COATINGS REQUIRED:" at bounding box center [598, 368] width 115 height 26
click at [657, 358] on div "ALLOCATED FAB TIME: 990 yellow PAINT/COATINGS REQUIRED:" at bounding box center [607, 368] width 131 height 26
click at [1457, 18] on button "Update Quote" at bounding box center [1468, 16] width 51 height 16
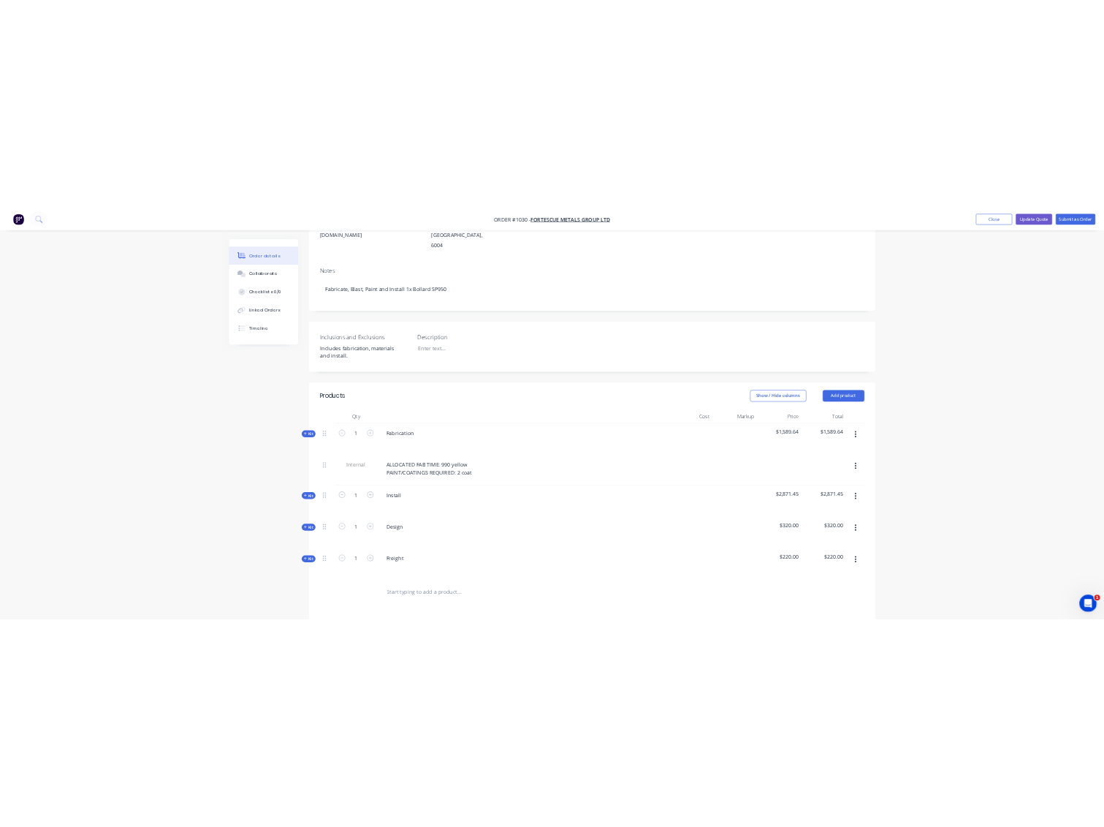
scroll to position [0, 0]
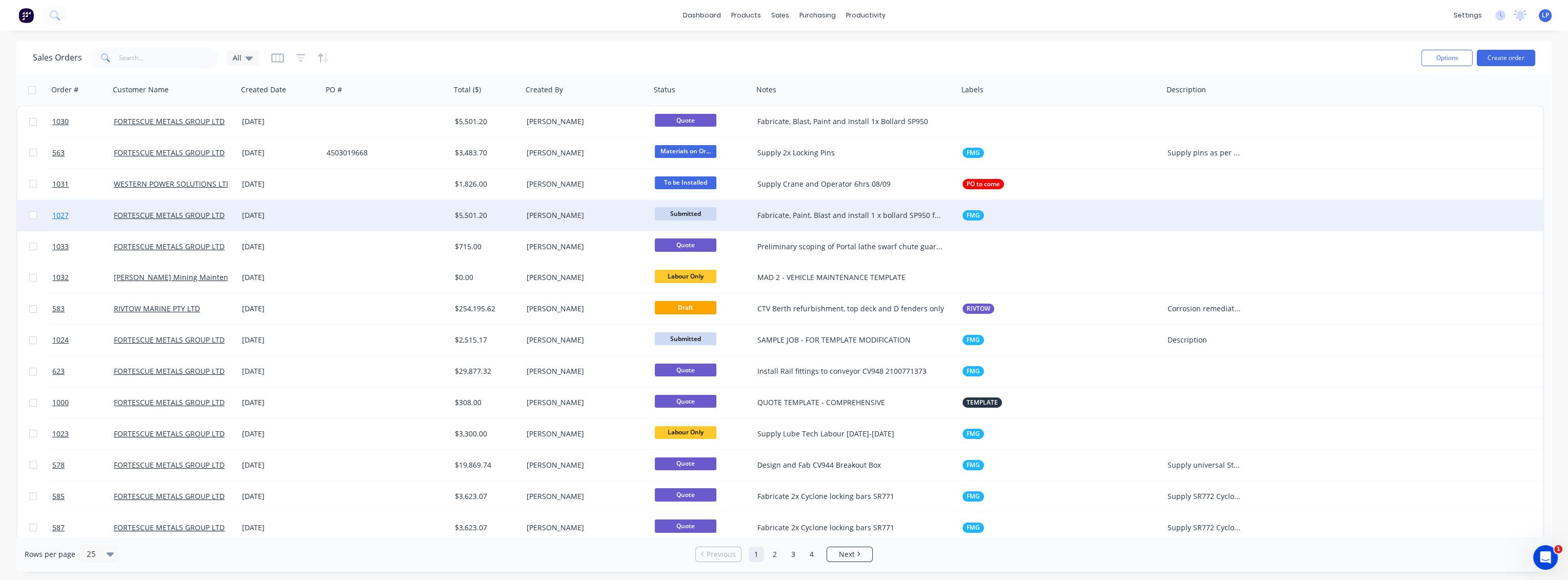
click at [66, 219] on span "1027" at bounding box center [60, 215] width 16 height 11
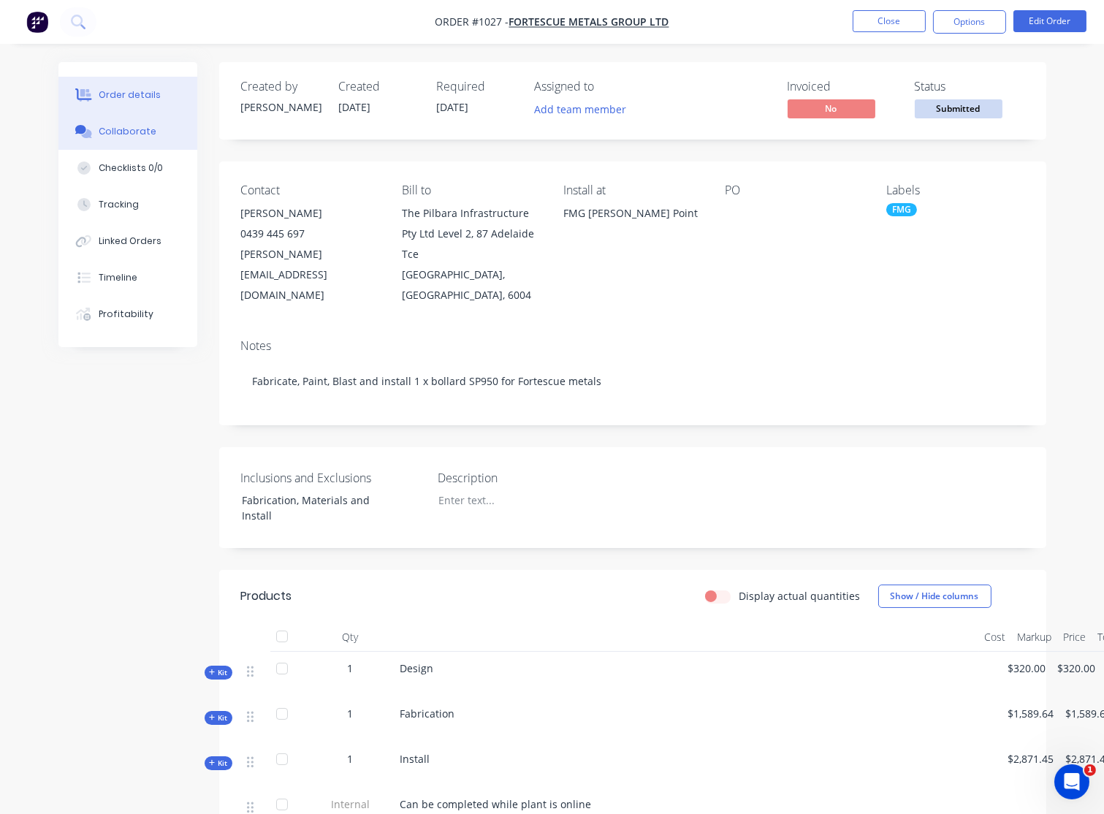
click at [109, 144] on button "Collaborate" at bounding box center [127, 131] width 139 height 37
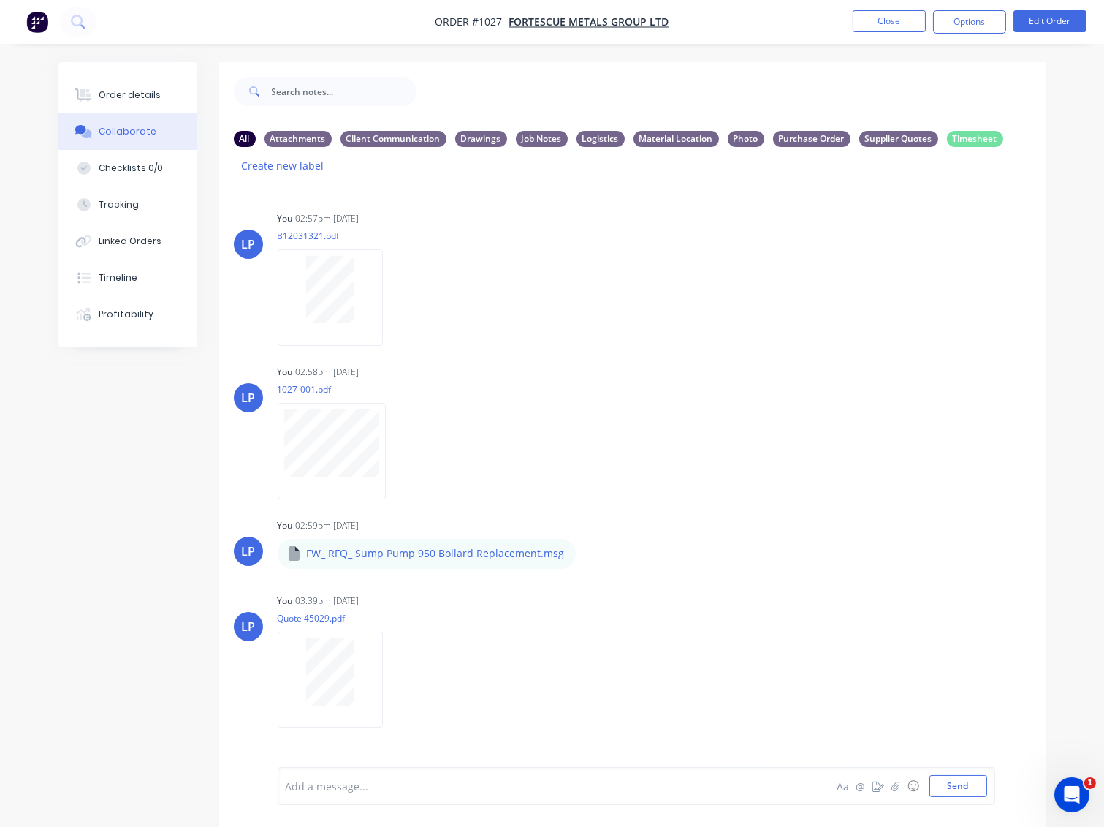
click at [0, 672] on html "Order #1027 - FORTESCUE METALS GROUP LTD Close Options Edit Order Order details…" at bounding box center [552, 437] width 1104 height 874
click at [312, 360] on div "LP You 02:57pm [DATE] B12031321.pdf Labels Download Delete LP You 02:58pm [DATE…" at bounding box center [632, 489] width 827 height 606
click at [394, 298] on icon "button" at bounding box center [394, 297] width 3 height 13
click at [470, 338] on button "Download" at bounding box center [491, 336] width 164 height 33
click at [583, 558] on icon "button" at bounding box center [582, 561] width 4 height 17
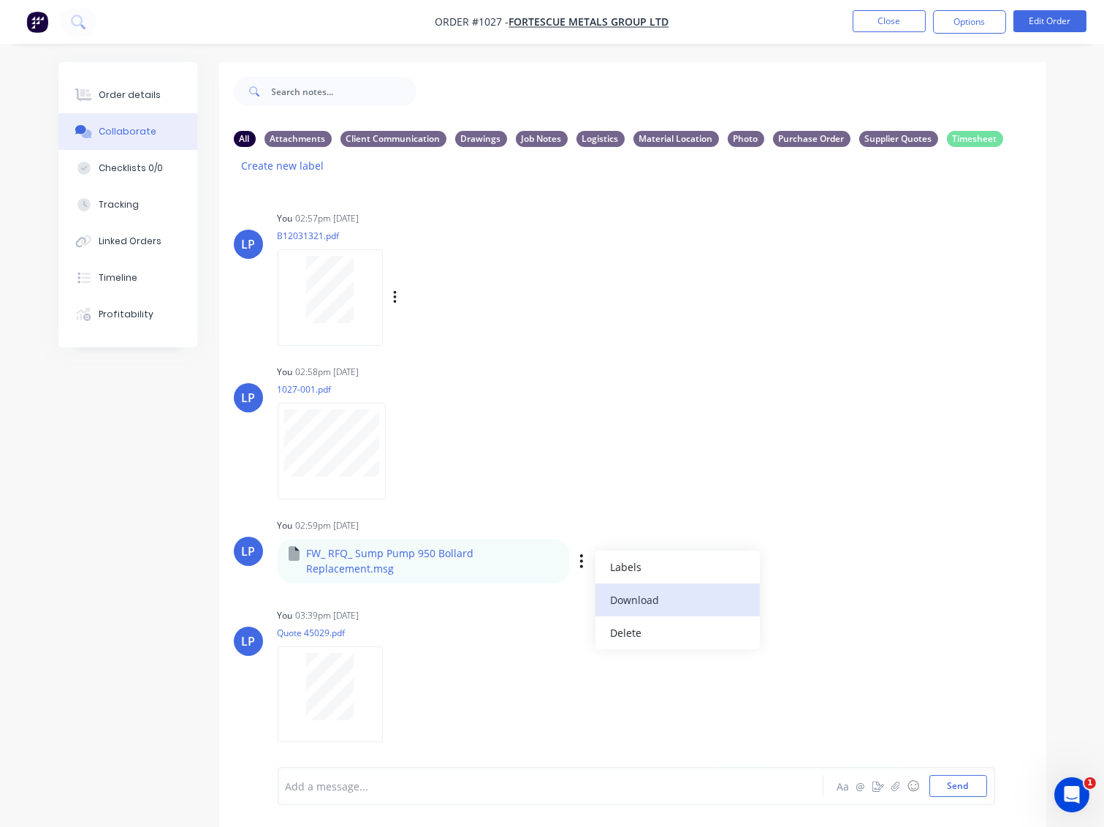
click at [637, 597] on button "Download" at bounding box center [678, 599] width 164 height 33
